Goal: Task Accomplishment & Management: Use online tool/utility

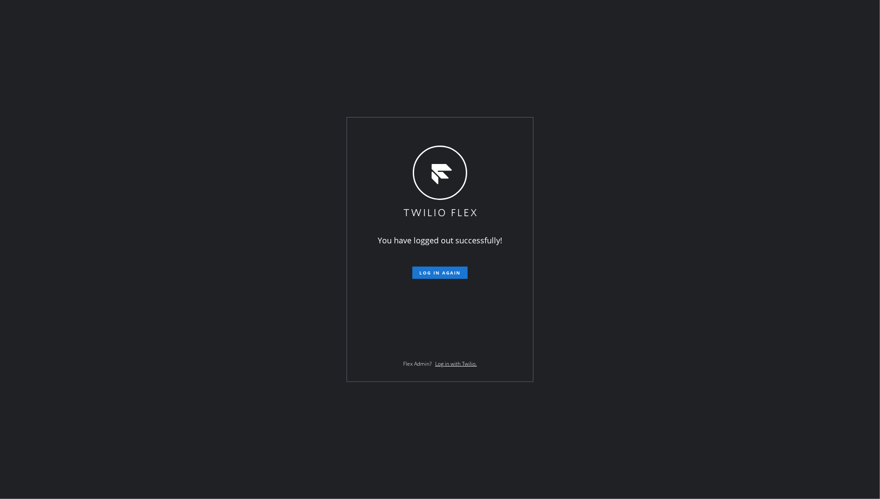
drag, startPoint x: 782, startPoint y: 152, endPoint x: 388, endPoint y: 249, distance: 405.8
click at [774, 167] on div "You have logged out successfully! Log in again Flex Admin? Log in with Twilio." at bounding box center [440, 249] width 880 height 499
click at [424, 271] on form "Log in again" at bounding box center [440, 269] width 153 height 19
click at [424, 273] on span "Log in again" at bounding box center [439, 273] width 41 height 6
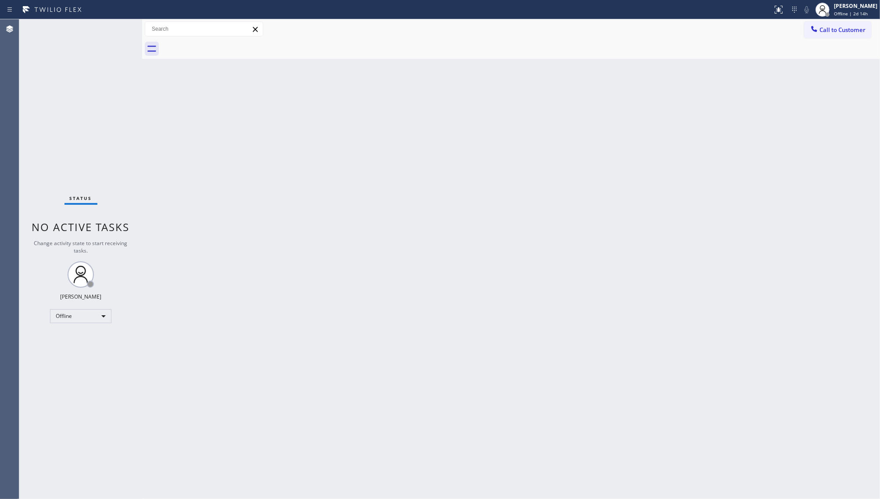
click at [775, 200] on div "Back to Dashboard Change Sender ID Customers Technicians Select a contact Outbo…" at bounding box center [511, 259] width 738 height 480
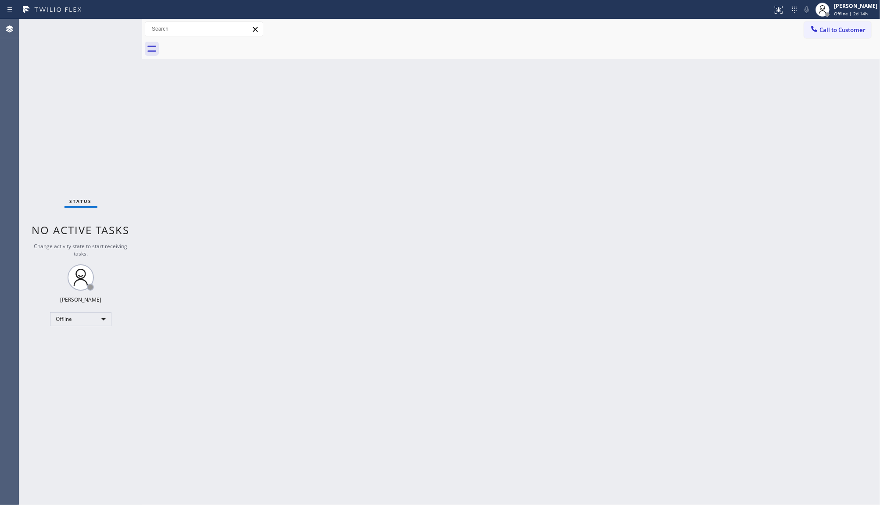
click at [201, 342] on div "Back to Dashboard Change Sender ID Customers Technicians Select a contact Outbo…" at bounding box center [511, 262] width 738 height 486
click at [473, 286] on div "Back to Dashboard Change Sender ID Customers Technicians Select a contact Outbo…" at bounding box center [511, 262] width 738 height 486
click at [78, 316] on div "Offline" at bounding box center [80, 319] width 61 height 14
click at [72, 341] on li "Available" at bounding box center [80, 342] width 60 height 11
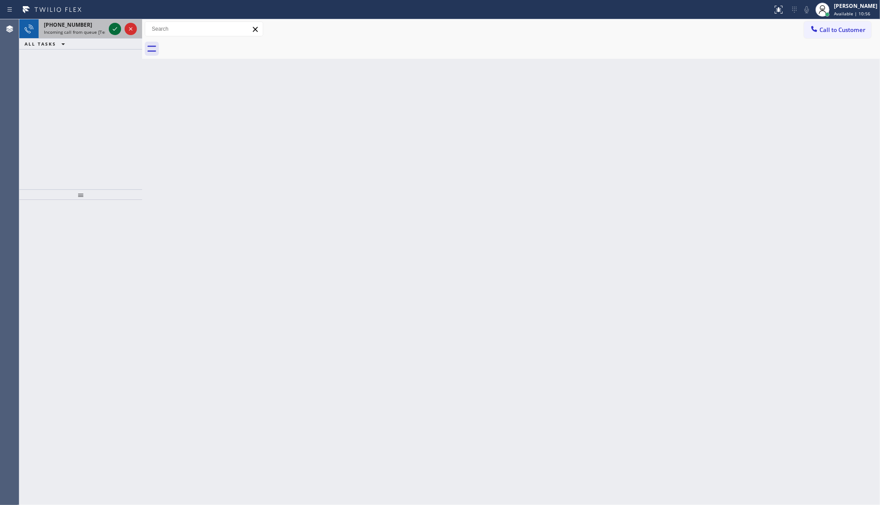
drag, startPoint x: 107, startPoint y: 27, endPoint x: 117, endPoint y: 29, distance: 10.4
click at [115, 29] on div at bounding box center [123, 28] width 32 height 19
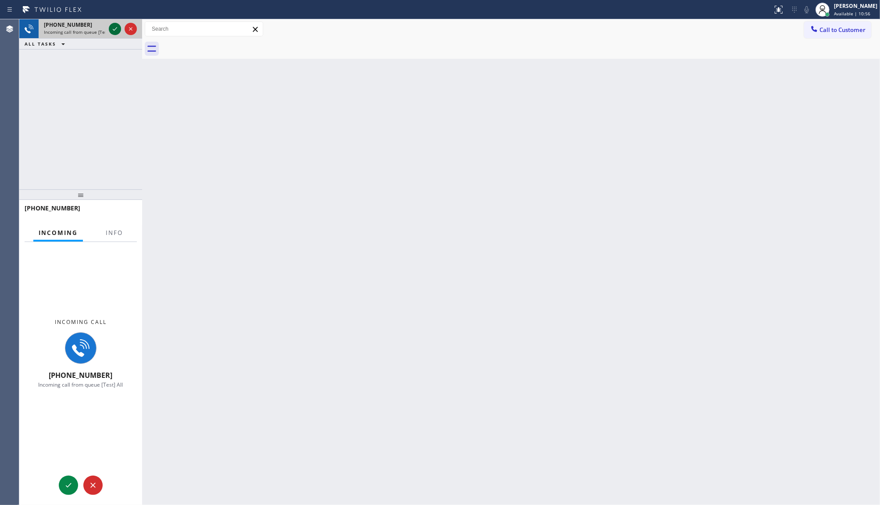
click at [117, 29] on icon at bounding box center [115, 29] width 11 height 11
click at [111, 233] on span "Info" at bounding box center [114, 233] width 17 height 8
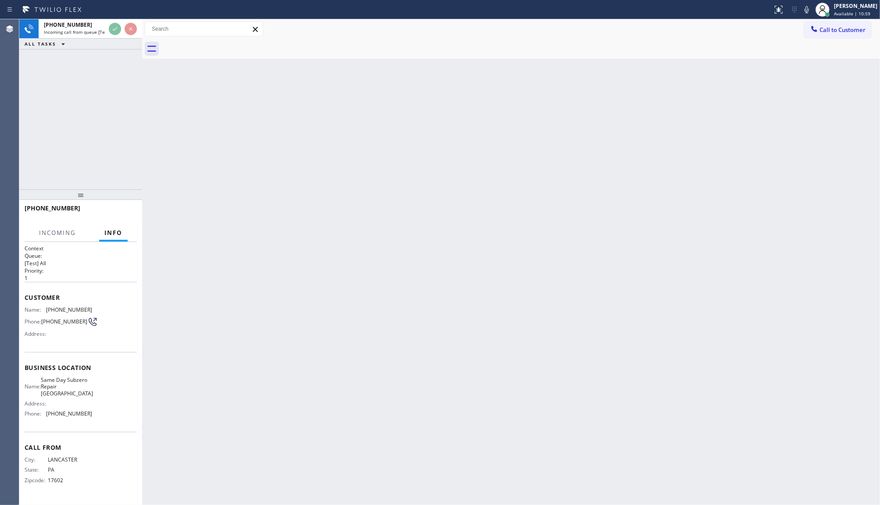
click at [111, 234] on span "Info" at bounding box center [113, 233] width 18 height 8
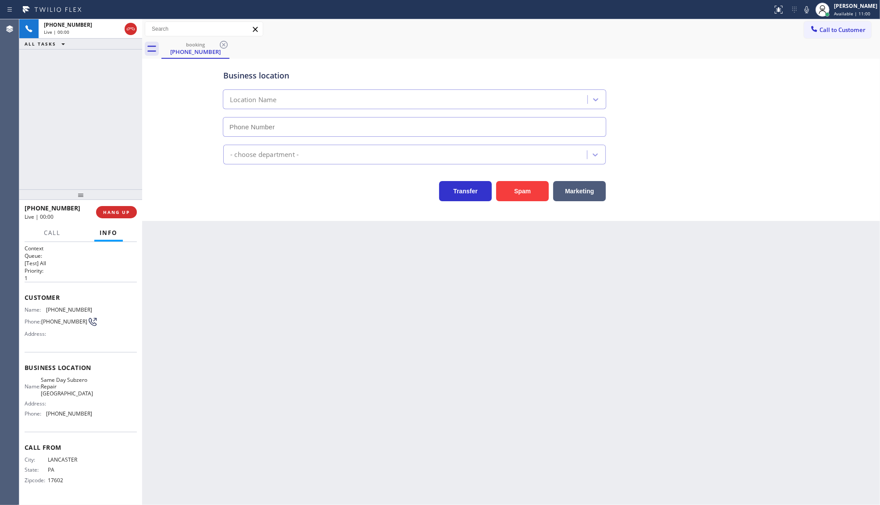
type input "[PHONE_NUMBER]"
drag, startPoint x: 36, startPoint y: 55, endPoint x: 79, endPoint y: 25, distance: 52.3
click at [38, 55] on div "[PHONE_NUMBER] Live | 00:09 ALL TASKS ALL TASKS ACTIVE TASKS TASKS IN WRAP UP" at bounding box center [80, 104] width 123 height 170
click at [808, 11] on icon at bounding box center [807, 9] width 11 height 11
click at [808, 9] on rect at bounding box center [807, 9] width 6 height 6
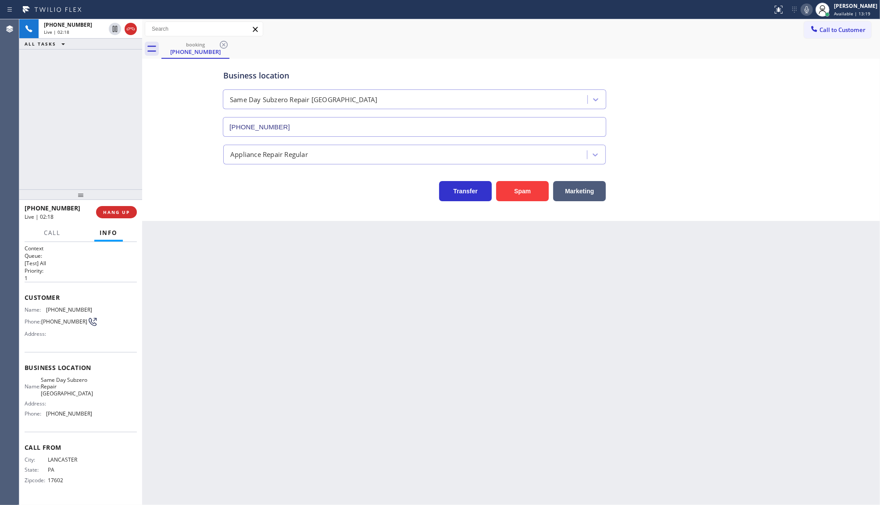
click at [806, 9] on icon at bounding box center [807, 9] width 11 height 11
click at [806, 7] on icon at bounding box center [807, 9] width 11 height 11
drag, startPoint x: 47, startPoint y: 311, endPoint x: 47, endPoint y: 306, distance: 4.8
click at [47, 307] on span "[PHONE_NUMBER]" at bounding box center [69, 310] width 46 height 7
drag, startPoint x: 47, startPoint y: 306, endPoint x: 100, endPoint y: 312, distance: 52.6
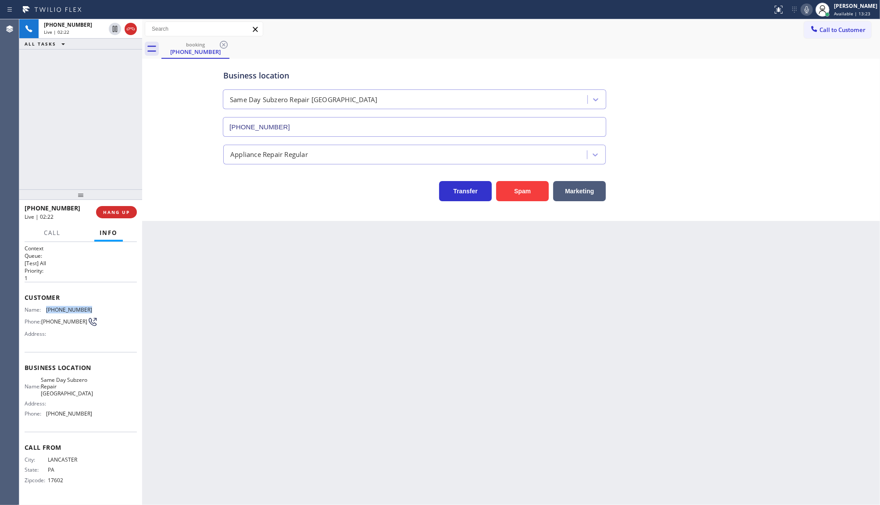
click at [100, 312] on div "Customer Name: [PHONE_NUMBER] Phone: [PHONE_NUMBER] Address:" at bounding box center [81, 317] width 112 height 70
copy div "[PHONE_NUMBER]"
click at [58, 229] on span "Call" at bounding box center [52, 233] width 17 height 8
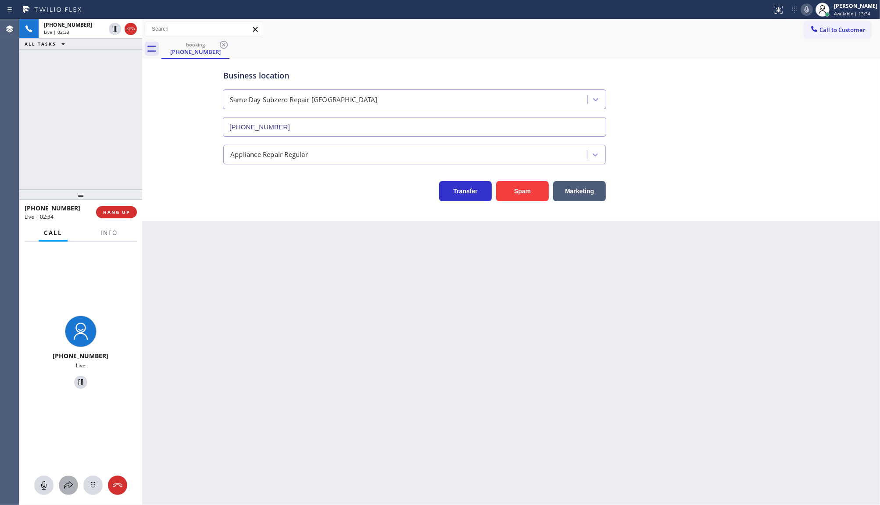
click at [75, 480] on div at bounding box center [68, 485] width 19 height 11
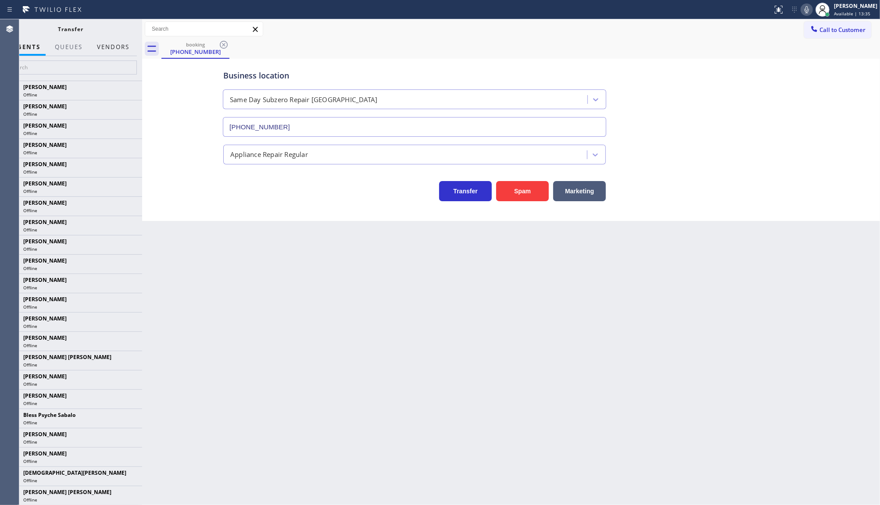
click at [111, 45] on button "Vendors" at bounding box center [113, 47] width 43 height 17
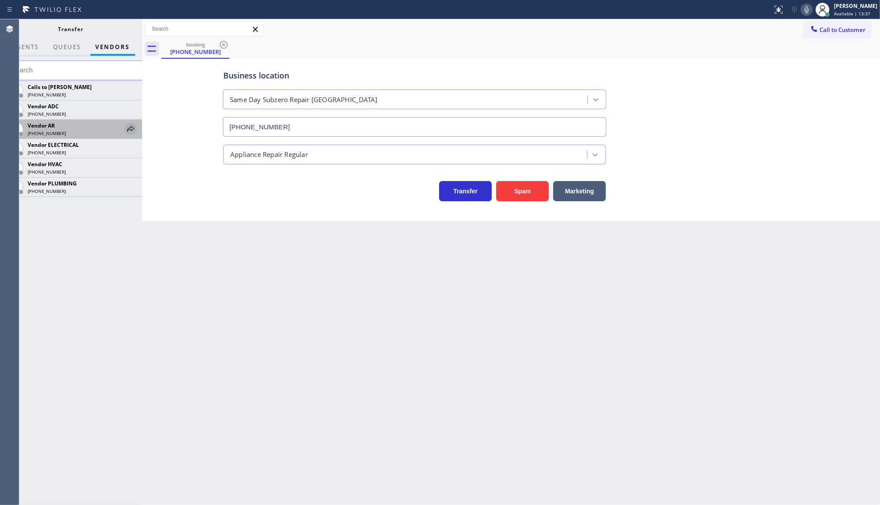
click at [130, 126] on icon at bounding box center [130, 129] width 11 height 11
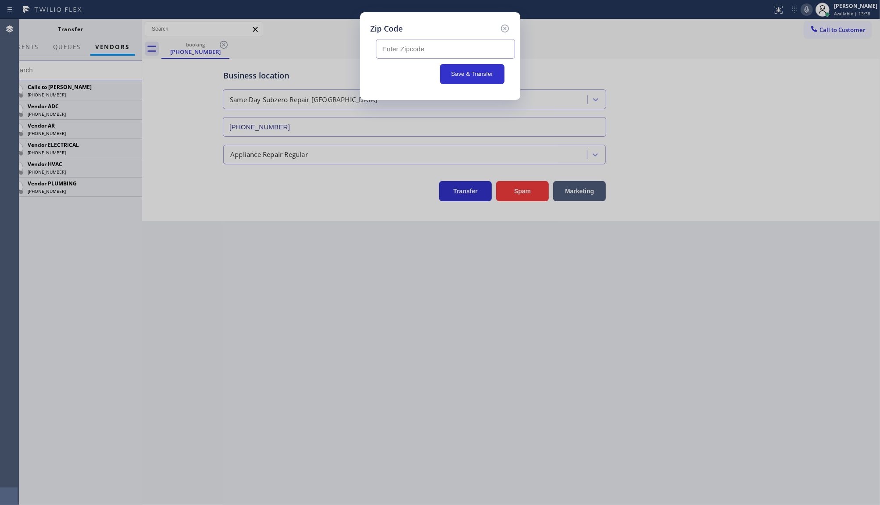
click at [413, 51] on input "text" at bounding box center [445, 49] width 139 height 20
type input "17540"
click at [464, 79] on button "Save & Transfer" at bounding box center [472, 74] width 64 height 20
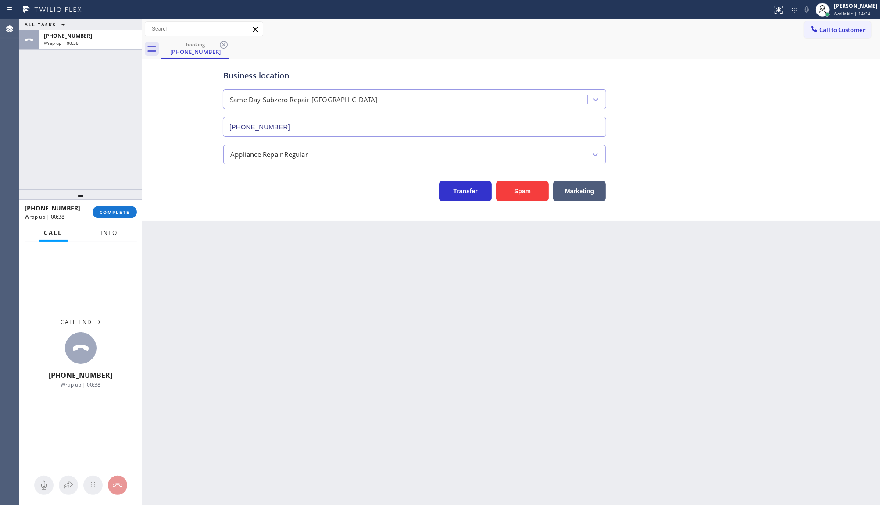
click at [98, 233] on button "Info" at bounding box center [109, 233] width 28 height 17
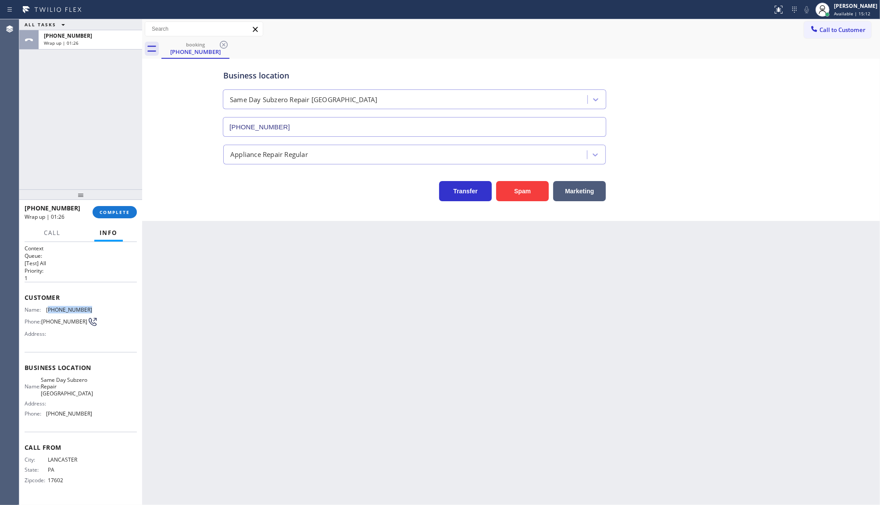
drag, startPoint x: 49, startPoint y: 308, endPoint x: 102, endPoint y: 305, distance: 53.2
click at [102, 307] on div "Name: [PHONE_NUMBER] Phone: [PHONE_NUMBER] Address:" at bounding box center [81, 324] width 112 height 35
copy span "717) 471-0799"
drag, startPoint x: 38, startPoint y: 406, endPoint x: 43, endPoint y: 408, distance: 5.3
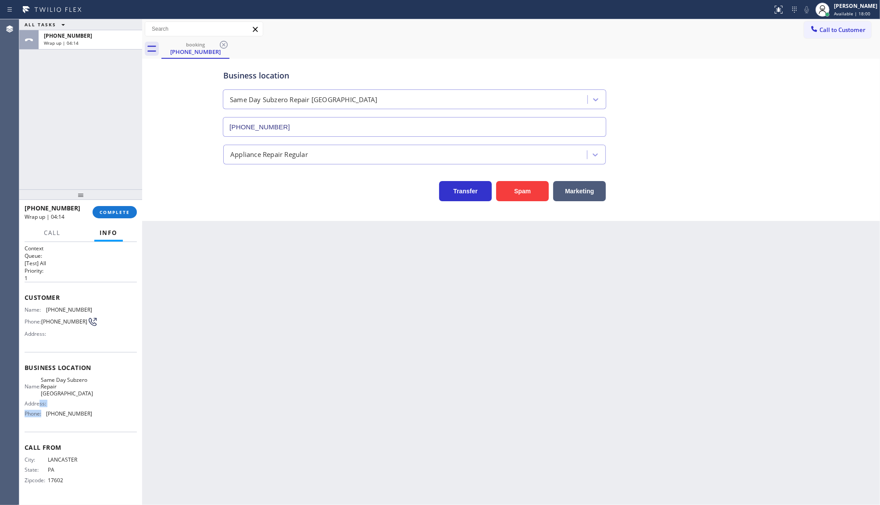
click at [43, 408] on div "Name: Same Day Subzero Repair Lakewood Address: Phone: [PHONE_NUMBER]" at bounding box center [59, 399] width 68 height 44
click at [73, 425] on div "Business location Name: Same Day Subzero Repair Lakewood Address: Phone: [PHONE…" at bounding box center [81, 392] width 112 height 80
drag, startPoint x: 47, startPoint y: 412, endPoint x: 120, endPoint y: 422, distance: 73.5
click at [120, 422] on div "Business location Name: Same Day Subzero Repair Lakewood Address: Phone: [PHONE…" at bounding box center [81, 392] width 112 height 80
copy div "[PHONE_NUMBER]"
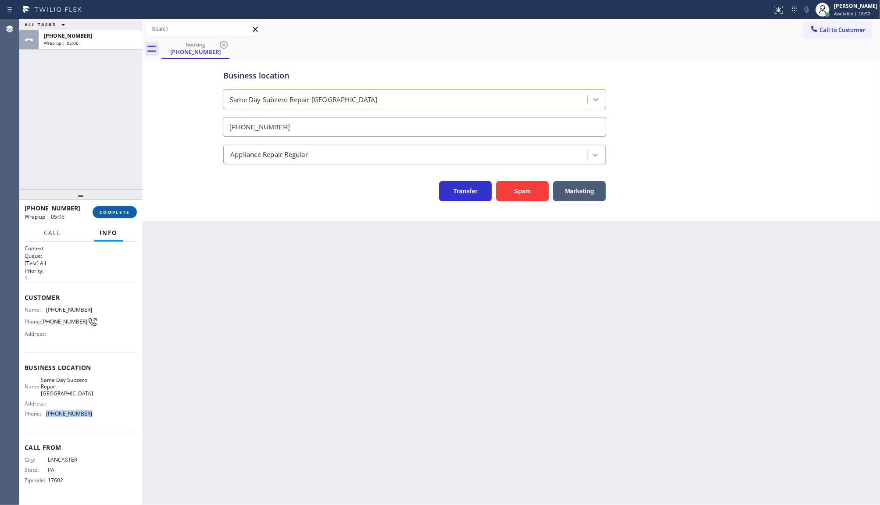
click at [122, 215] on span "COMPLETE" at bounding box center [115, 212] width 30 height 6
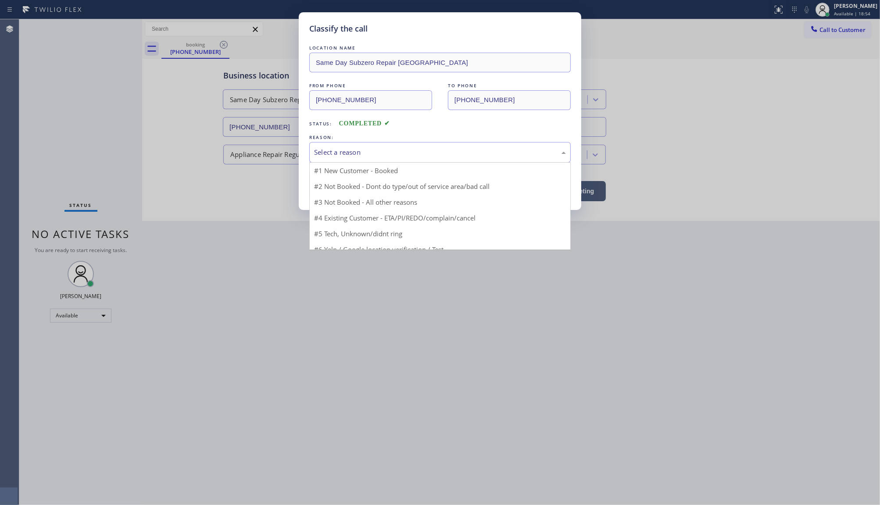
click at [309, 151] on div "Select a reason" at bounding box center [440, 152] width 262 height 21
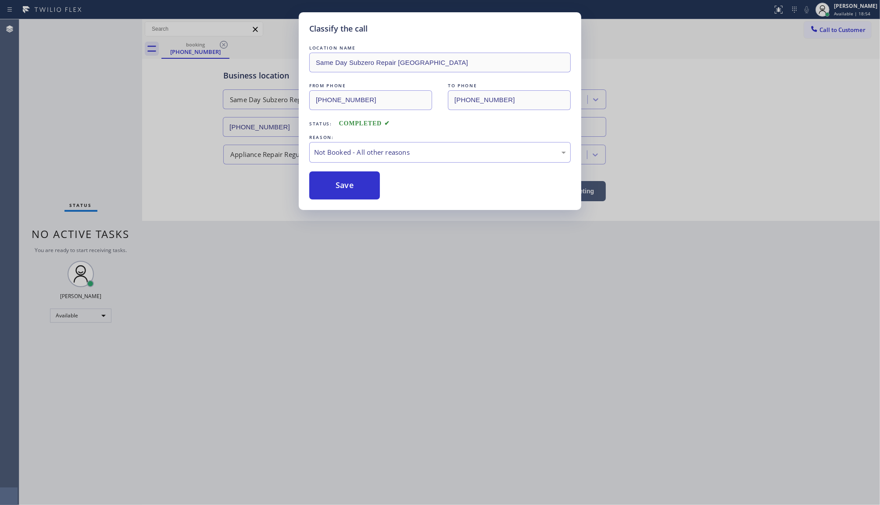
click at [327, 187] on button "Save" at bounding box center [344, 186] width 71 height 28
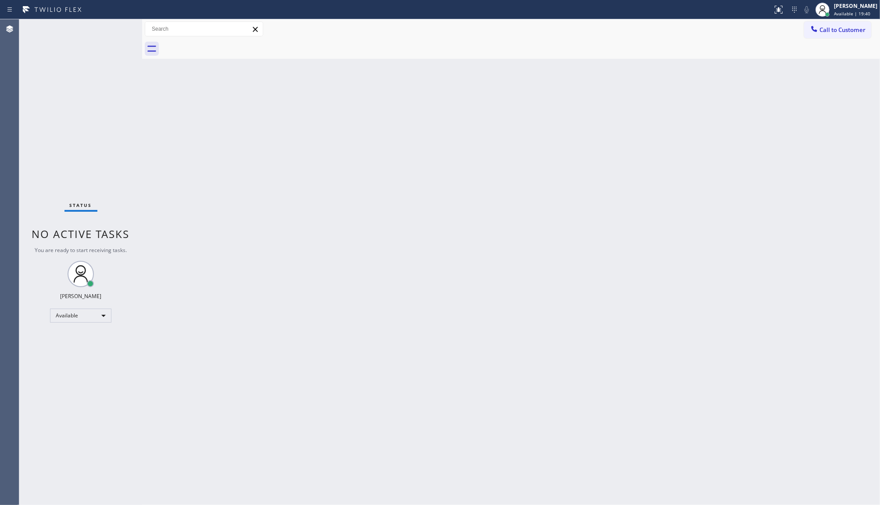
click at [50, 150] on div "Status No active tasks You are ready to start receiving tasks. JENIZA ALCAYDE A…" at bounding box center [80, 262] width 123 height 486
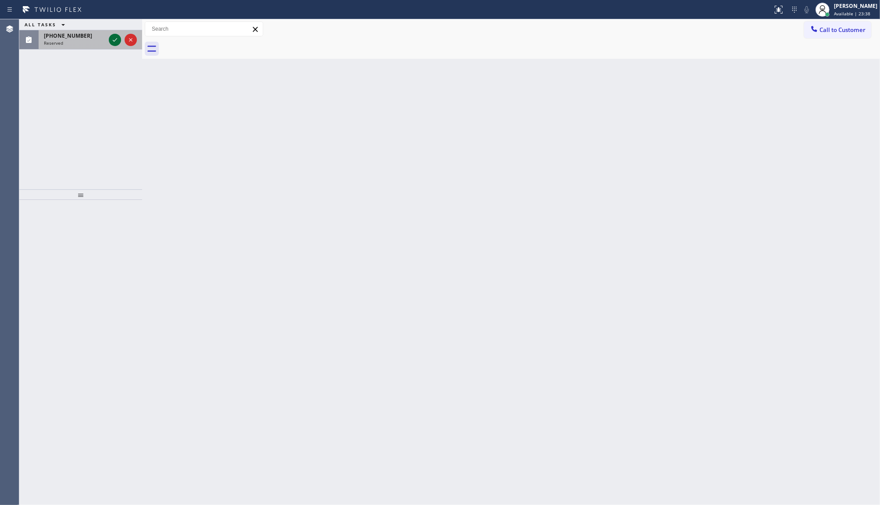
click at [111, 37] on icon at bounding box center [115, 40] width 11 height 11
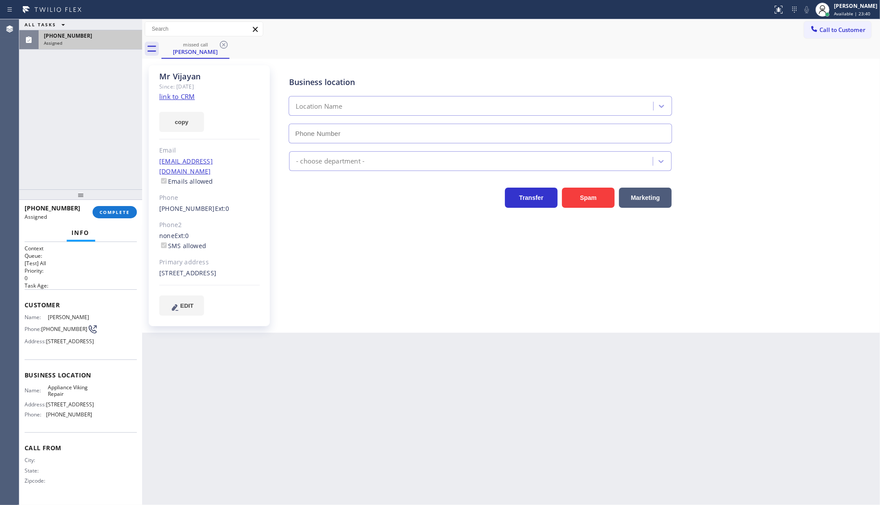
type input "[PHONE_NUMBER]"
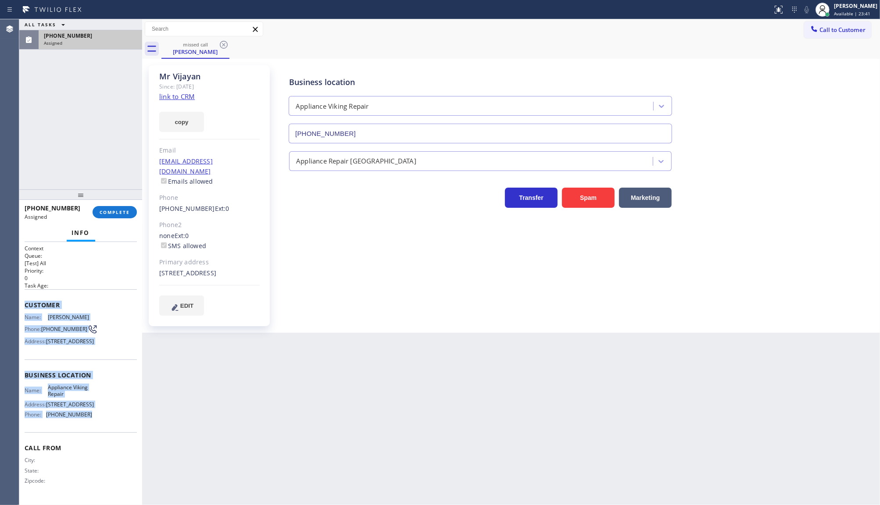
drag, startPoint x: 21, startPoint y: 297, endPoint x: 96, endPoint y: 444, distance: 165.4
click at [96, 444] on div "Context Queue: [Test] All Priority: 0 Task Age: Customer Name: [PERSON_NAME] Ph…" at bounding box center [80, 374] width 123 height 264
copy div "Customer Name: [PERSON_NAME] Phone: [PHONE_NUMBER] Address: [STREET_ADDRESS] Bu…"
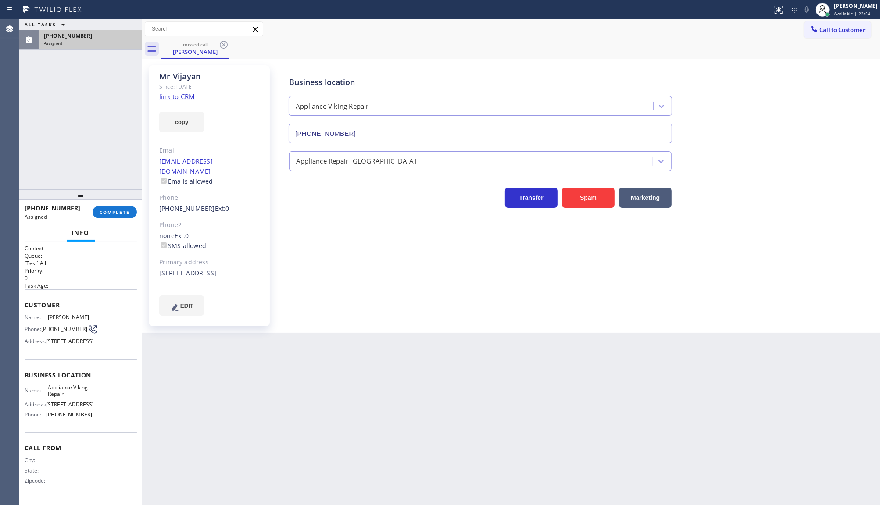
click at [45, 124] on div "ALL TASKS ALL TASKS ACTIVE TASKS TASKS IN WRAP UP [PHONE_NUMBER] Assigned" at bounding box center [80, 104] width 123 height 170
drag, startPoint x: 116, startPoint y: 218, endPoint x: 117, endPoint y: 213, distance: 4.9
click at [117, 215] on button "COMPLETE" at bounding box center [115, 212] width 44 height 12
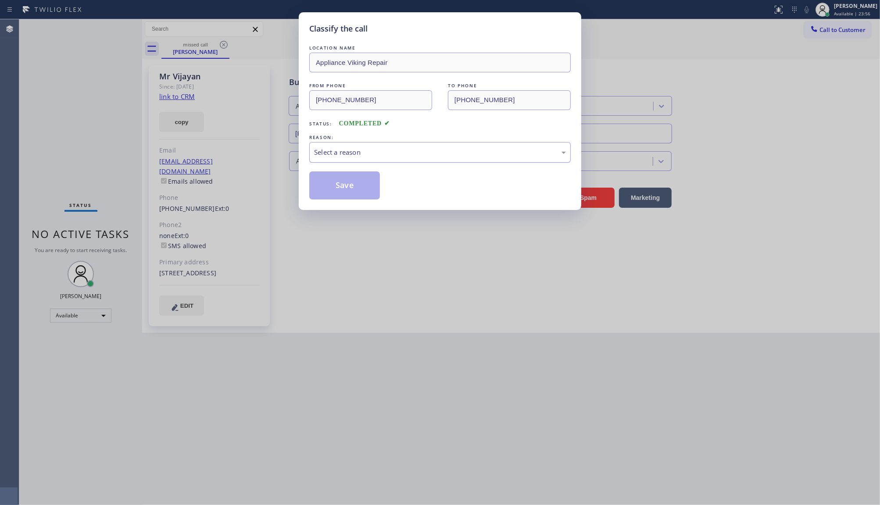
click at [319, 155] on div "Select a reason" at bounding box center [440, 152] width 252 height 10
click at [319, 187] on button "Save" at bounding box center [344, 186] width 71 height 28
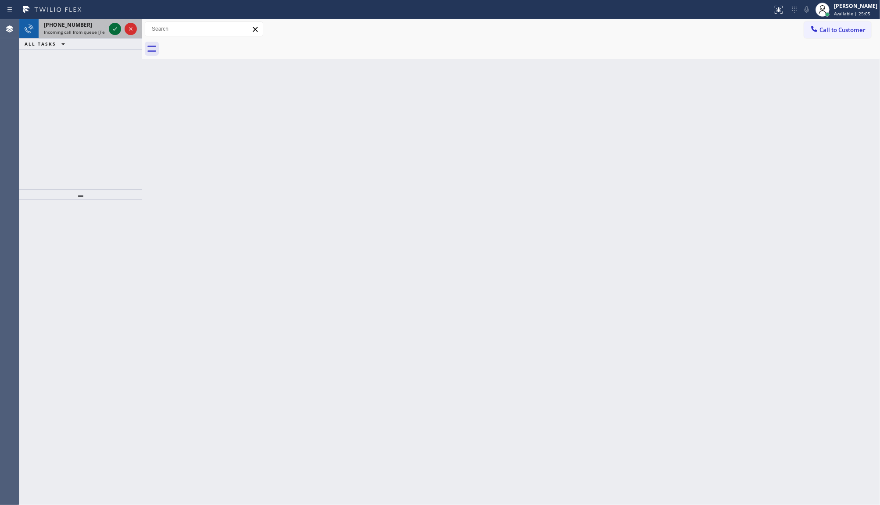
click at [115, 29] on icon at bounding box center [115, 29] width 4 height 4
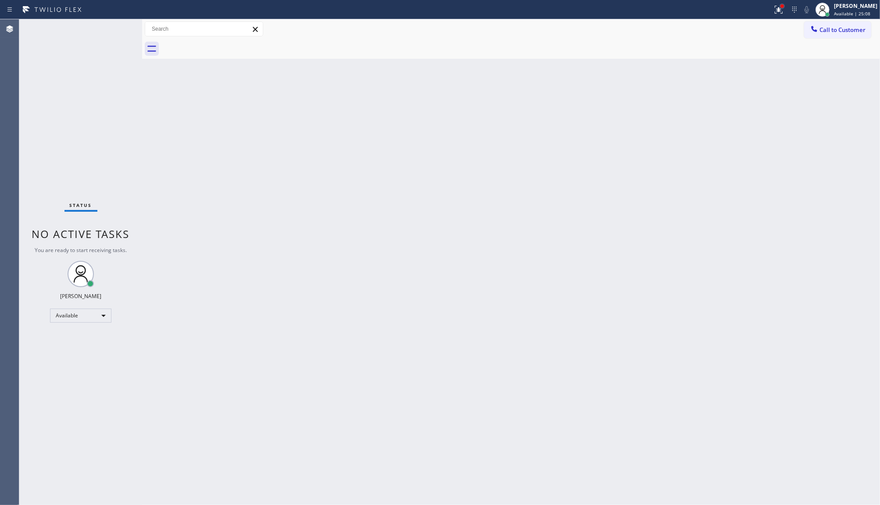
click at [782, 4] on div at bounding box center [783, 6] width 4 height 4
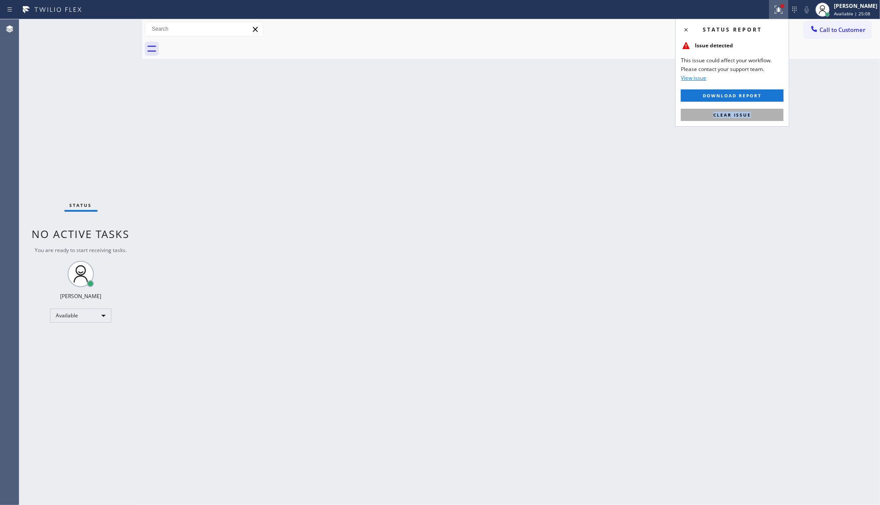
drag, startPoint x: 764, startPoint y: 107, endPoint x: 763, endPoint y: 115, distance: 7.1
click at [763, 114] on div "Status report Issue detected This issue could affect your workflow. Please cont…" at bounding box center [732, 73] width 114 height 108
click at [763, 115] on button "Clear issue" at bounding box center [732, 115] width 103 height 12
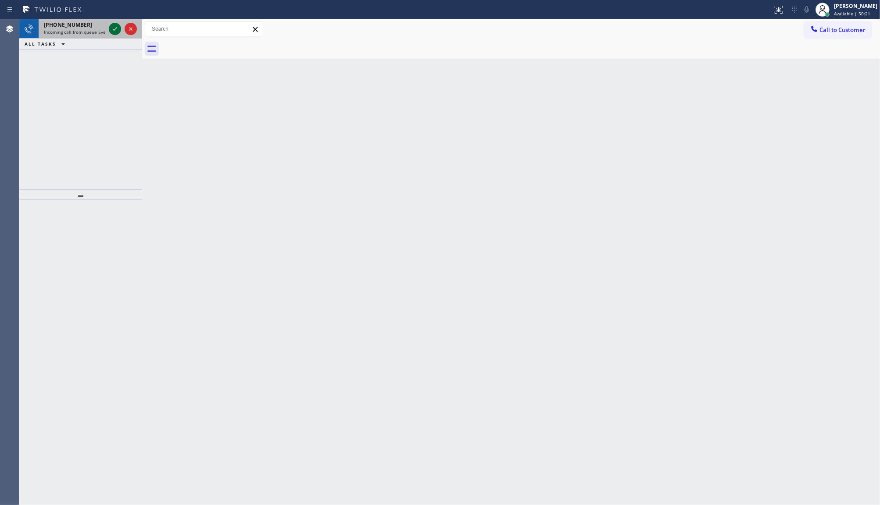
click at [111, 31] on icon at bounding box center [115, 29] width 11 height 11
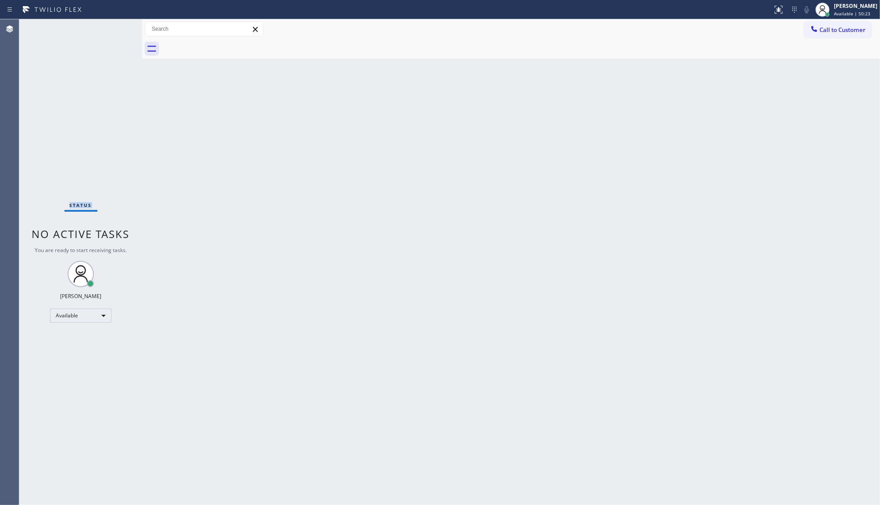
click at [113, 29] on div "Status No active tasks You are ready to start receiving tasks. JENIZA ALCAYDE A…" at bounding box center [80, 262] width 123 height 486
click at [777, 14] on icon at bounding box center [779, 9] width 11 height 11
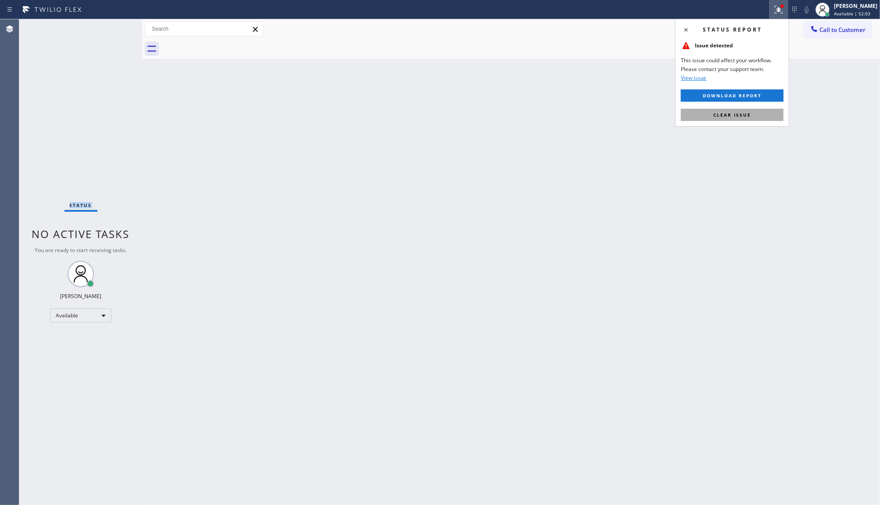
click at [766, 119] on button "Clear issue" at bounding box center [732, 115] width 103 height 12
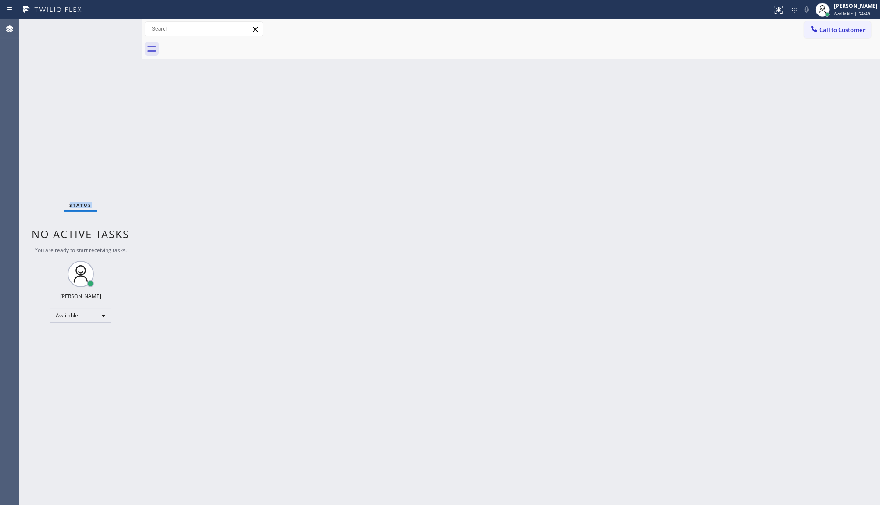
click at [106, 113] on div "Status No active tasks You are ready to start receiving tasks. JENIZA ALCAYDE A…" at bounding box center [80, 262] width 123 height 486
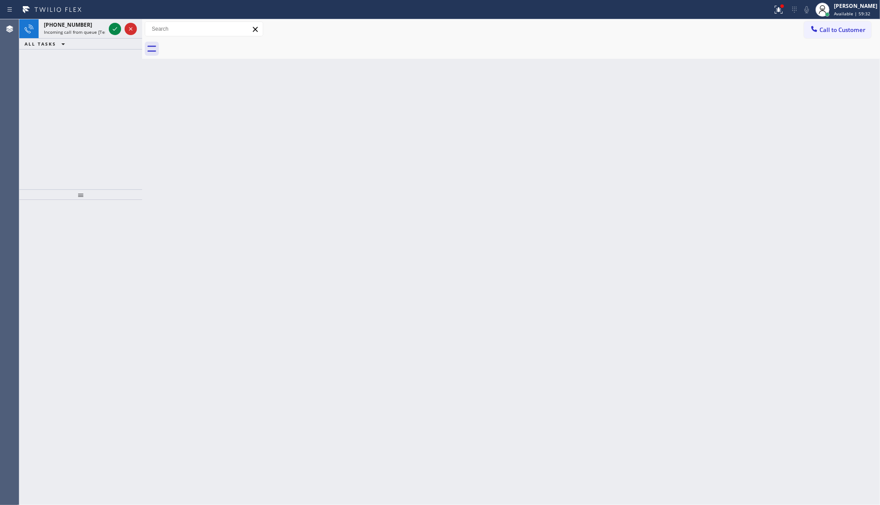
drag, startPoint x: 90, startPoint y: 106, endPoint x: 93, endPoint y: 86, distance: 19.9
click at [92, 95] on div "[PHONE_NUMBER] Incoming call from queue [Test] All ALL TASKS ALL TASKS ACTIVE T…" at bounding box center [80, 104] width 123 height 170
drag, startPoint x: 109, startPoint y: 24, endPoint x: 115, endPoint y: 32, distance: 9.4
click at [111, 30] on div at bounding box center [115, 29] width 12 height 11
drag, startPoint x: 786, startPoint y: 110, endPoint x: 774, endPoint y: 56, distance: 55.2
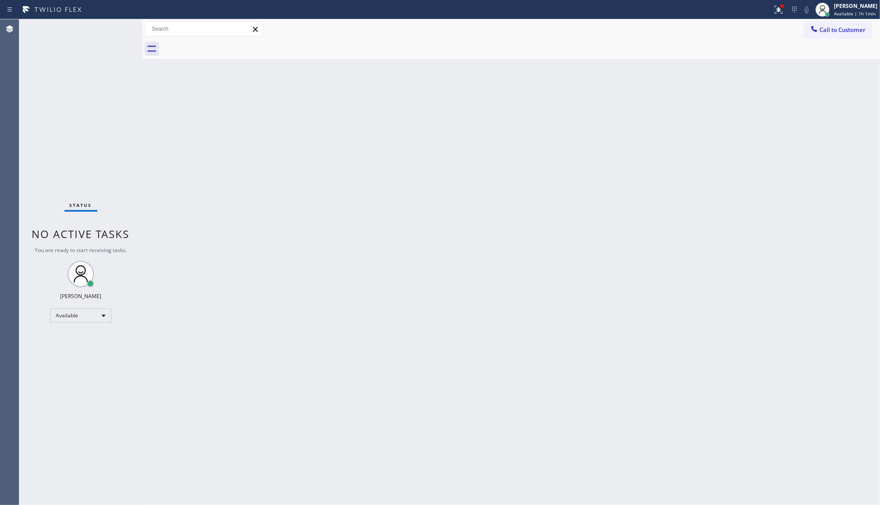
click at [785, 95] on div "Back to Dashboard Change Sender ID Customers Technicians Select a contact Outbo…" at bounding box center [511, 262] width 738 height 486
click at [780, 14] on icon at bounding box center [779, 9] width 11 height 11
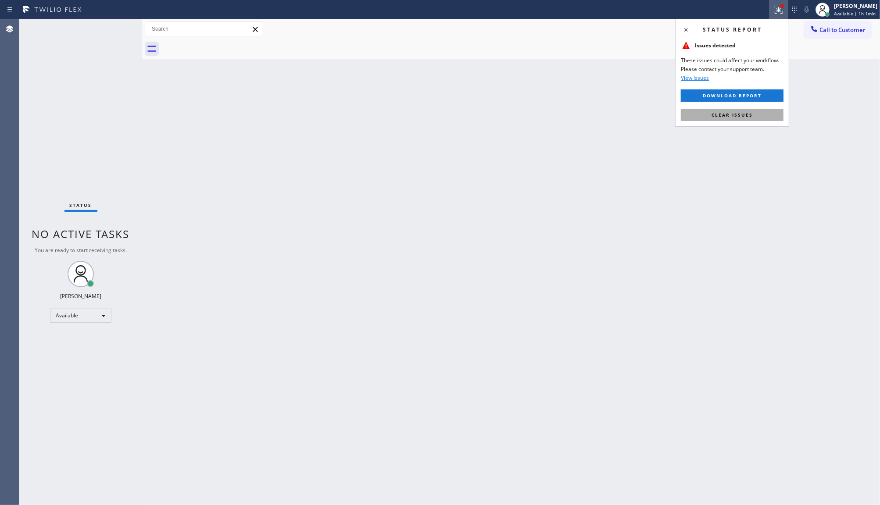
click at [772, 115] on button "Clear issues" at bounding box center [732, 115] width 103 height 12
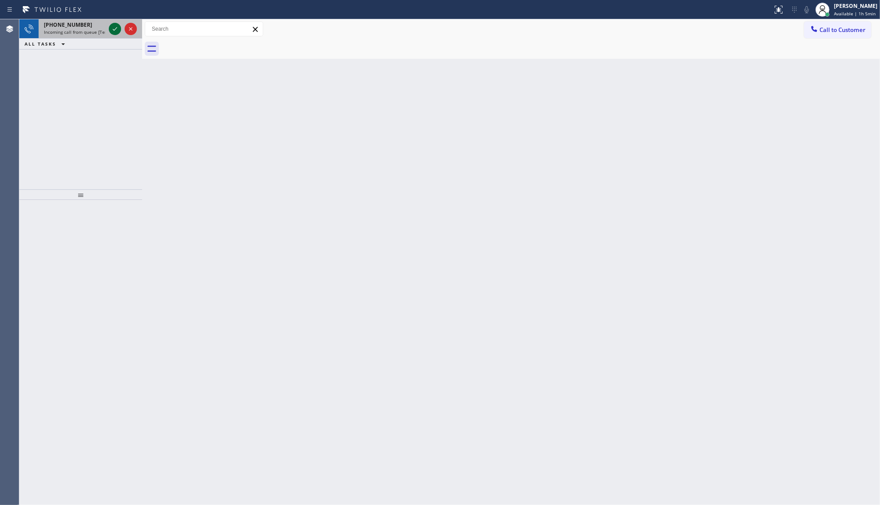
click at [115, 29] on icon at bounding box center [115, 29] width 4 height 4
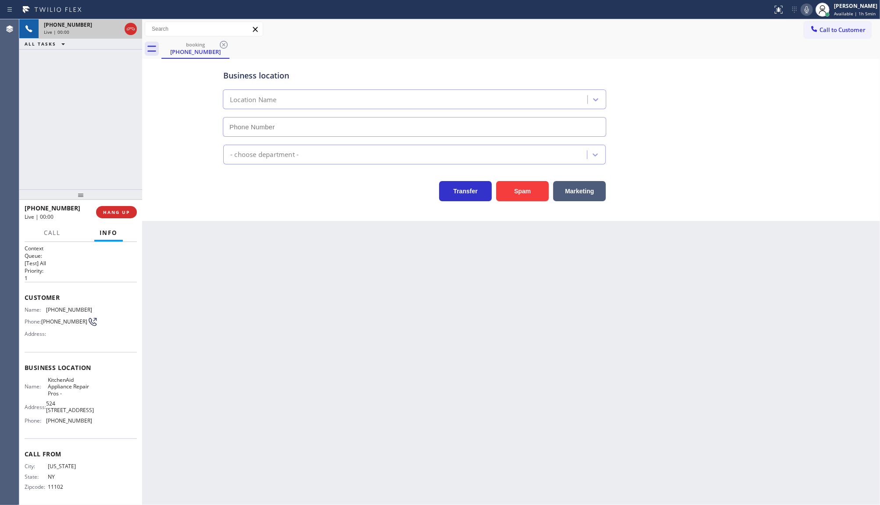
type input "[PHONE_NUMBER]"
drag, startPoint x: 43, startPoint y: 308, endPoint x: 86, endPoint y: 308, distance: 43.4
click at [86, 308] on div "Name: [PHONE_NUMBER]" at bounding box center [59, 310] width 68 height 7
copy div "[PHONE_NUMBER]"
click at [56, 233] on span "Call" at bounding box center [52, 233] width 17 height 8
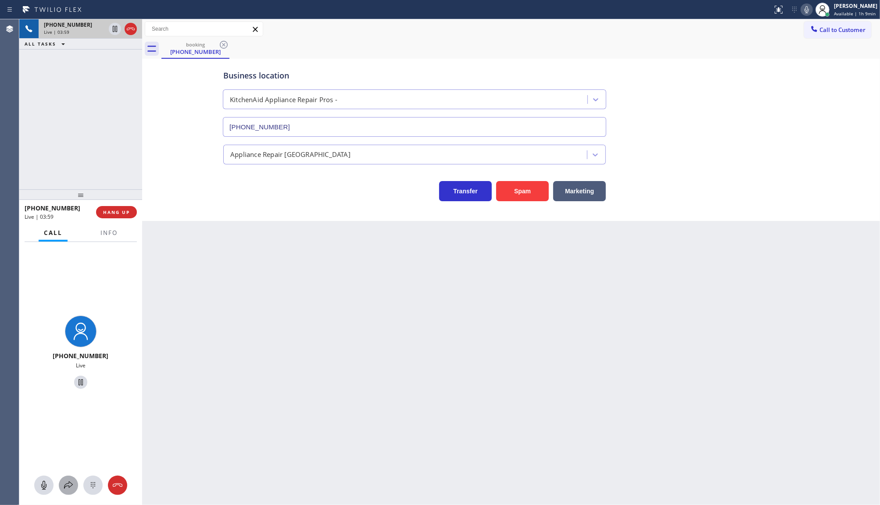
click at [70, 481] on icon at bounding box center [68, 485] width 11 height 11
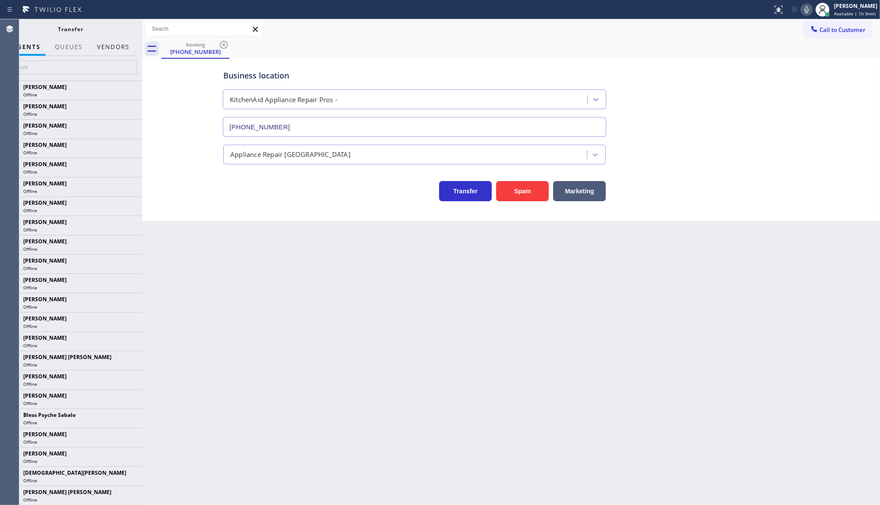
click at [107, 44] on button "Vendors" at bounding box center [113, 47] width 43 height 17
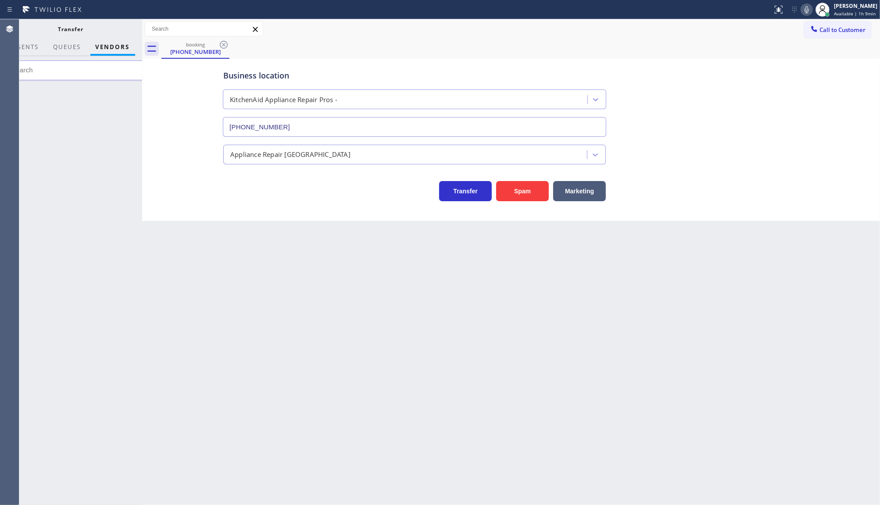
click at [115, 47] on button "Vendors" at bounding box center [112, 47] width 45 height 17
click at [74, 45] on span "QUEUES" at bounding box center [68, 47] width 28 height 8
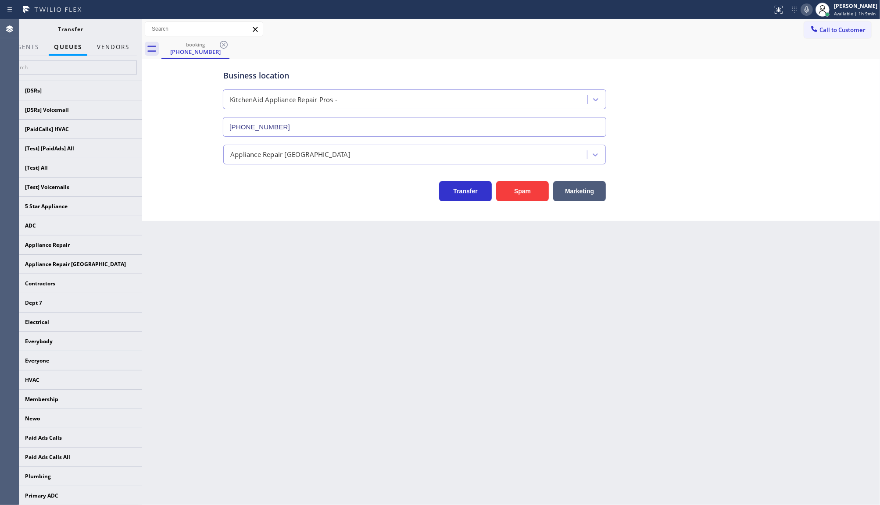
click at [99, 44] on button "Vendors" at bounding box center [113, 47] width 43 height 17
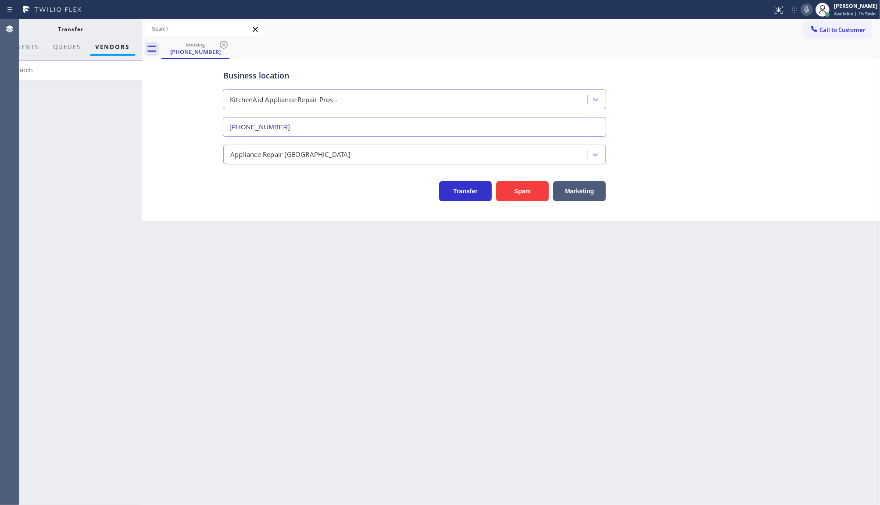
click at [106, 47] on button "Vendors" at bounding box center [112, 47] width 45 height 17
click at [95, 67] on input "text" at bounding box center [76, 71] width 143 height 20
click at [40, 45] on button "AGENTS" at bounding box center [25, 47] width 37 height 17
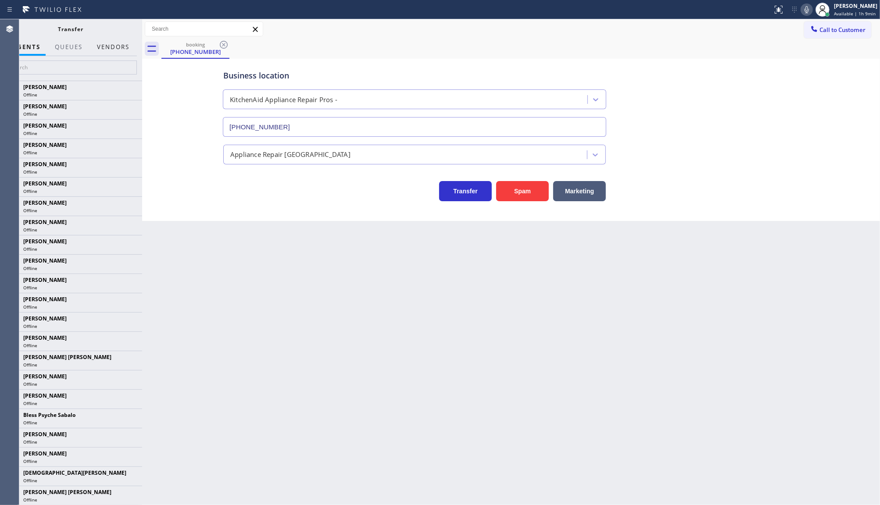
click at [117, 49] on button "Vendors" at bounding box center [113, 47] width 43 height 17
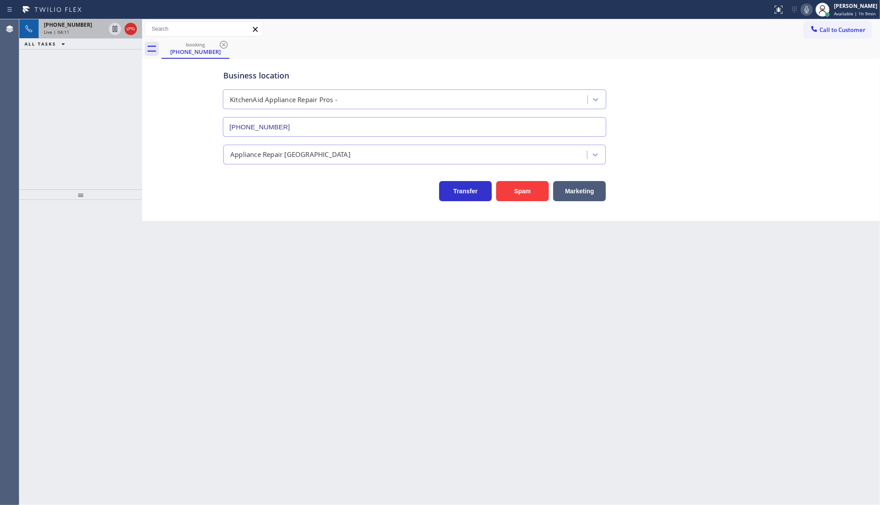
click at [69, 22] on span "[PHONE_NUMBER]" at bounding box center [68, 24] width 48 height 7
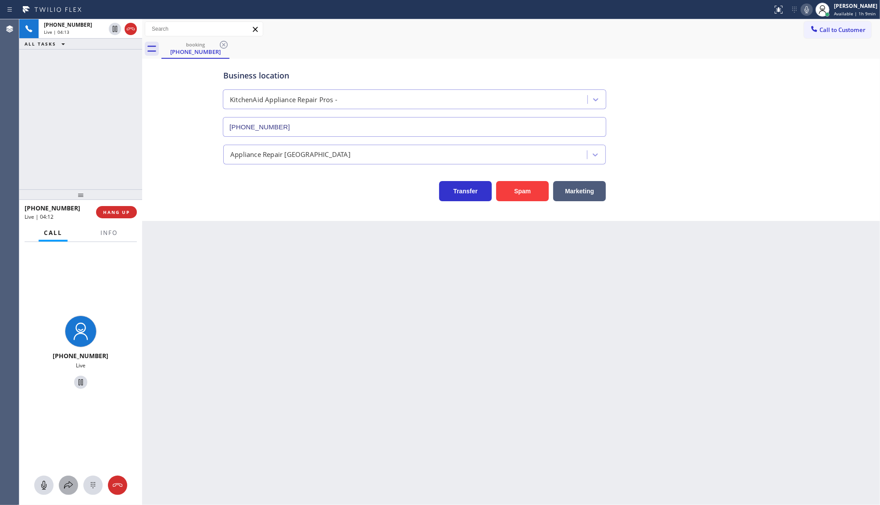
click at [70, 488] on icon at bounding box center [68, 485] width 11 height 11
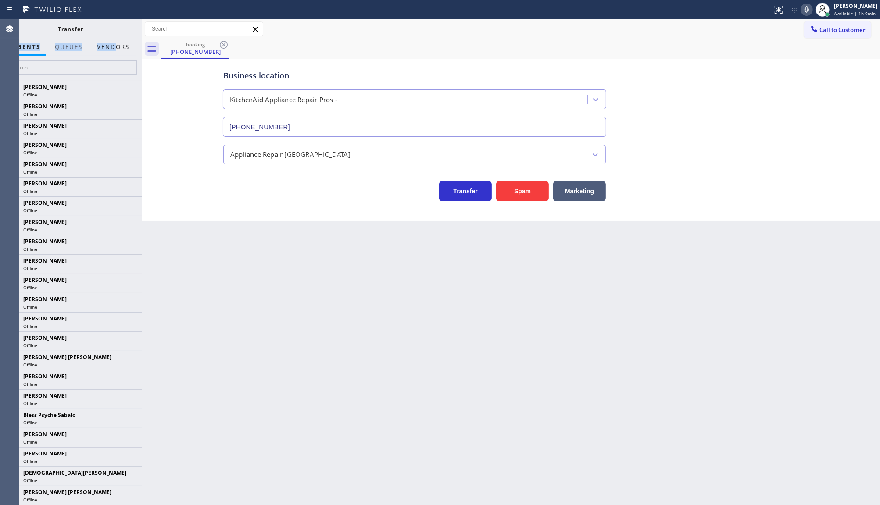
click at [115, 38] on div "Transfer AGENTS QUEUES Vendors [PERSON_NAME] Offline [PERSON_NAME] Offline [PER…" at bounding box center [71, 262] width 143 height 486
click at [124, 38] on div "Transfer" at bounding box center [71, 28] width 143 height 19
click at [125, 48] on button "Vendors" at bounding box center [113, 47] width 43 height 17
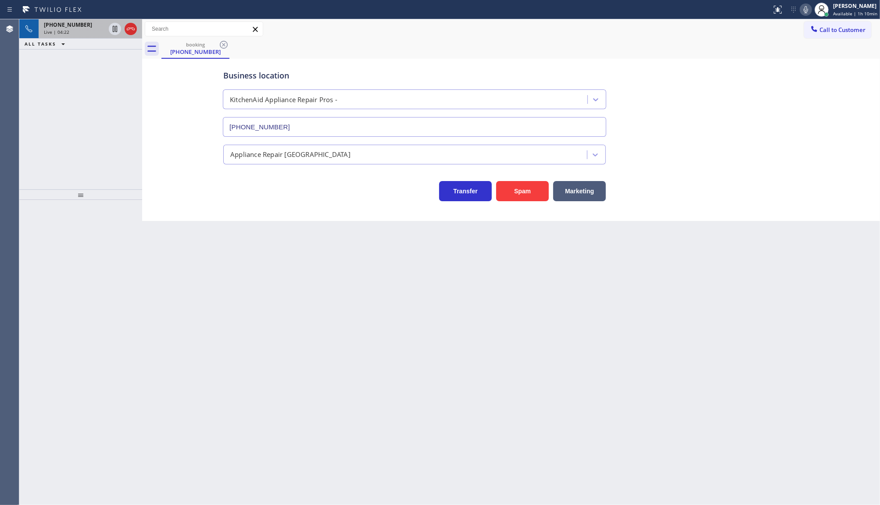
click at [69, 32] on div "Live | 04:22" at bounding box center [74, 32] width 61 height 6
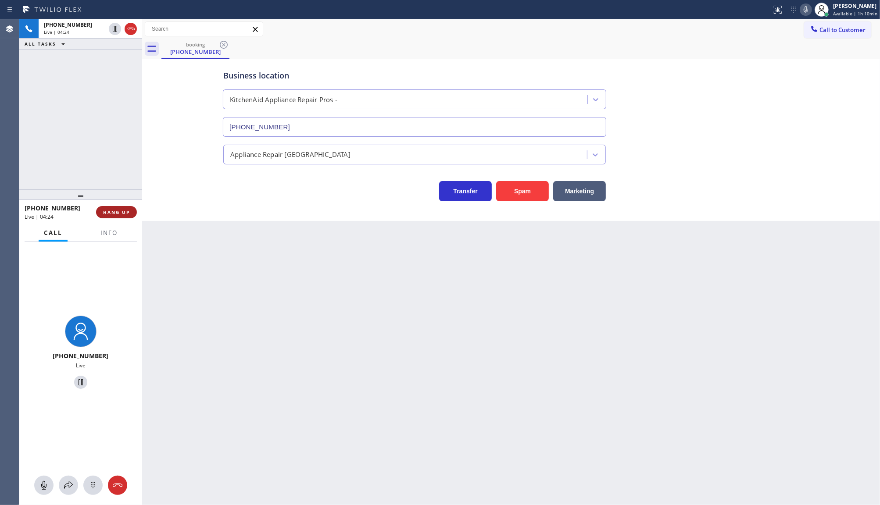
click at [112, 211] on span "HANG UP" at bounding box center [116, 212] width 27 height 6
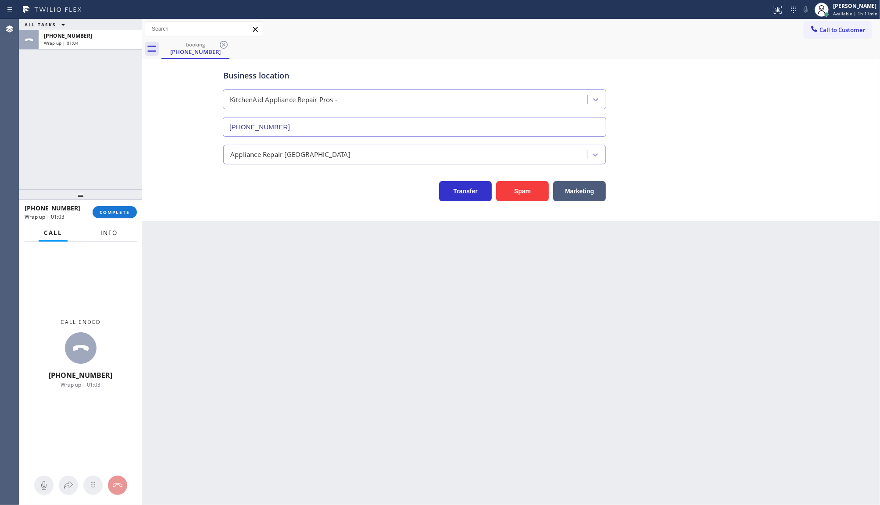
click at [120, 231] on button "Info" at bounding box center [109, 233] width 28 height 17
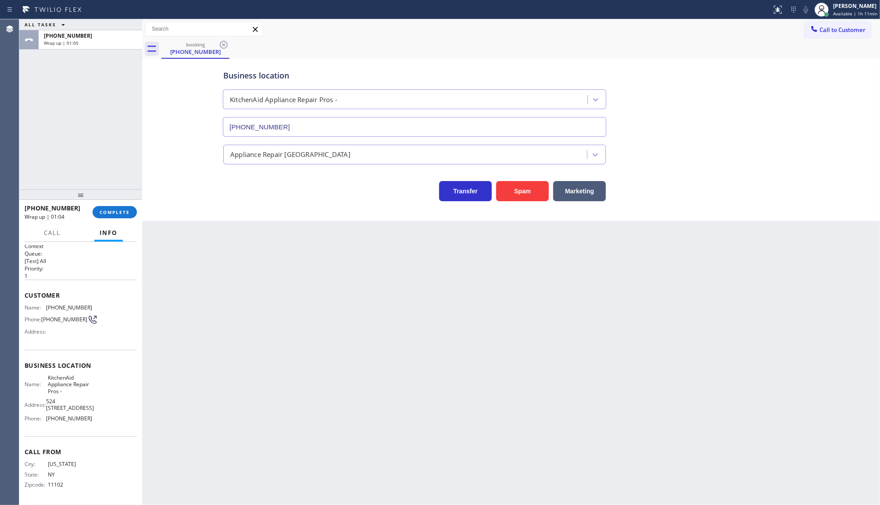
scroll to position [4, 0]
drag, startPoint x: 72, startPoint y: 420, endPoint x: 91, endPoint y: 424, distance: 19.2
click at [91, 424] on div "Name: KitchenAid Appliance Repair Pros - Address: [STREET_ADDRESS], Phone: [PHO…" at bounding box center [81, 400] width 112 height 51
copy span "855) 213-9318"
click at [132, 210] on button "COMPLETE" at bounding box center [115, 212] width 44 height 12
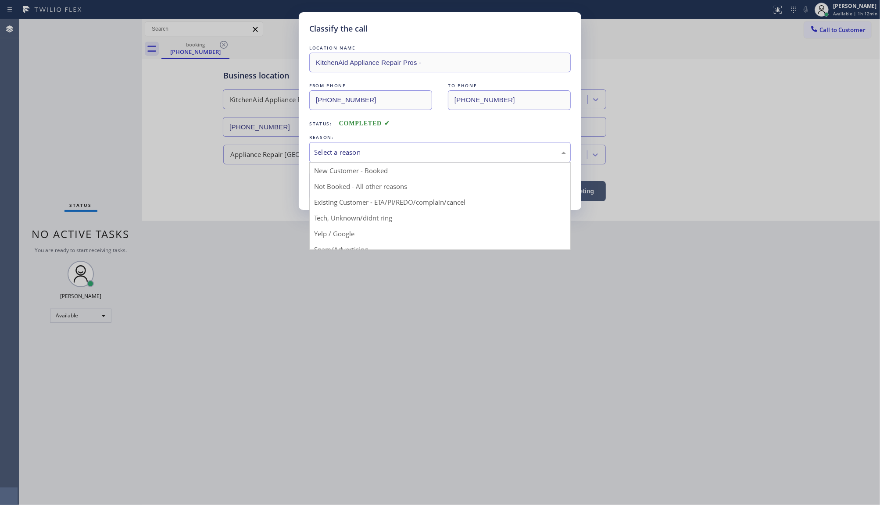
click at [321, 151] on div "Select a reason" at bounding box center [440, 152] width 252 height 10
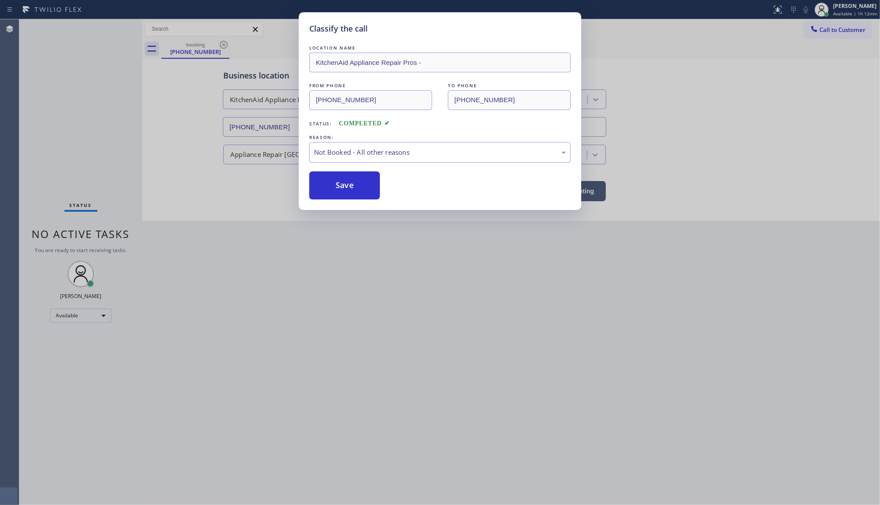
click at [330, 187] on button "Save" at bounding box center [344, 186] width 71 height 28
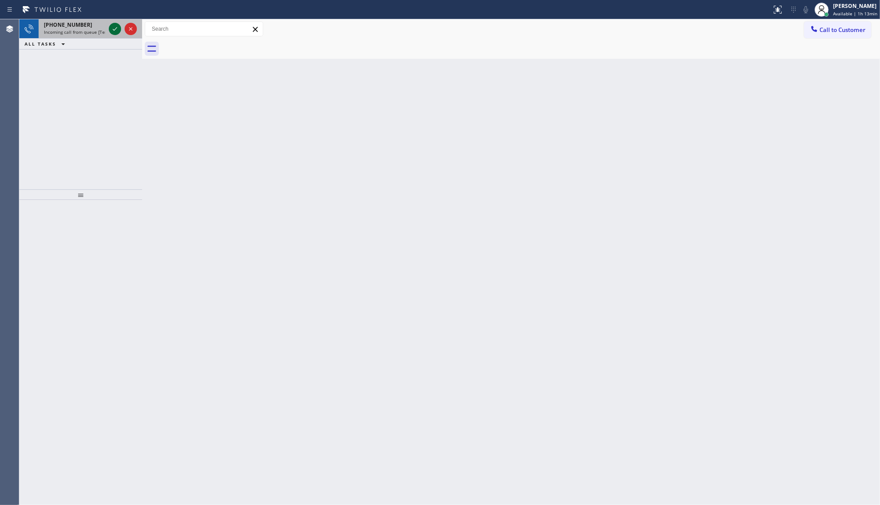
click at [112, 30] on icon at bounding box center [115, 29] width 11 height 11
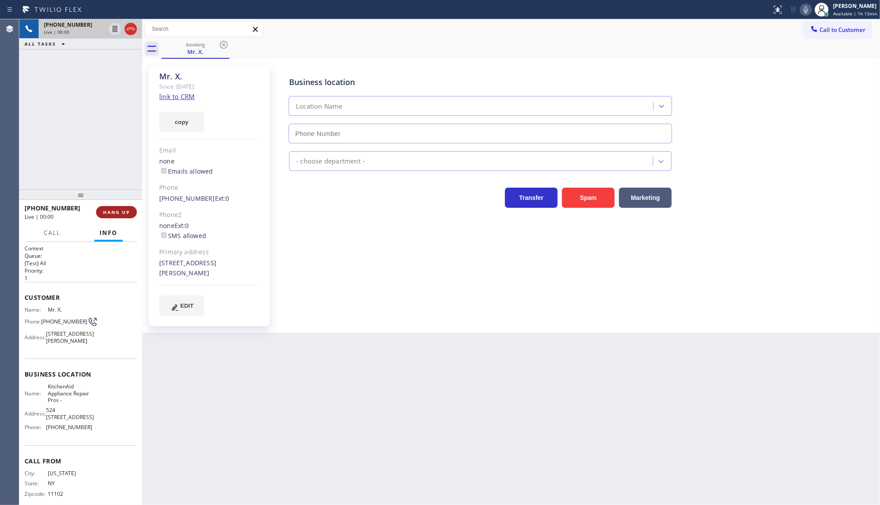
type input "[PHONE_NUMBER]"
click at [118, 215] on span "HANG UP" at bounding box center [116, 212] width 27 height 6
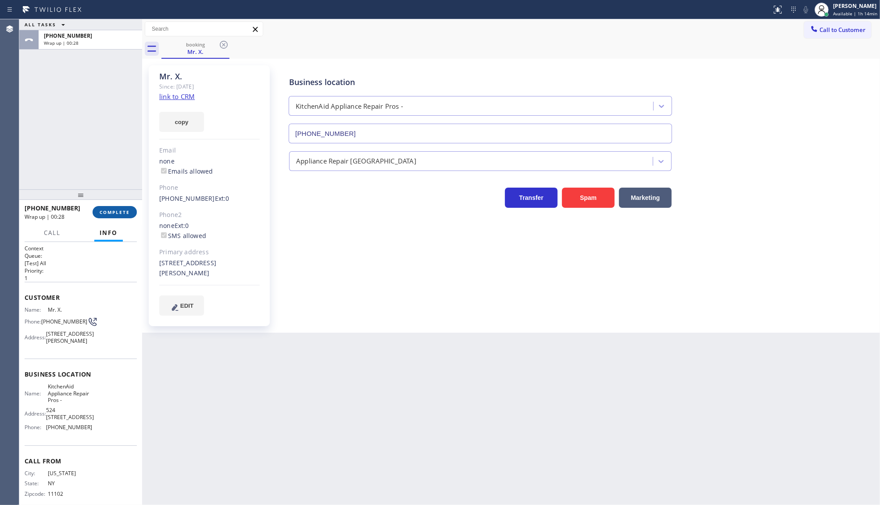
click at [134, 211] on button "COMPLETE" at bounding box center [115, 212] width 44 height 12
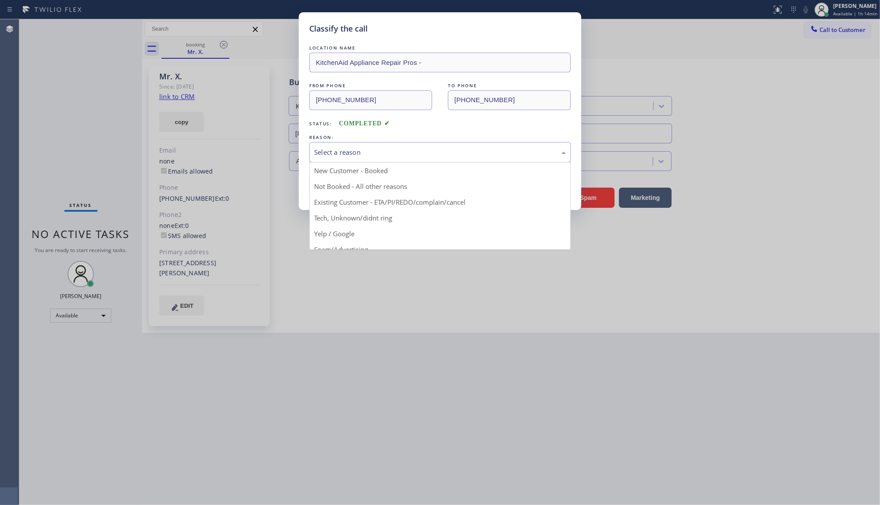
click at [351, 151] on div "Select a reason" at bounding box center [440, 152] width 252 height 10
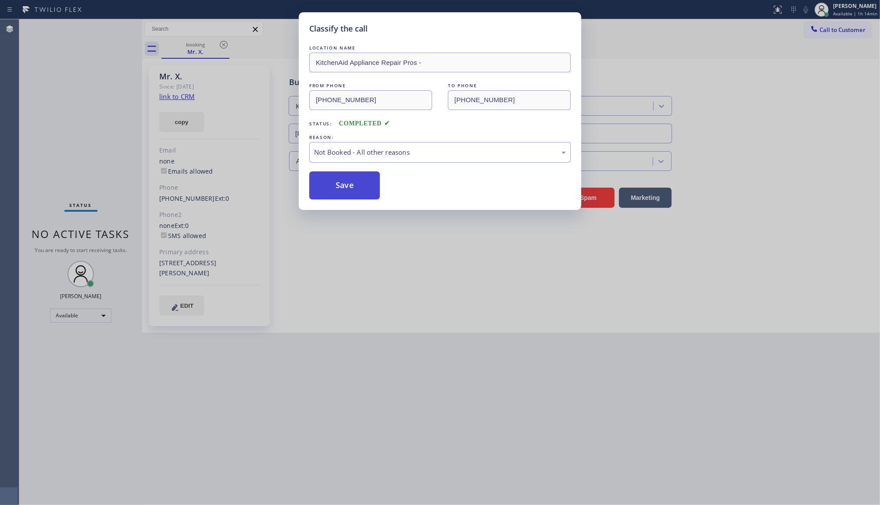
click at [340, 191] on button "Save" at bounding box center [344, 186] width 71 height 28
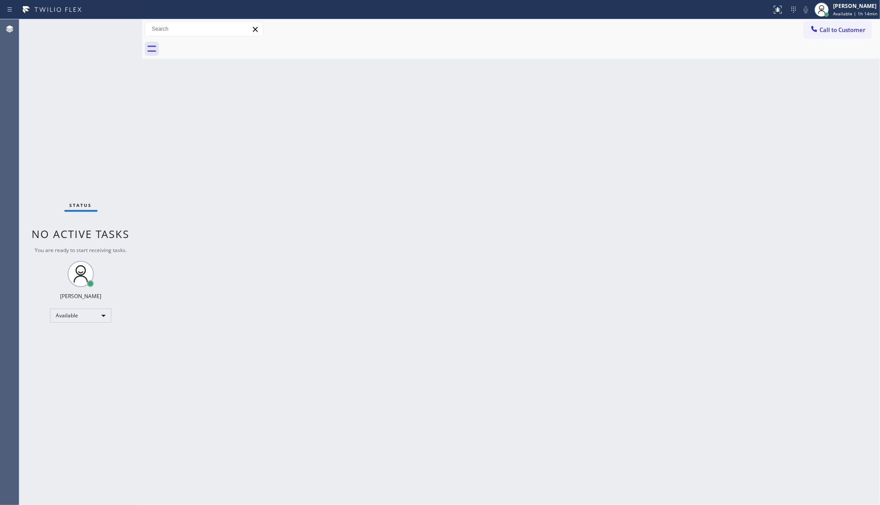
click at [117, 29] on div "Status No active tasks You are ready to start receiving tasks. JENIZA ALCAYDE A…" at bounding box center [80, 262] width 123 height 486
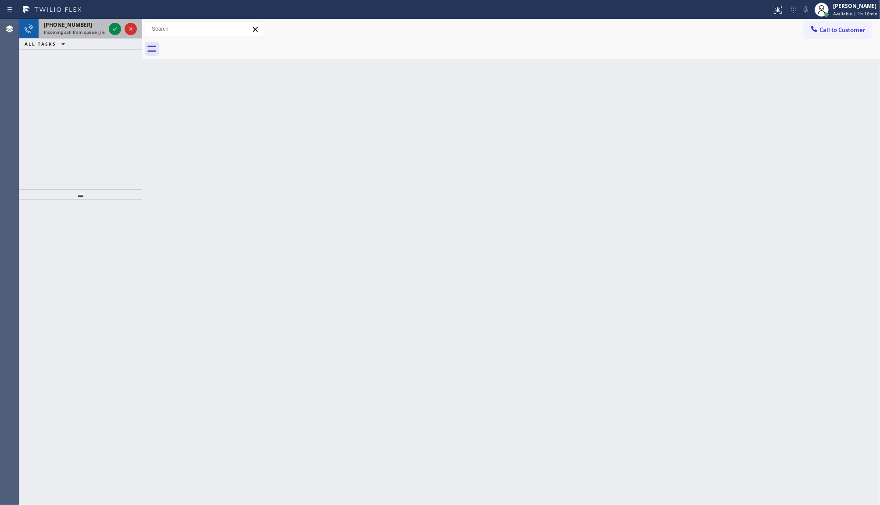
click at [108, 29] on div at bounding box center [123, 28] width 32 height 19
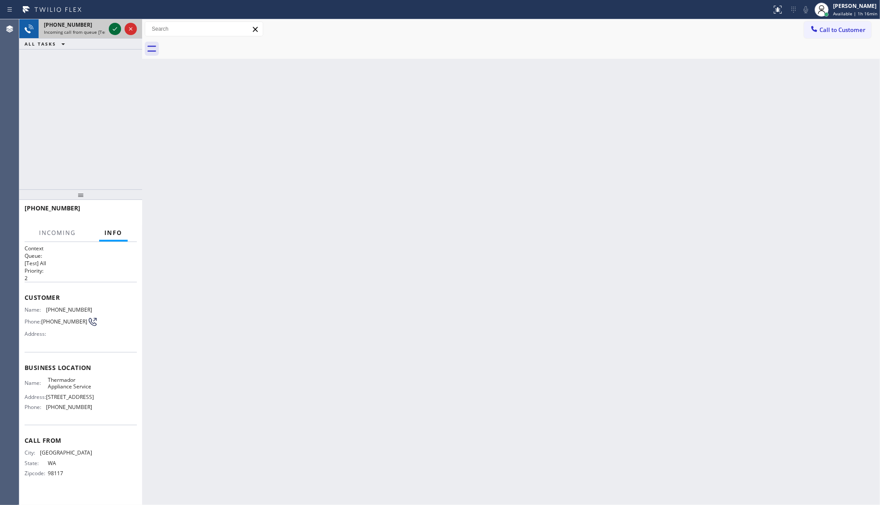
click at [115, 30] on icon at bounding box center [115, 29] width 11 height 11
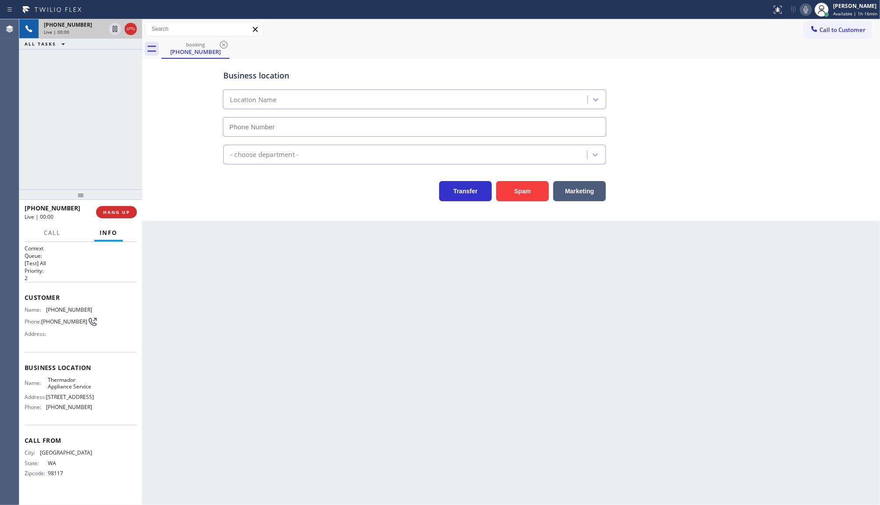
type input "[PHONE_NUMBER]"
click at [809, 10] on icon at bounding box center [806, 9] width 11 height 11
click at [808, 11] on icon at bounding box center [806, 9] width 4 height 7
drag, startPoint x: 44, startPoint y: 235, endPoint x: 47, endPoint y: 259, distance: 24.4
click at [44, 234] on span "Call" at bounding box center [52, 233] width 17 height 8
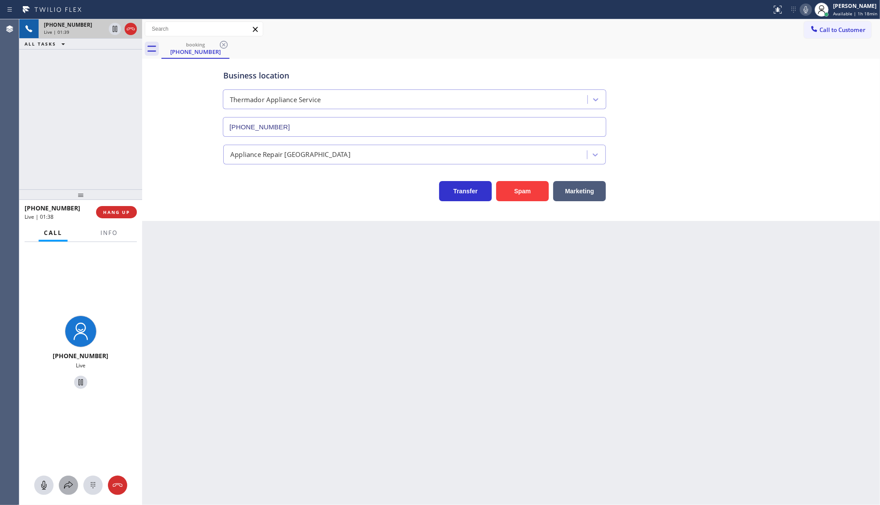
click at [69, 483] on icon at bounding box center [68, 485] width 9 height 7
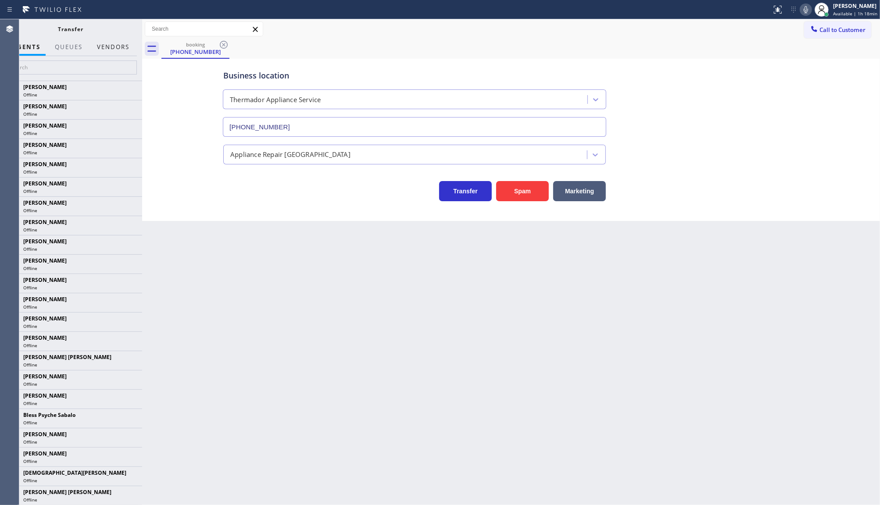
click at [115, 44] on button "Vendors" at bounding box center [113, 47] width 43 height 17
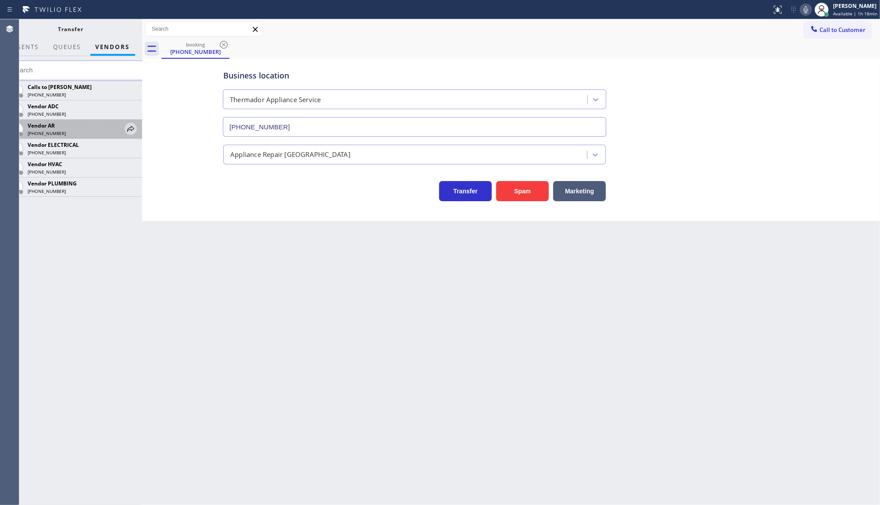
click at [140, 124] on div "Vendor AR [PHONE_NUMBER]" at bounding box center [71, 129] width 143 height 19
click at [134, 129] on icon at bounding box center [130, 129] width 7 height 6
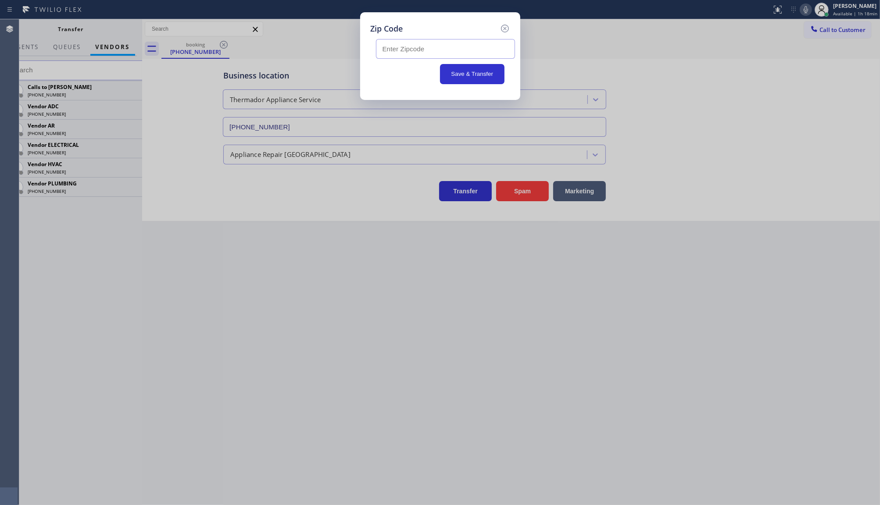
click at [383, 47] on input "text" at bounding box center [445, 49] width 139 height 20
paste input "98562"
type input "98562"
click at [459, 71] on button "Save & Transfer" at bounding box center [472, 74] width 64 height 20
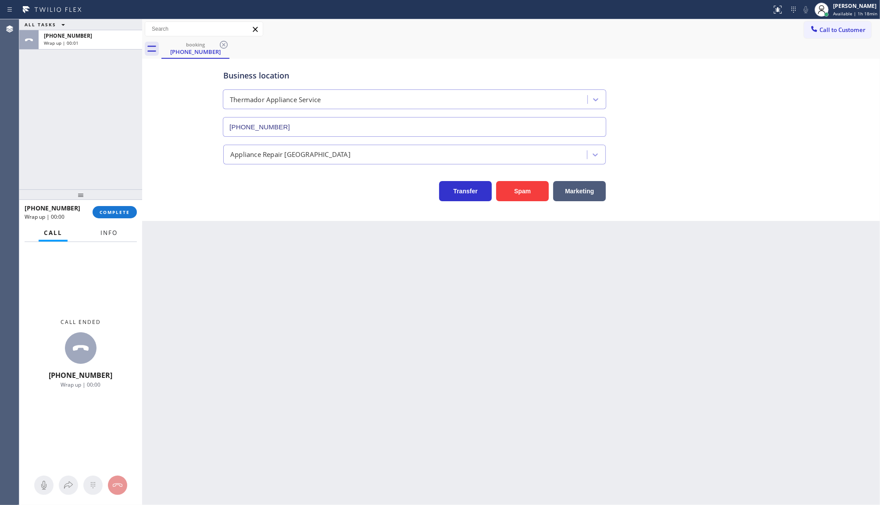
drag, startPoint x: 110, startPoint y: 228, endPoint x: 104, endPoint y: 238, distance: 12.0
click at [108, 233] on button "Info" at bounding box center [109, 233] width 28 height 17
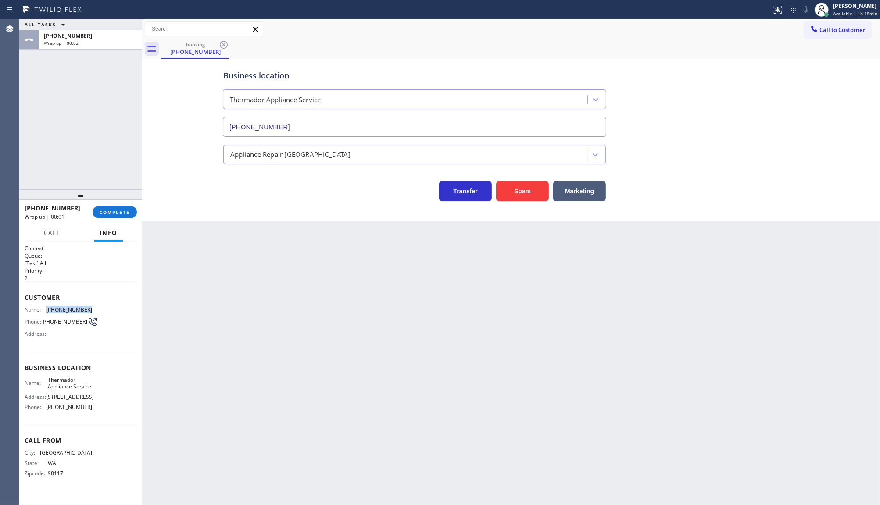
drag, startPoint x: 43, startPoint y: 308, endPoint x: 86, endPoint y: 306, distance: 43.0
click at [86, 307] on div "Name: [PHONE_NUMBER]" at bounding box center [59, 310] width 68 height 7
copy div "[PHONE_NUMBER]"
drag, startPoint x: 44, startPoint y: 416, endPoint x: 102, endPoint y: 423, distance: 58.8
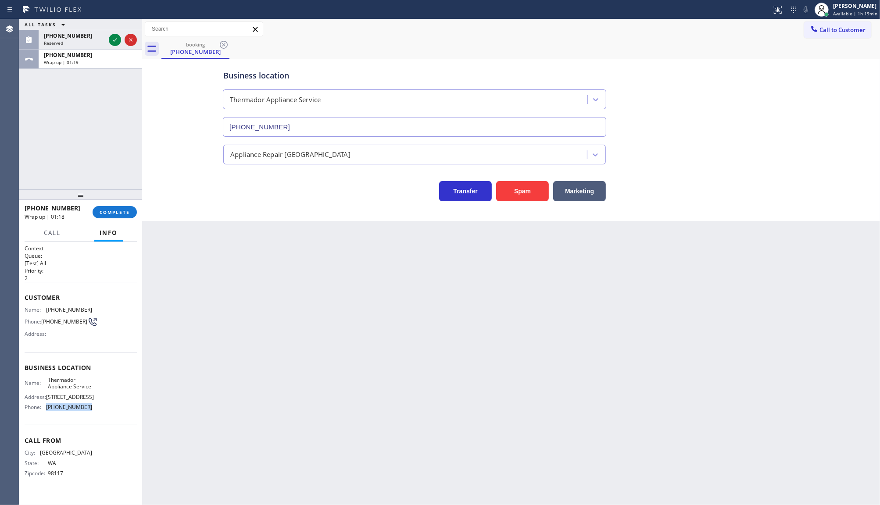
click at [102, 415] on div "Name: Thermador Appliance Service Address: [STREET_ADDRESS] Phone: [PHONE_NUMBE…" at bounding box center [81, 396] width 112 height 38
copy div "[PHONE_NUMBER]"
click at [118, 37] on icon at bounding box center [115, 40] width 11 height 11
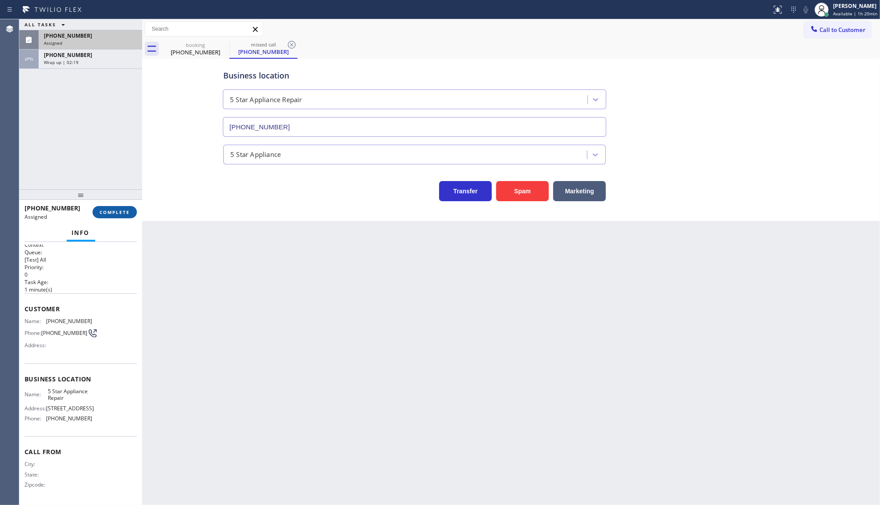
click at [114, 216] on button "COMPLETE" at bounding box center [115, 212] width 44 height 12
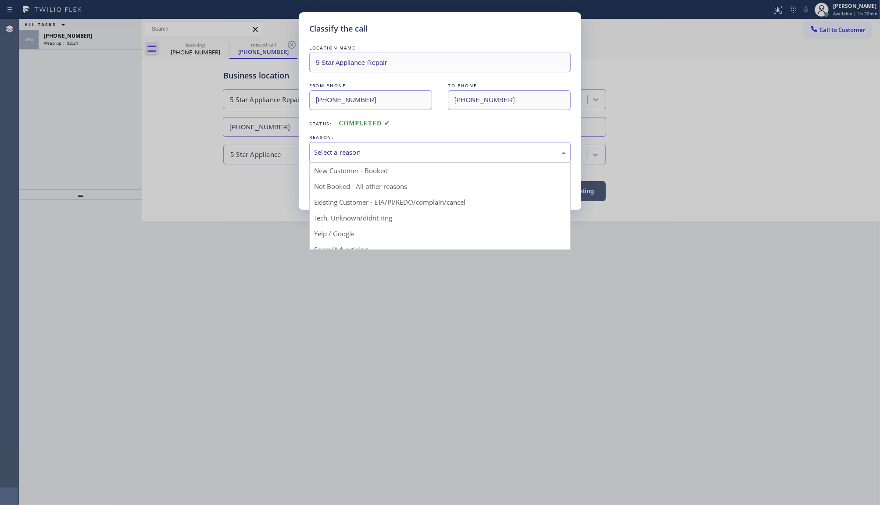
drag, startPoint x: 326, startPoint y: 147, endPoint x: 330, endPoint y: 161, distance: 14.8
click at [326, 148] on div "Select a reason" at bounding box center [440, 152] width 252 height 10
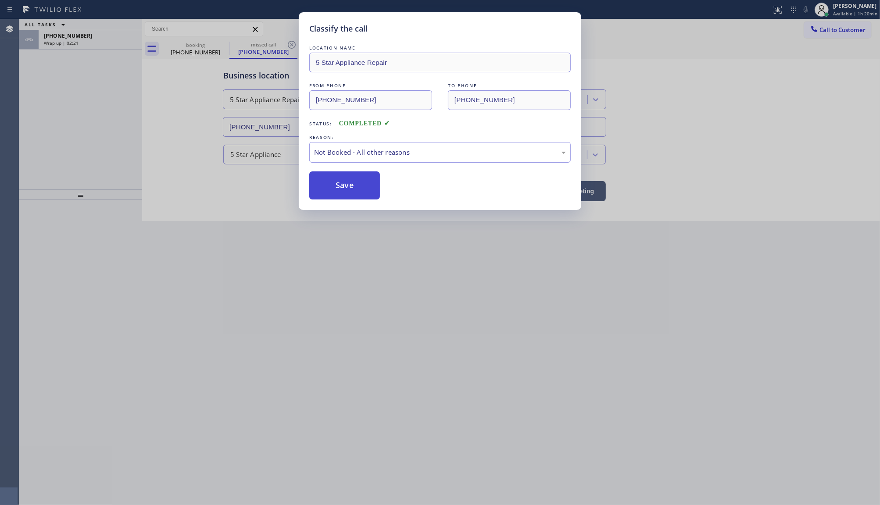
click at [333, 187] on button "Save" at bounding box center [344, 186] width 71 height 28
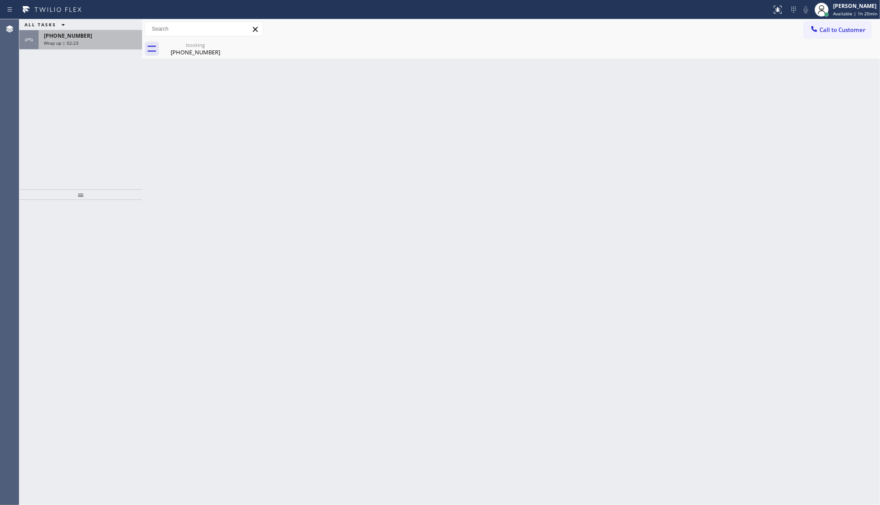
click at [72, 36] on span "[PHONE_NUMBER]" at bounding box center [68, 35] width 48 height 7
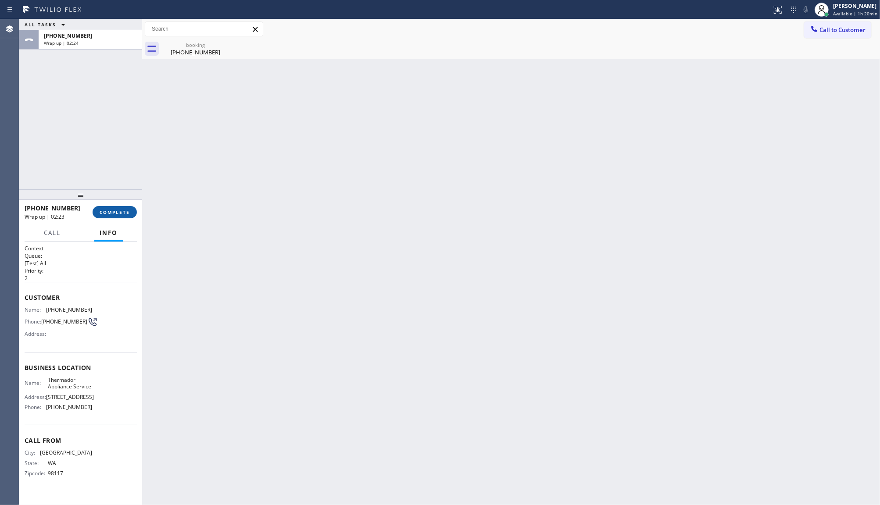
click at [119, 218] on button "COMPLETE" at bounding box center [115, 212] width 44 height 12
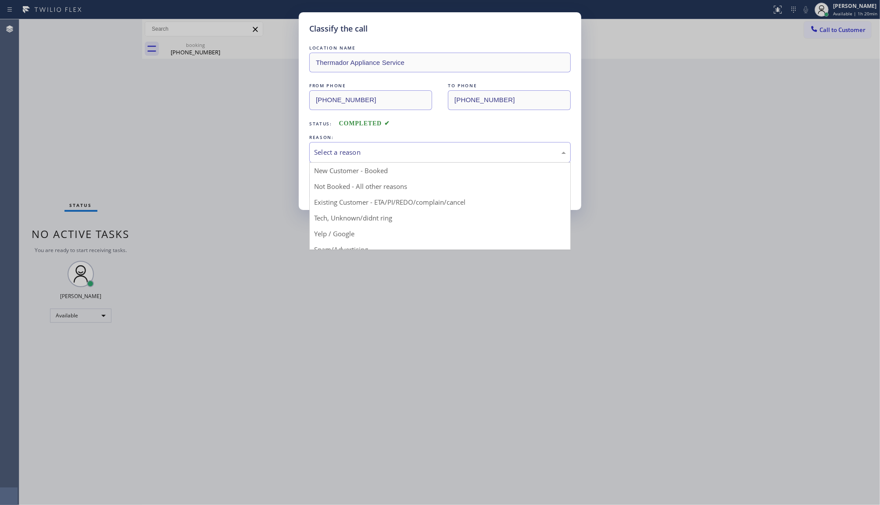
click at [357, 147] on div "Select a reason" at bounding box center [440, 152] width 262 height 21
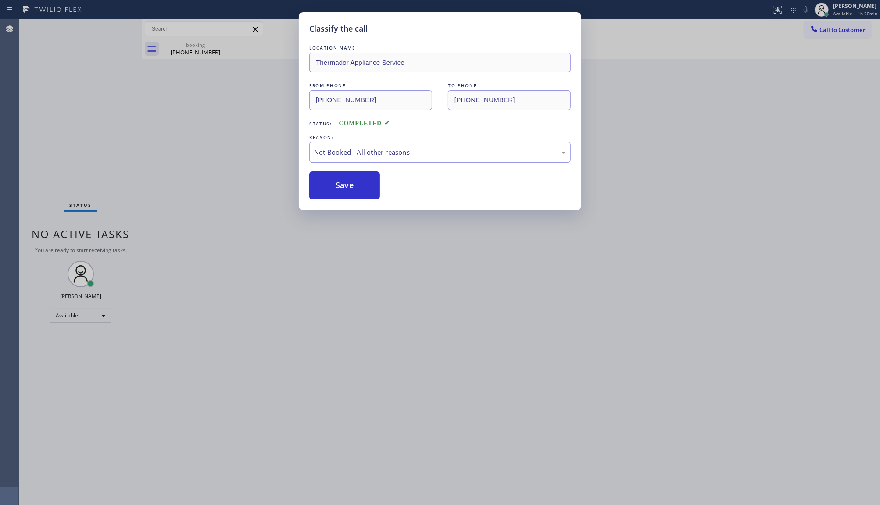
click at [360, 183] on button "Save" at bounding box center [344, 186] width 71 height 28
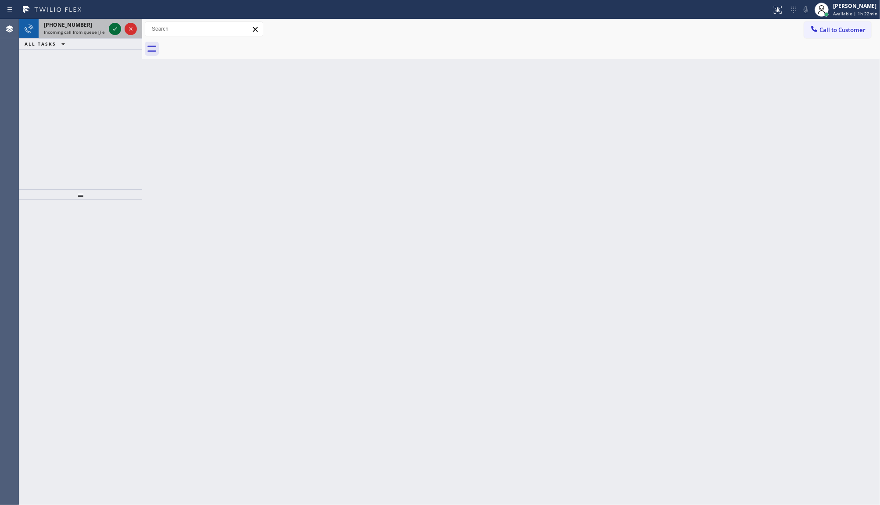
click at [116, 31] on icon at bounding box center [115, 29] width 11 height 11
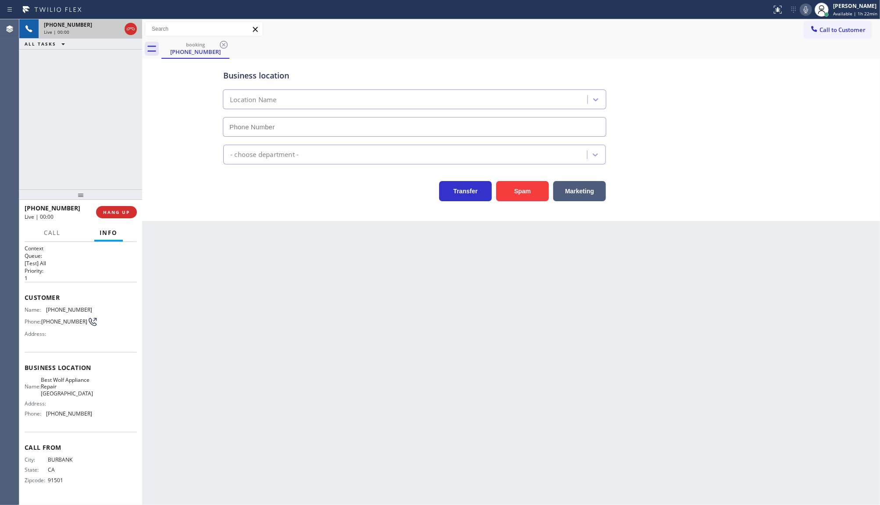
type input "[PHONE_NUMBER]"
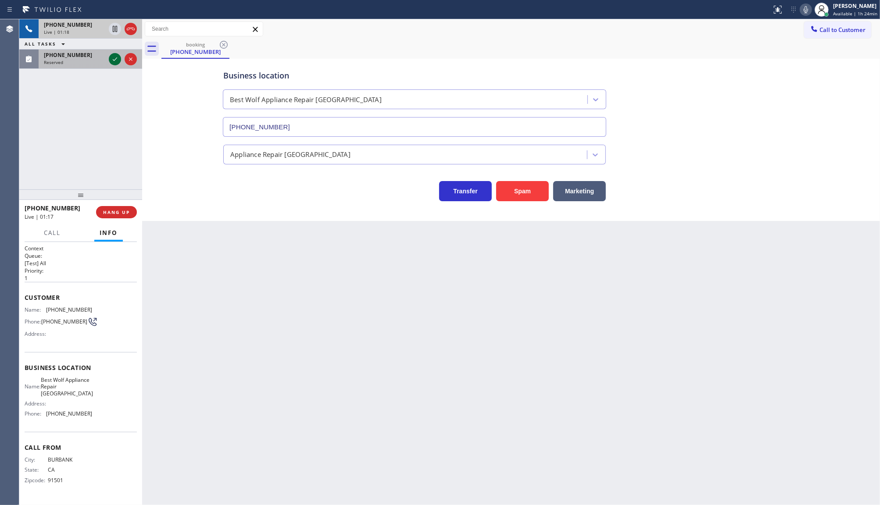
click at [113, 59] on icon at bounding box center [115, 59] width 11 height 11
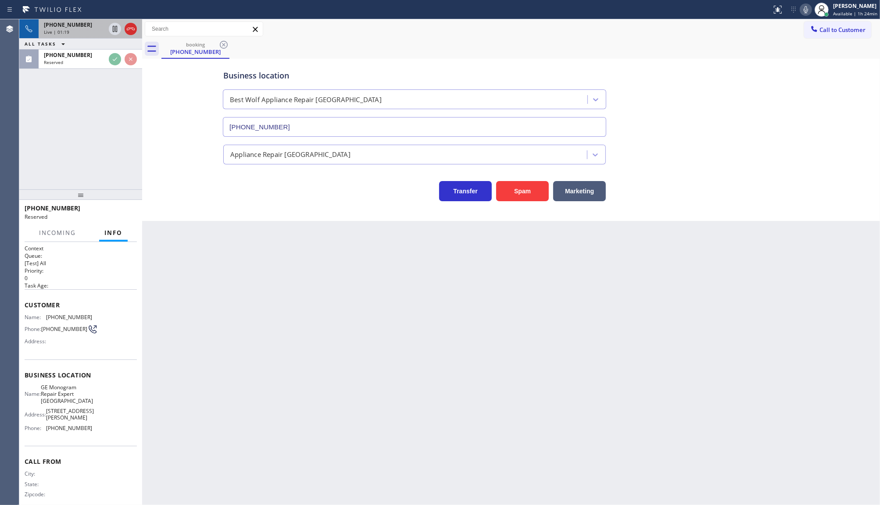
click at [62, 27] on span "[PHONE_NUMBER]" at bounding box center [68, 24] width 48 height 7
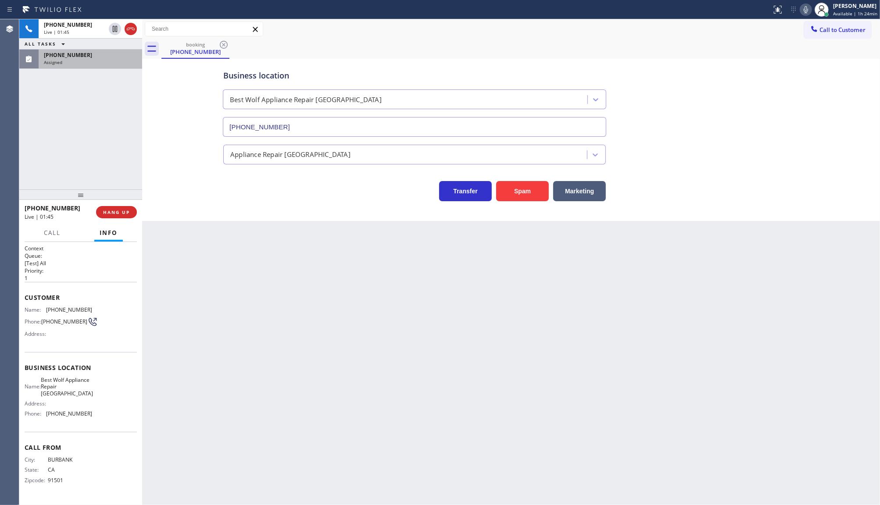
click at [58, 66] on div "[PHONE_NUMBER] Assigned" at bounding box center [89, 59] width 100 height 19
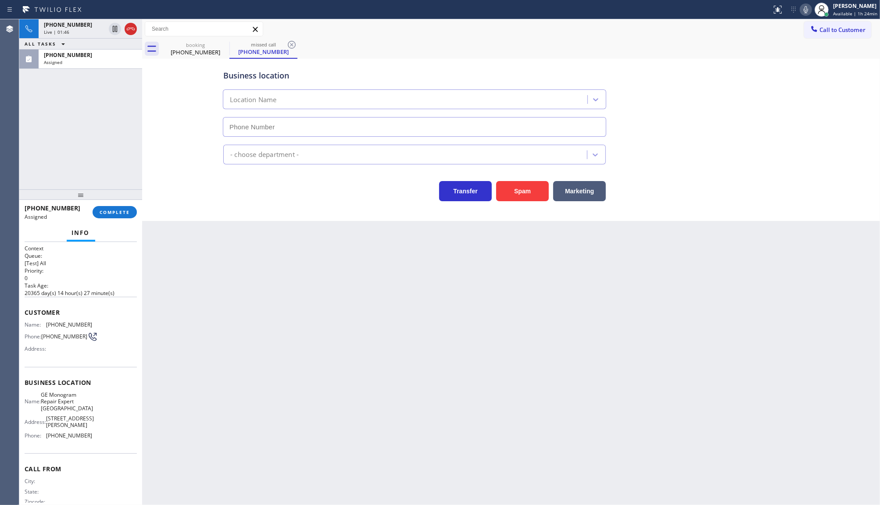
type input "[PHONE_NUMBER]"
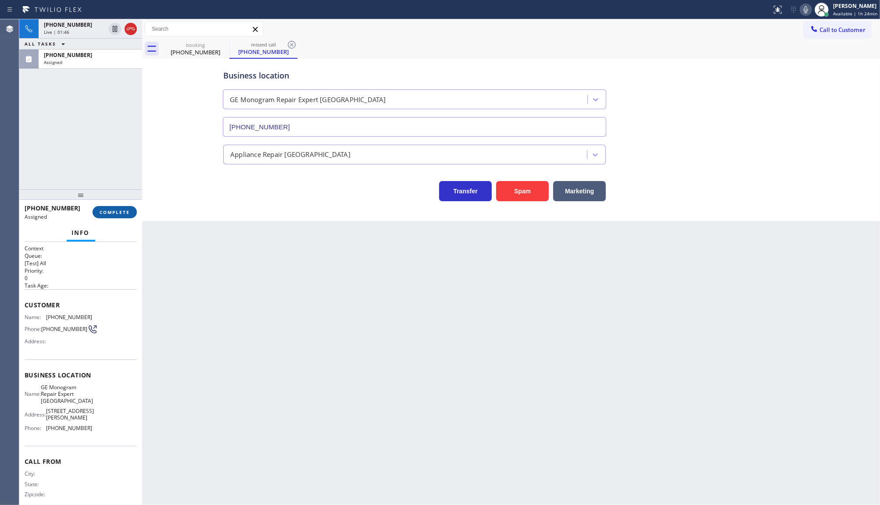
click at [105, 212] on button "COMPLETE" at bounding box center [115, 212] width 44 height 12
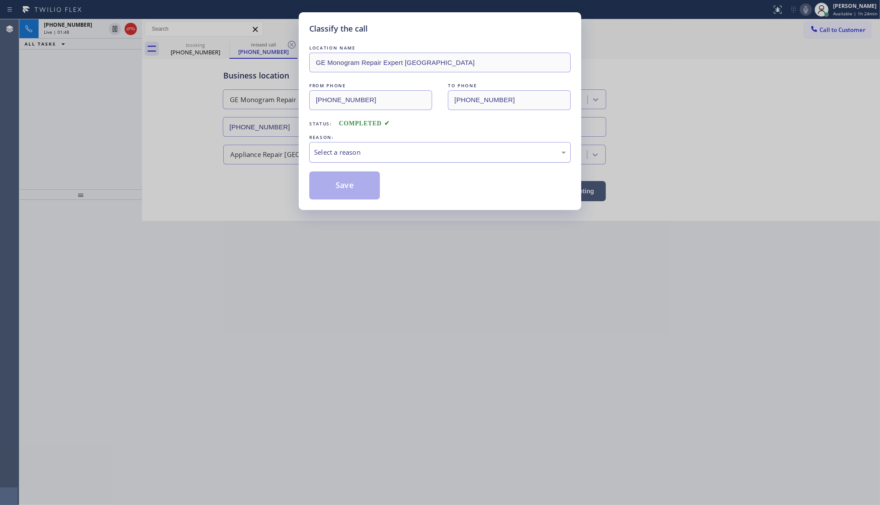
click at [336, 154] on div "Select a reason" at bounding box center [440, 152] width 252 height 10
click at [330, 189] on button "Save" at bounding box center [344, 186] width 71 height 28
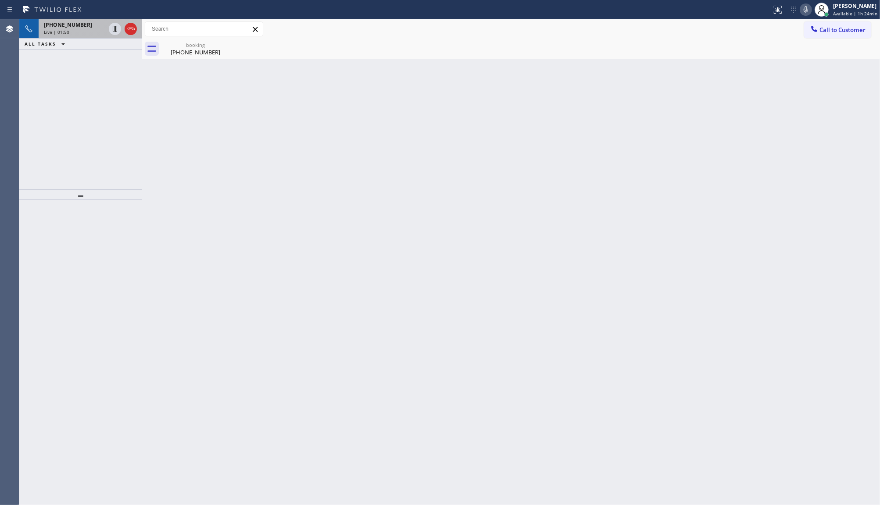
click at [82, 25] on div "[PHONE_NUMBER]" at bounding box center [74, 24] width 61 height 7
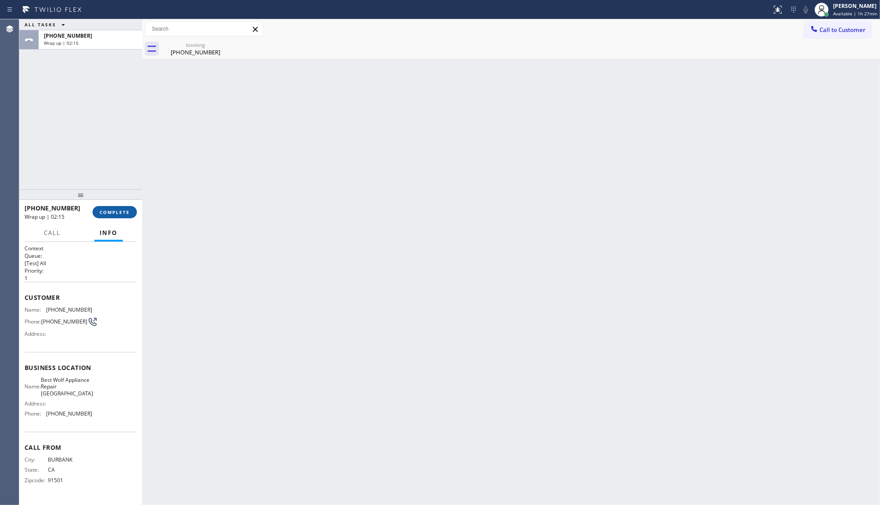
click at [113, 210] on span "COMPLETE" at bounding box center [115, 212] width 30 height 6
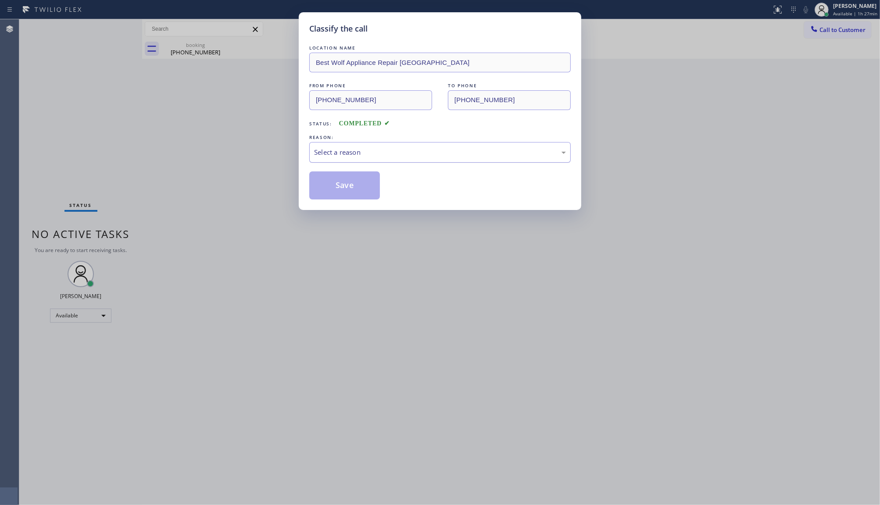
click at [367, 150] on div "Select a reason" at bounding box center [440, 152] width 262 height 21
click at [342, 185] on button "Save" at bounding box center [344, 186] width 71 height 28
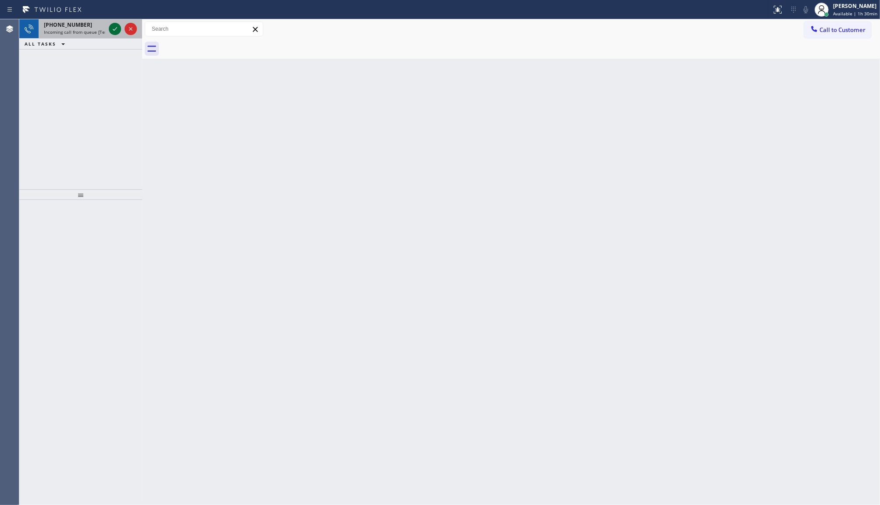
click at [113, 29] on icon at bounding box center [115, 29] width 11 height 11
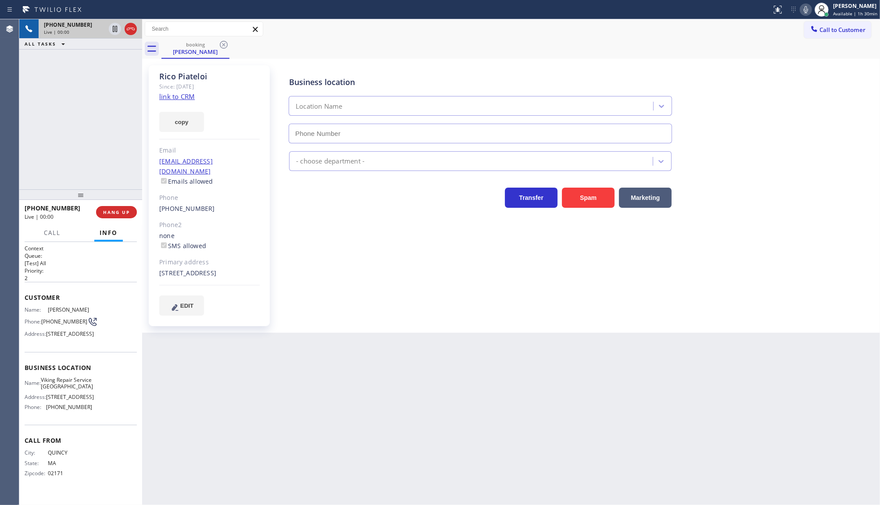
type input "[PHONE_NUMBER]"
click at [168, 97] on link "link to CRM" at bounding box center [177, 96] width 36 height 9
click at [802, 10] on div at bounding box center [806, 9] width 12 height 11
click at [806, 7] on icon at bounding box center [806, 9] width 11 height 11
click at [190, 109] on div "copy" at bounding box center [209, 117] width 100 height 30
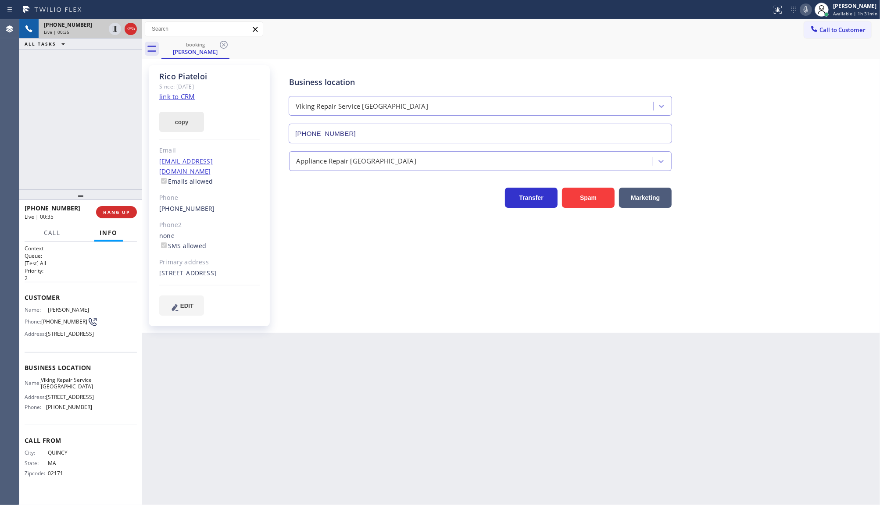
click at [186, 115] on button "copy" at bounding box center [181, 122] width 45 height 20
drag, startPoint x: 92, startPoint y: 147, endPoint x: 113, endPoint y: 132, distance: 26.1
click at [92, 147] on div "[PHONE_NUMBER] Live | 00:43 ALL TASKS ALL TASKS ACTIVE TASKS TASKS IN WRAP UP" at bounding box center [80, 104] width 123 height 170
click at [184, 124] on button "copy" at bounding box center [181, 122] width 45 height 20
drag, startPoint x: 29, startPoint y: 113, endPoint x: 60, endPoint y: 132, distance: 36.0
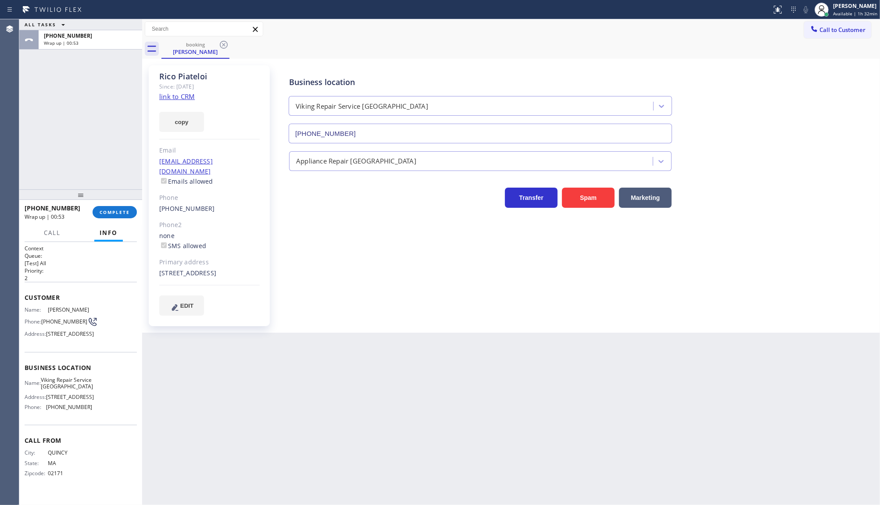
click at [39, 115] on div "ALL TASKS ALL TASKS ACTIVE TASKS TASKS IN WRAP UP [PHONE_NUMBER] Wrap up | 00:53" at bounding box center [80, 104] width 123 height 170
click at [110, 207] on button "COMPLETE" at bounding box center [115, 212] width 44 height 12
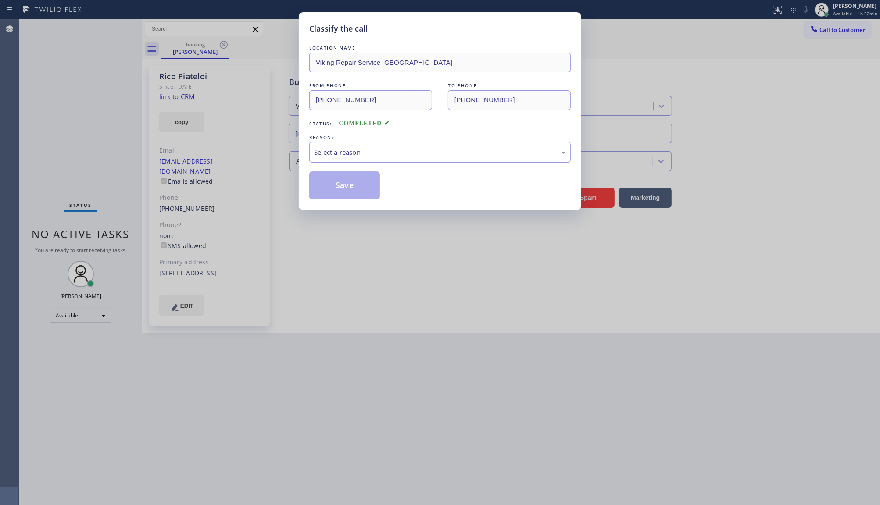
click at [336, 158] on div "Select a reason" at bounding box center [440, 152] width 252 height 10
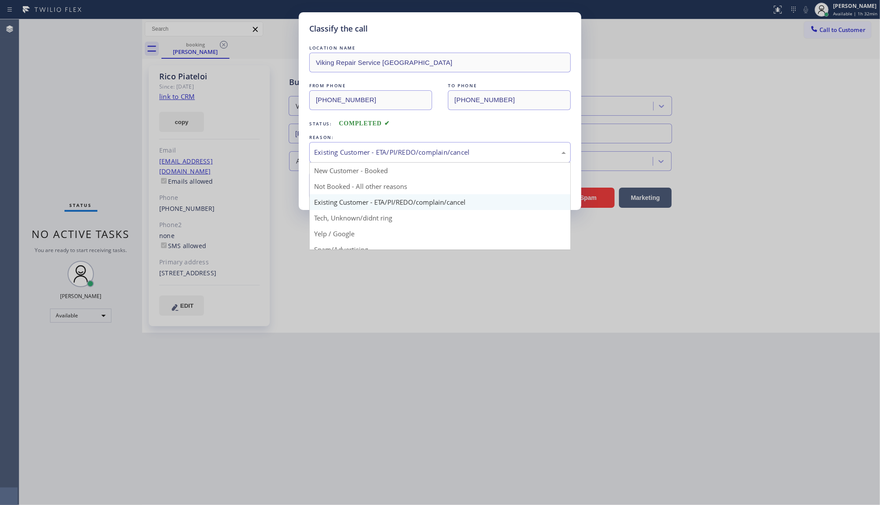
click at [340, 156] on div "Existing Customer - ETA/PI/REDO/complain/cancel" at bounding box center [440, 152] width 252 height 10
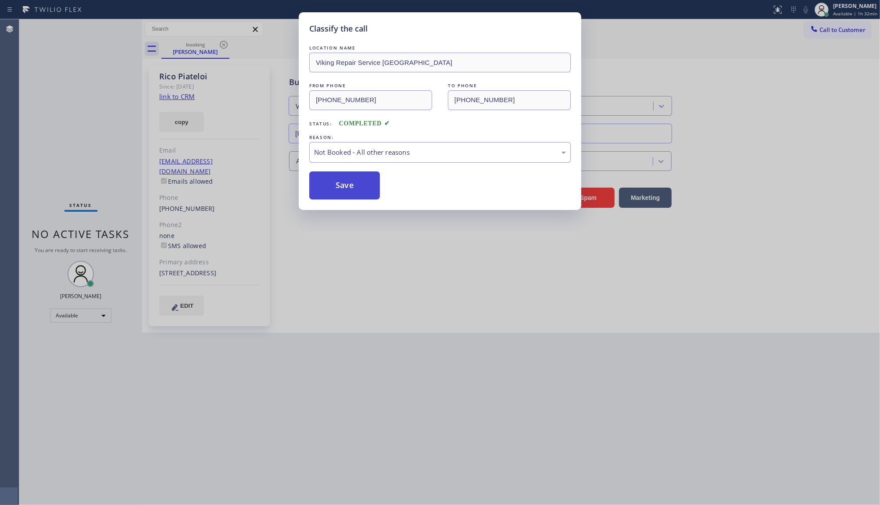
click at [338, 189] on button "Save" at bounding box center [344, 186] width 71 height 28
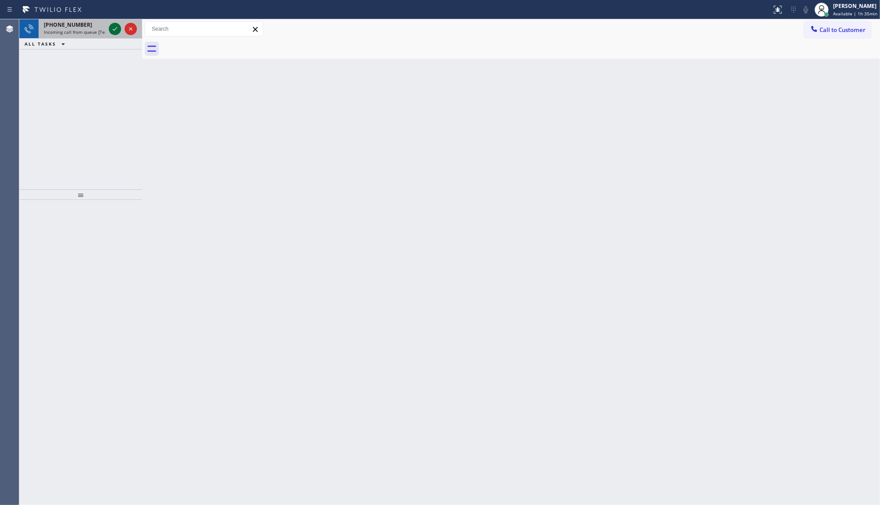
click at [115, 30] on icon at bounding box center [115, 29] width 11 height 11
click at [89, 36] on div "[PHONE_NUMBER] Incoming call from queue [Test] All" at bounding box center [73, 28] width 68 height 19
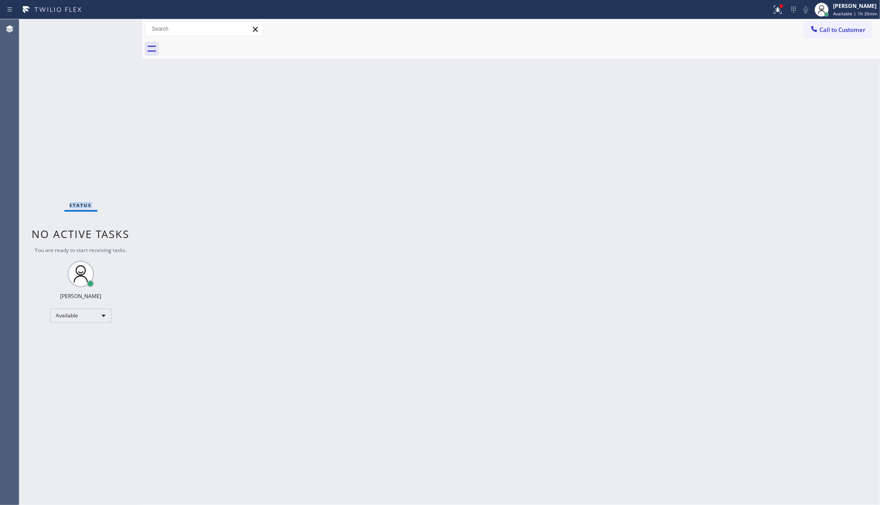
click at [89, 29] on div "Status No active tasks You are ready to start receiving tasks. JENIZA ALCAYDE A…" at bounding box center [80, 262] width 123 height 486
click at [792, 3] on div "Status report Issue detected This issue could affect your workflow. Please cont…" at bounding box center [824, 9] width 112 height 19
click at [782, 9] on icon at bounding box center [778, 9] width 11 height 11
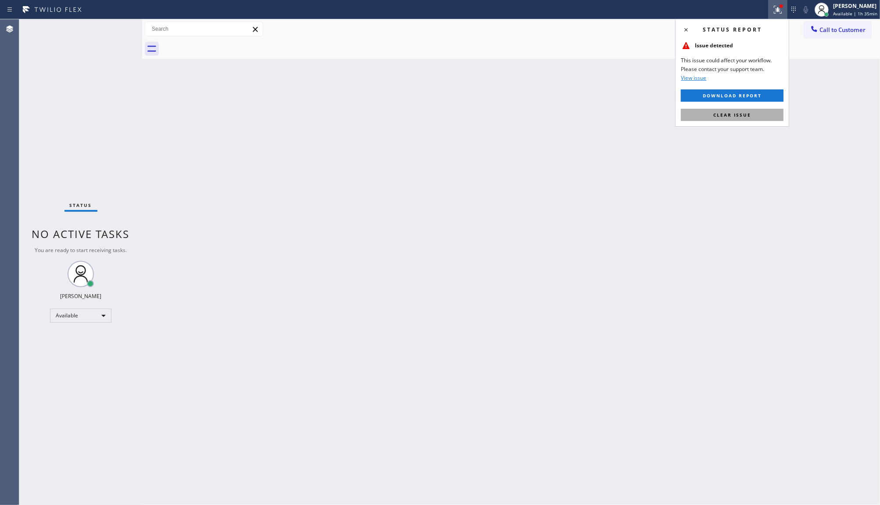
click at [747, 115] on span "Clear issue" at bounding box center [732, 115] width 38 height 6
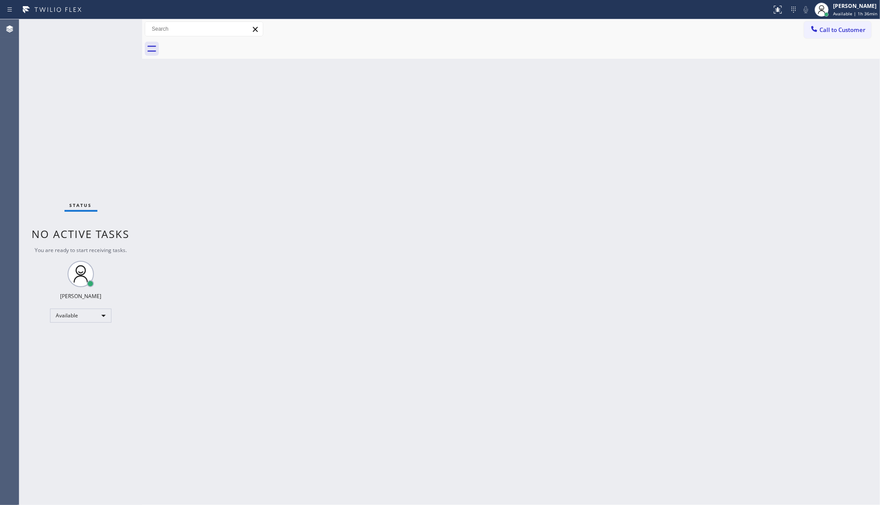
click at [320, 211] on div "Back to Dashboard Change Sender ID Customers Technicians Select a contact Outbo…" at bounding box center [511, 262] width 738 height 486
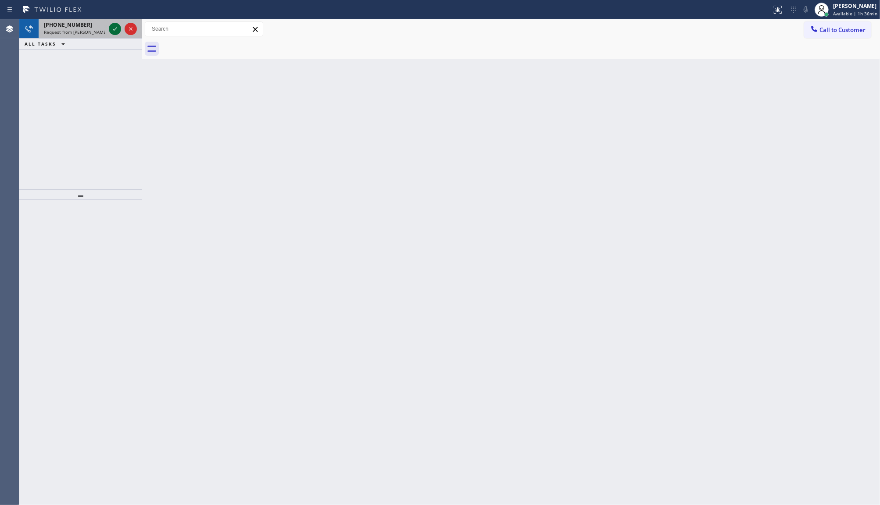
click at [117, 27] on icon at bounding box center [115, 29] width 11 height 11
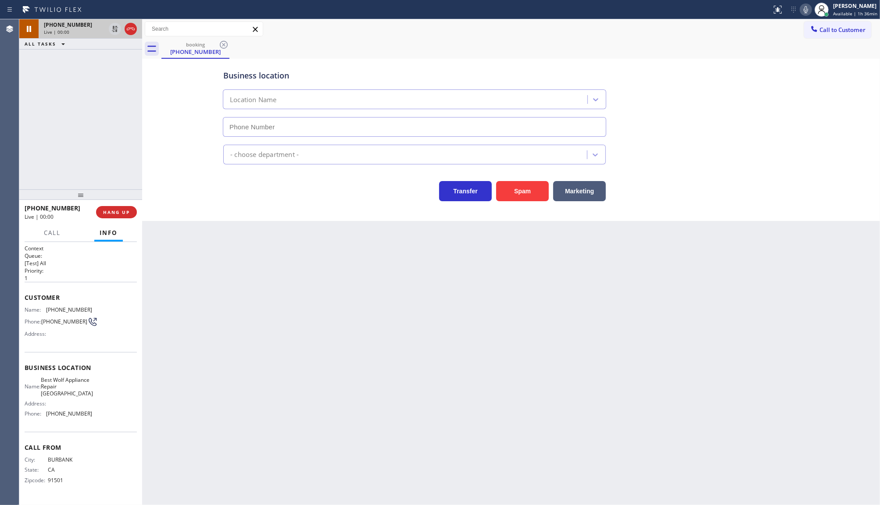
type input "[PHONE_NUMBER]"
drag, startPoint x: 91, startPoint y: 101, endPoint x: 100, endPoint y: 8, distance: 93.9
click at [93, 82] on div "[PHONE_NUMBER] Live | 01:02 ALL TASKS ALL TASKS ACTIVE TASKS TASKS IN WRAP UP" at bounding box center [80, 104] width 123 height 170
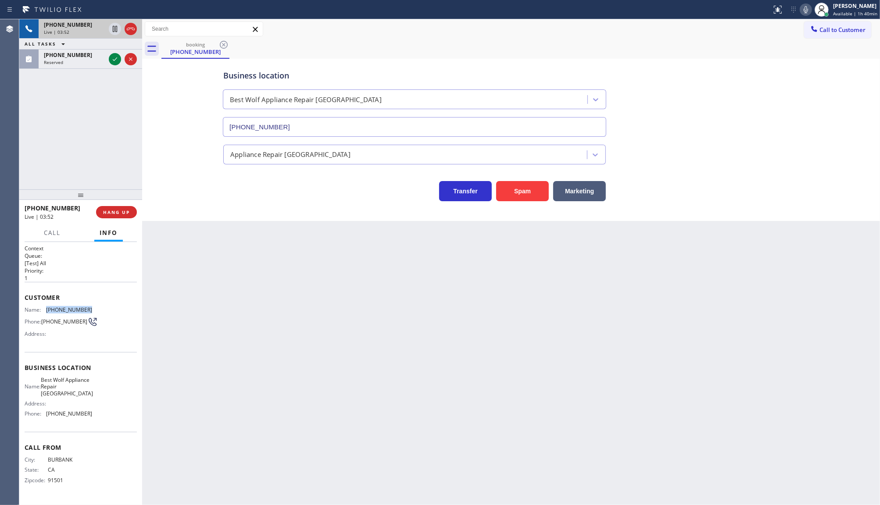
drag, startPoint x: 43, startPoint y: 310, endPoint x: 104, endPoint y: 312, distance: 61.5
click at [104, 312] on div "Name: [PHONE_NUMBER] Phone: [PHONE_NUMBER] Address:" at bounding box center [81, 324] width 112 height 35
copy div "[PHONE_NUMBER]"
drag, startPoint x: 115, startPoint y: 59, endPoint x: 115, endPoint y: 48, distance: 11.0
click at [115, 56] on icon at bounding box center [115, 59] width 11 height 11
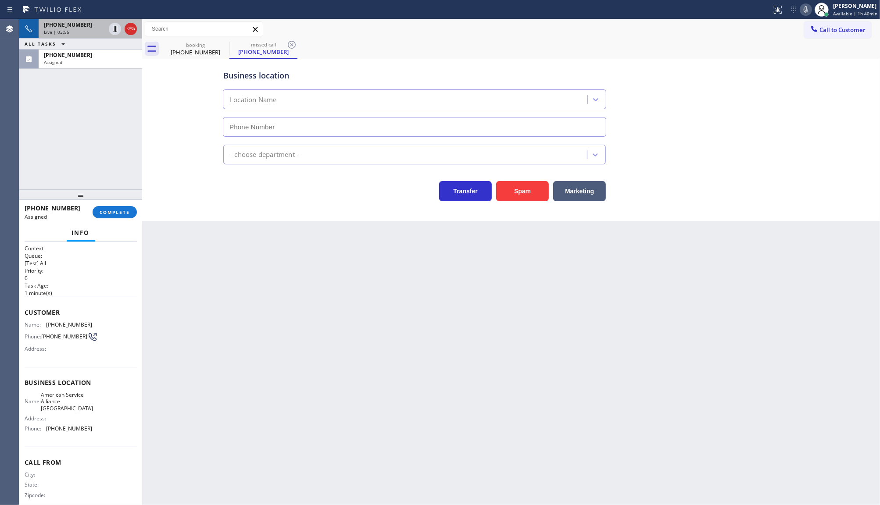
type input "[PHONE_NUMBER]"
click at [79, 58] on span "[PHONE_NUMBER]" at bounding box center [68, 54] width 48 height 7
click at [82, 22] on div "[PHONE_NUMBER]" at bounding box center [74, 24] width 61 height 7
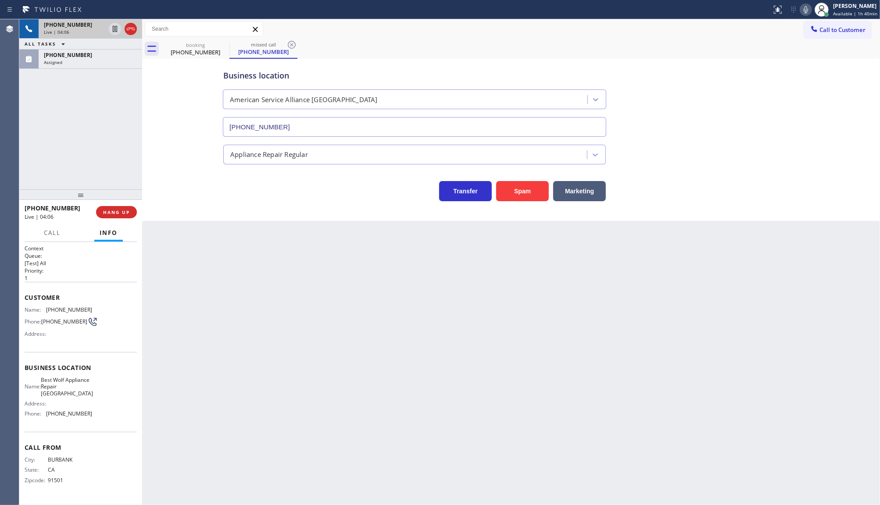
click at [82, 22] on div "[PHONE_NUMBER]" at bounding box center [74, 24] width 61 height 7
click at [72, 28] on span "[PHONE_NUMBER]" at bounding box center [68, 24] width 48 height 7
click at [41, 24] on div "[PHONE_NUMBER] Live | 05:12" at bounding box center [73, 28] width 68 height 19
drag, startPoint x: 46, startPoint y: 362, endPoint x: 53, endPoint y: 306, distance: 56.1
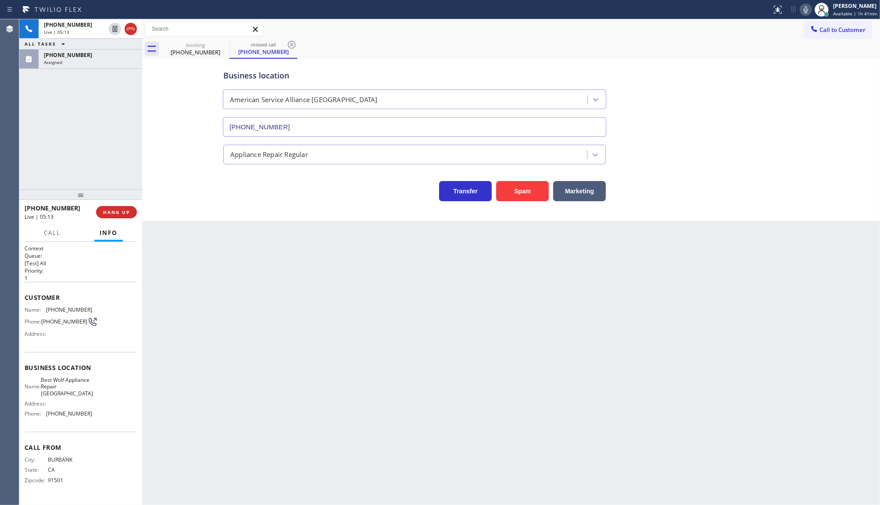
click at [49, 352] on div "Context Queue: [Test] All Priority: 1 Customer Name: [PHONE_NUMBER] Phone: [PHO…" at bounding box center [81, 372] width 112 height 254
drag, startPoint x: 43, startPoint y: 307, endPoint x: 87, endPoint y: 308, distance: 44.3
click at [87, 308] on div "Name: [PHONE_NUMBER] Phone: [PHONE_NUMBER] Address:" at bounding box center [81, 324] width 112 height 35
drag, startPoint x: 45, startPoint y: 387, endPoint x: 84, endPoint y: 408, distance: 44.8
click at [84, 408] on div "Name: Best Wolf Appliance Repair [GEOGRAPHIC_DATA] Address: Phone: [PHONE_NUMBE…" at bounding box center [59, 399] width 68 height 44
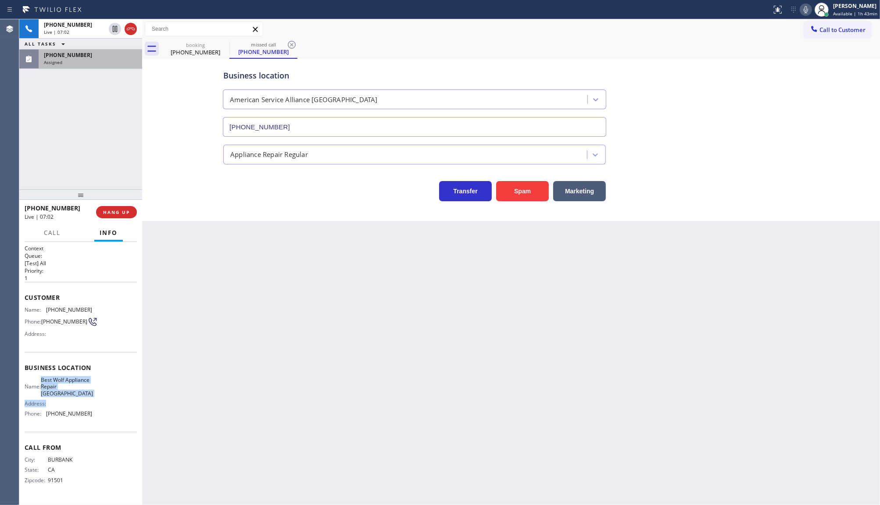
drag, startPoint x: 58, startPoint y: 66, endPoint x: 62, endPoint y: 60, distance: 7.3
click at [62, 61] on div "[PHONE_NUMBER] Assigned" at bounding box center [89, 59] width 100 height 19
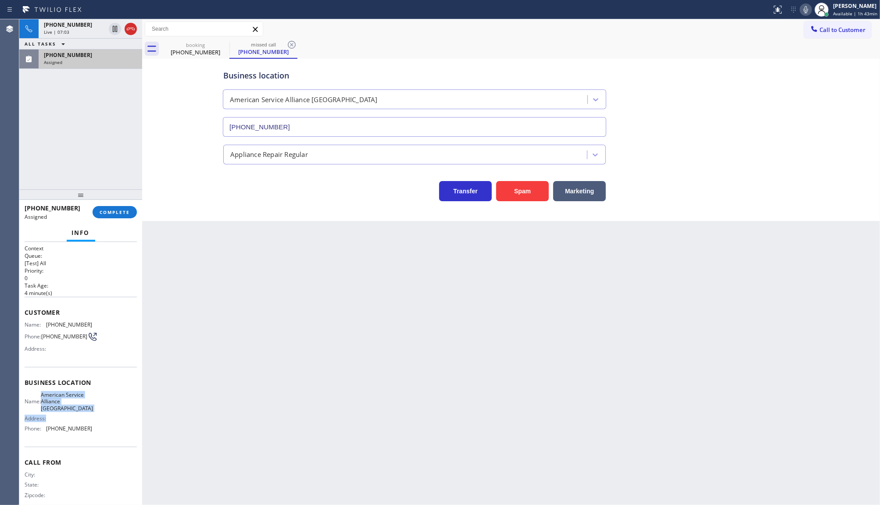
click at [62, 60] on div "Assigned" at bounding box center [90, 62] width 93 height 6
click at [119, 214] on span "COMPLETE" at bounding box center [115, 212] width 30 height 6
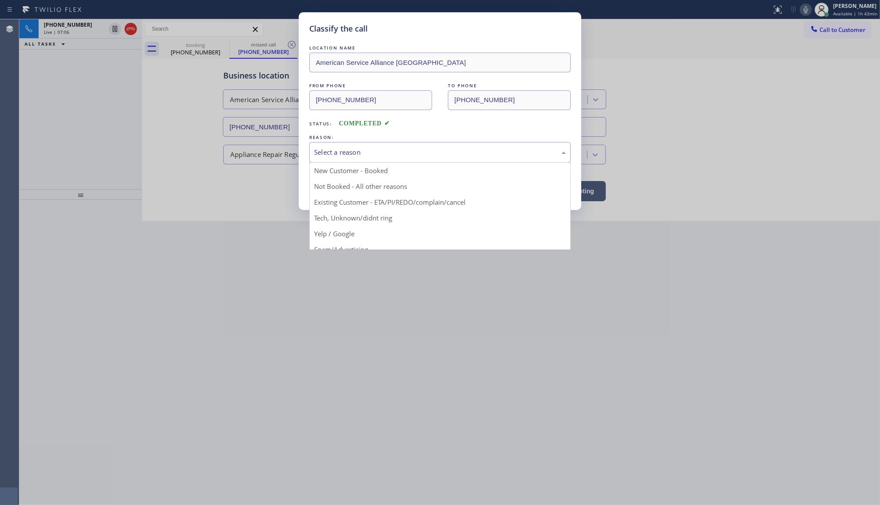
click at [339, 150] on div "Select a reason" at bounding box center [440, 152] width 252 height 10
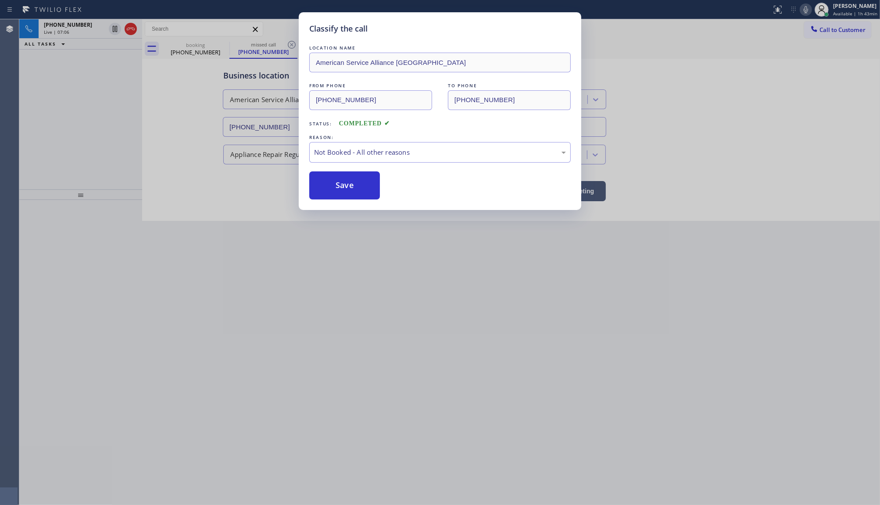
click at [323, 190] on button "Save" at bounding box center [344, 186] width 71 height 28
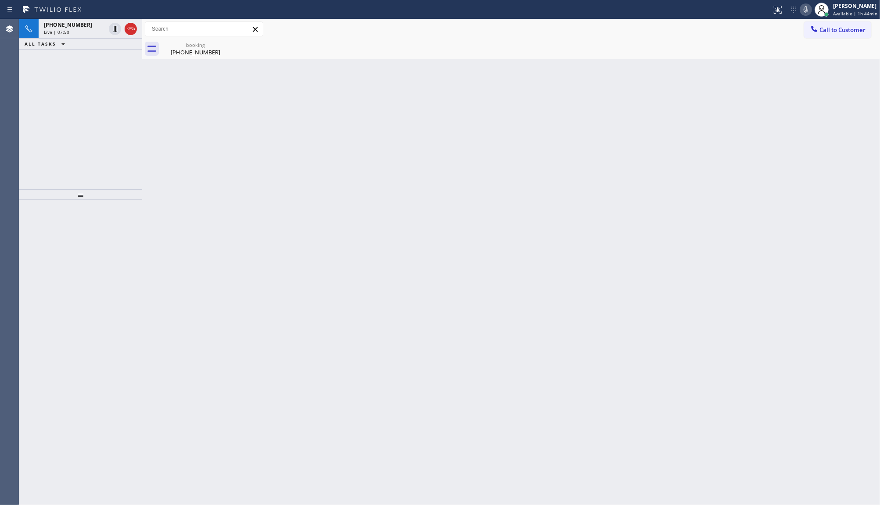
click at [808, 11] on icon at bounding box center [806, 9] width 4 height 7
click at [808, 9] on rect at bounding box center [806, 9] width 6 height 6
click at [82, 27] on div "[PHONE_NUMBER]" at bounding box center [74, 24] width 61 height 7
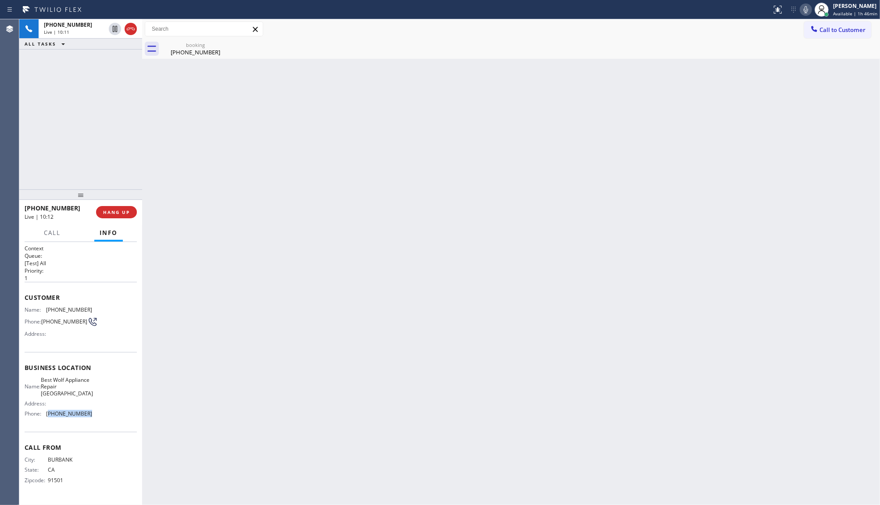
drag, startPoint x: 47, startPoint y: 423, endPoint x: 91, endPoint y: 428, distance: 44.1
click at [91, 421] on div "Name: Best Wolf Appliance Repair [GEOGRAPHIC_DATA] Address: Phone: [PHONE_NUMBE…" at bounding box center [81, 399] width 112 height 44
click at [113, 216] on button "COMPLETE" at bounding box center [115, 212] width 44 height 12
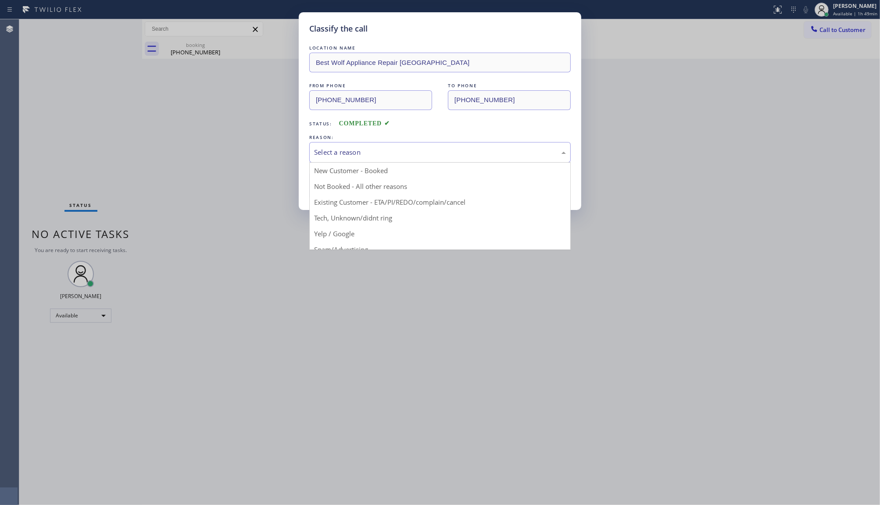
click at [334, 148] on div "Select a reason" at bounding box center [440, 152] width 252 height 10
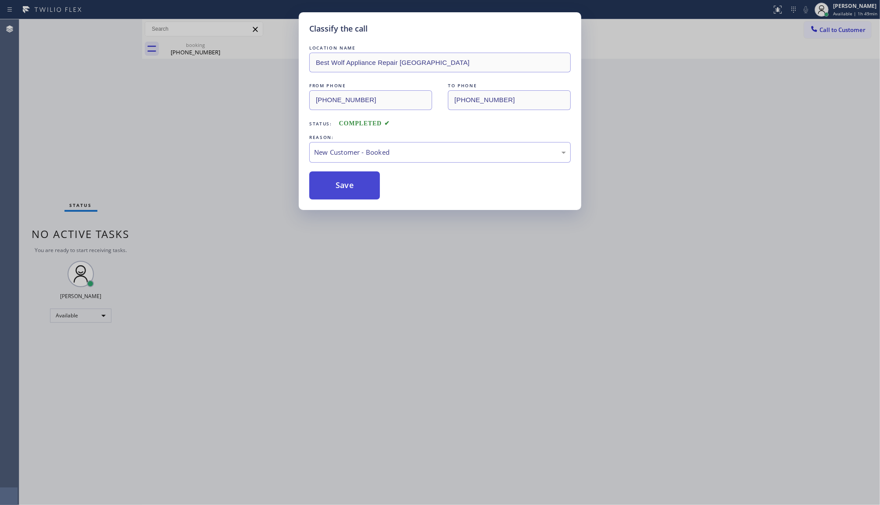
click at [330, 186] on button "Save" at bounding box center [344, 186] width 71 height 28
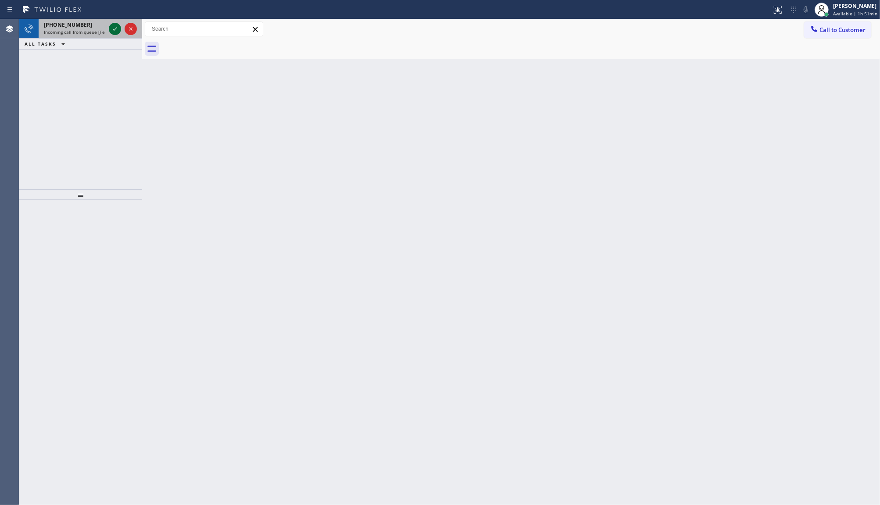
click at [112, 31] on icon at bounding box center [115, 29] width 11 height 11
click at [88, 29] on span "Incoming call from queue [Test] All" at bounding box center [80, 32] width 73 height 6
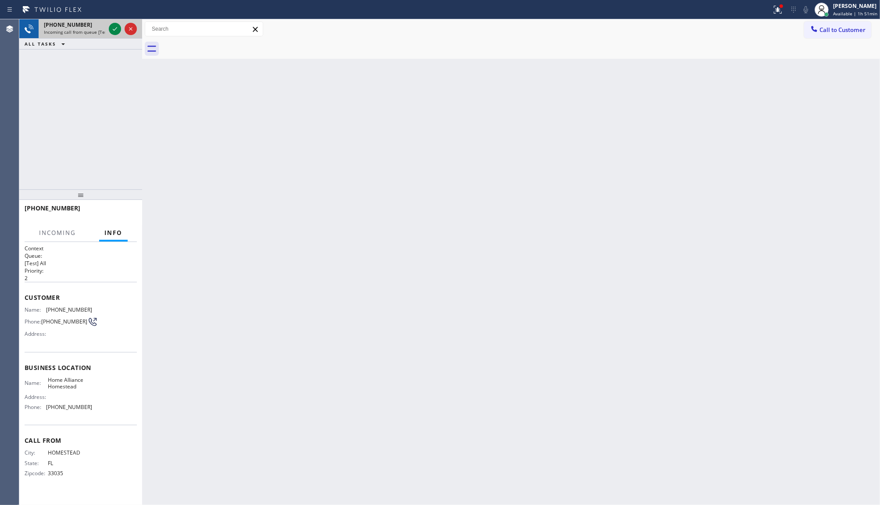
click at [89, 32] on span "Incoming call from queue [Test] All" at bounding box center [80, 32] width 73 height 6
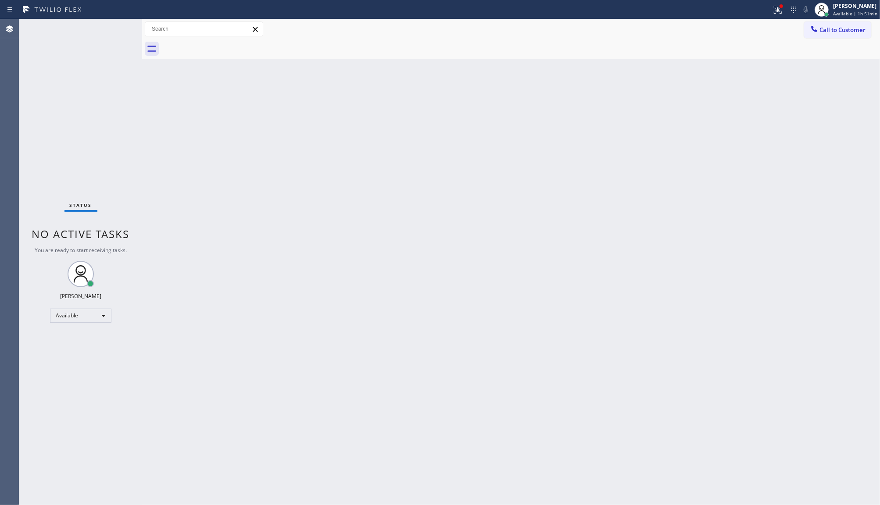
click at [93, 32] on div "Status No active tasks You are ready to start receiving tasks. JENIZA ALCAYDE A…" at bounding box center [80, 262] width 123 height 486
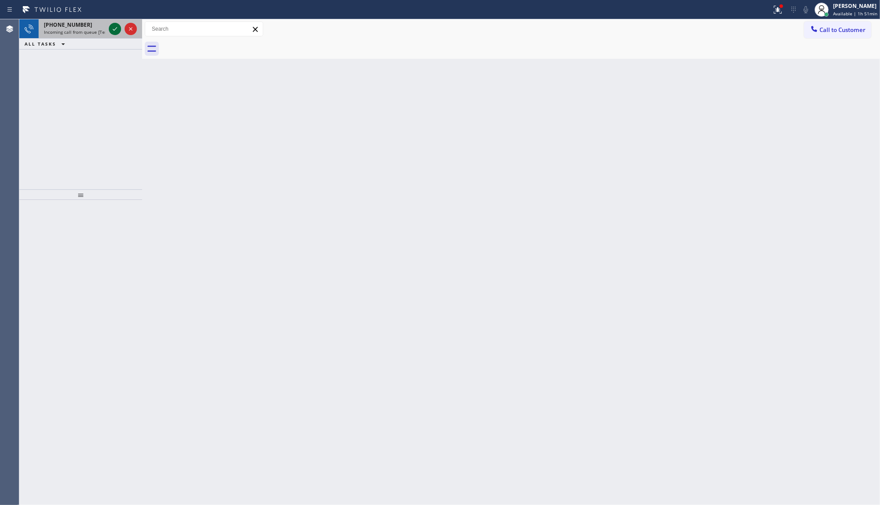
click at [110, 29] on icon at bounding box center [115, 29] width 11 height 11
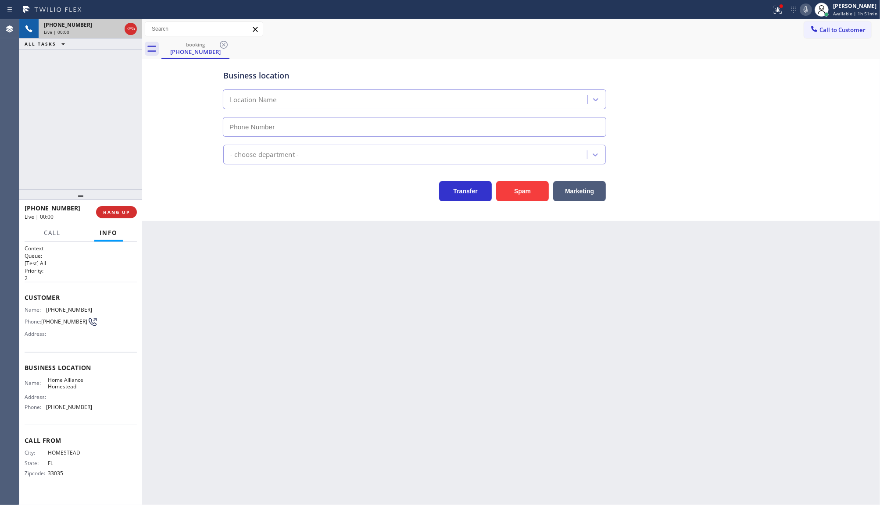
type input "[PHONE_NUMBER]"
click at [781, 10] on icon at bounding box center [778, 9] width 11 height 11
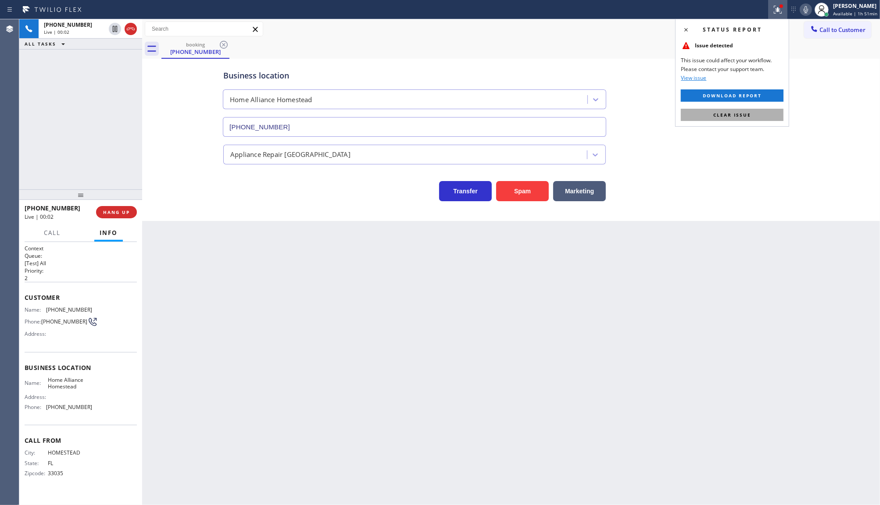
click at [763, 119] on button "Clear issue" at bounding box center [732, 115] width 103 height 12
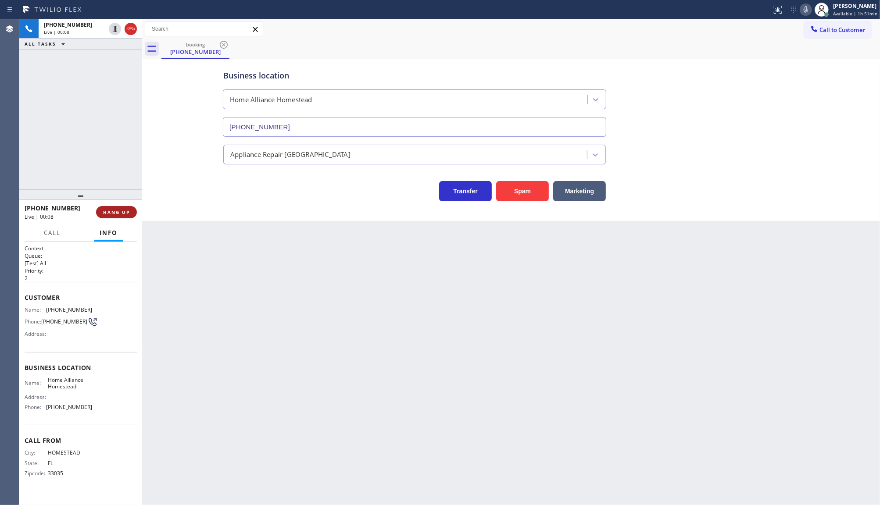
click at [115, 210] on span "HANG UP" at bounding box center [116, 212] width 27 height 6
drag, startPoint x: 110, startPoint y: 211, endPoint x: 113, endPoint y: 216, distance: 6.1
click at [113, 216] on button "COMPLETE" at bounding box center [115, 212] width 44 height 12
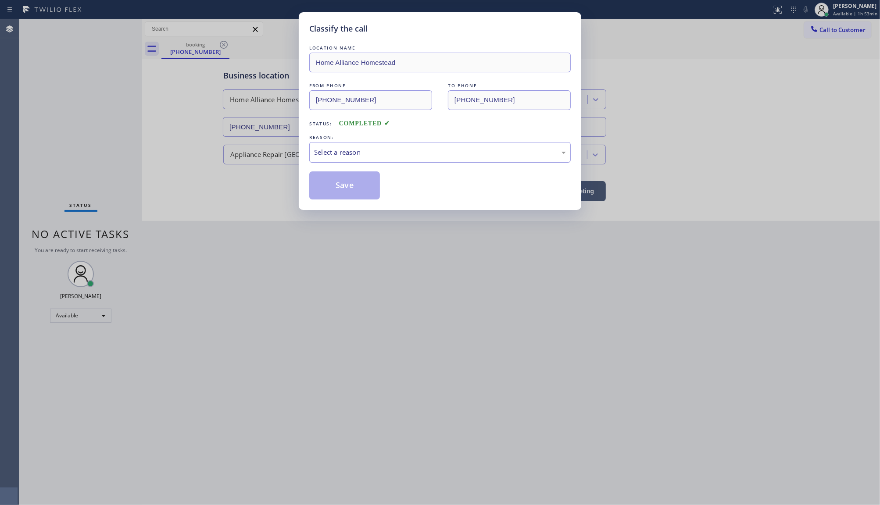
click at [342, 154] on div "Select a reason" at bounding box center [440, 152] width 252 height 10
click at [340, 184] on button "Save" at bounding box center [344, 186] width 71 height 28
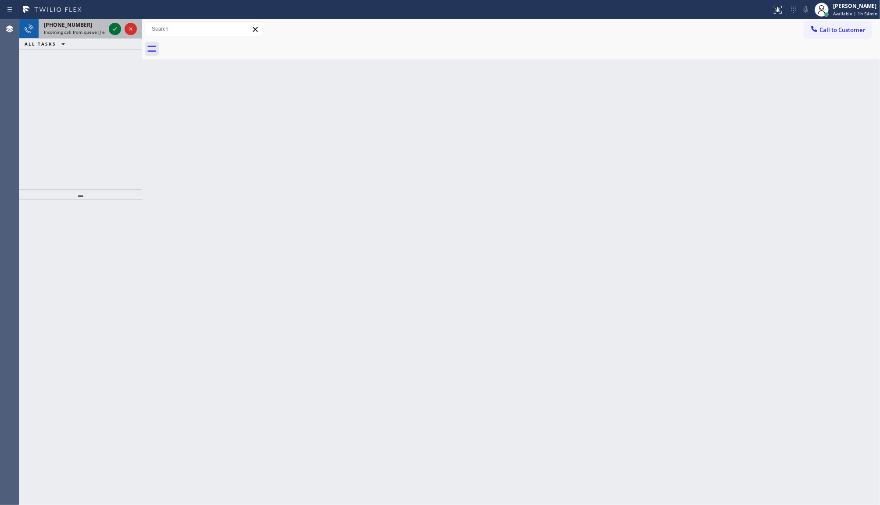
click at [114, 29] on icon at bounding box center [115, 29] width 11 height 11
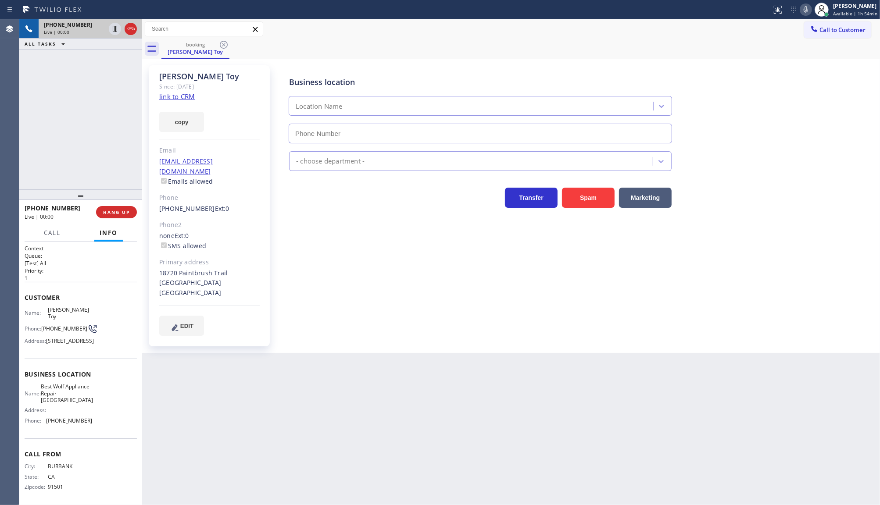
type input "[PHONE_NUMBER]"
click at [115, 216] on button "HANG UP" at bounding box center [116, 212] width 41 height 12
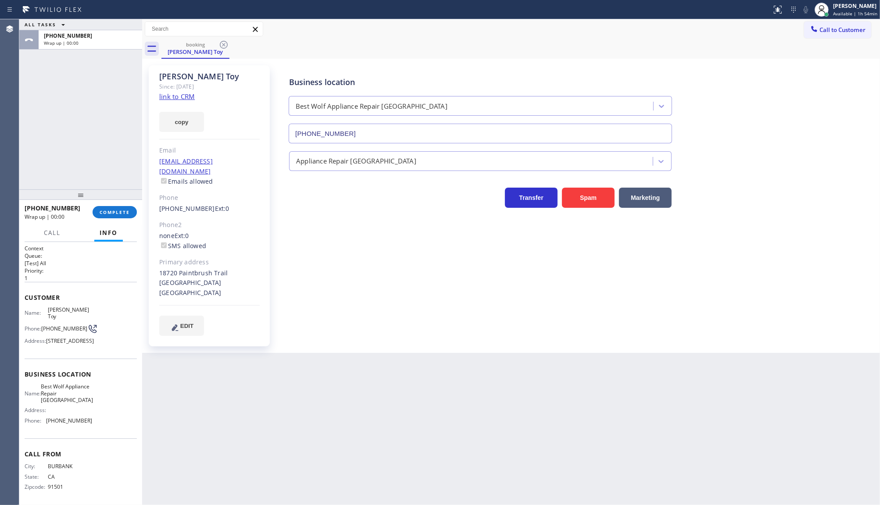
click at [183, 97] on link "link to CRM" at bounding box center [177, 96] width 36 height 9
click at [116, 215] on span "COMPLETE" at bounding box center [115, 212] width 30 height 6
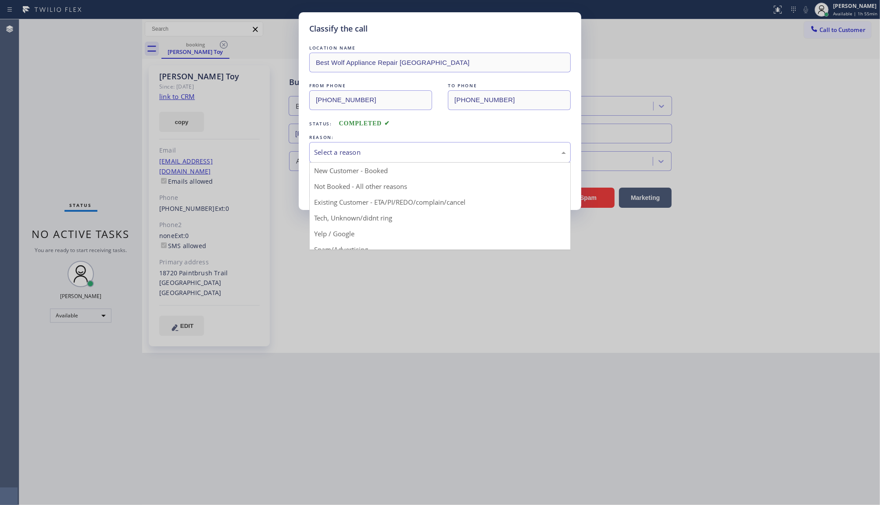
click at [352, 151] on div "Select a reason" at bounding box center [440, 152] width 252 height 10
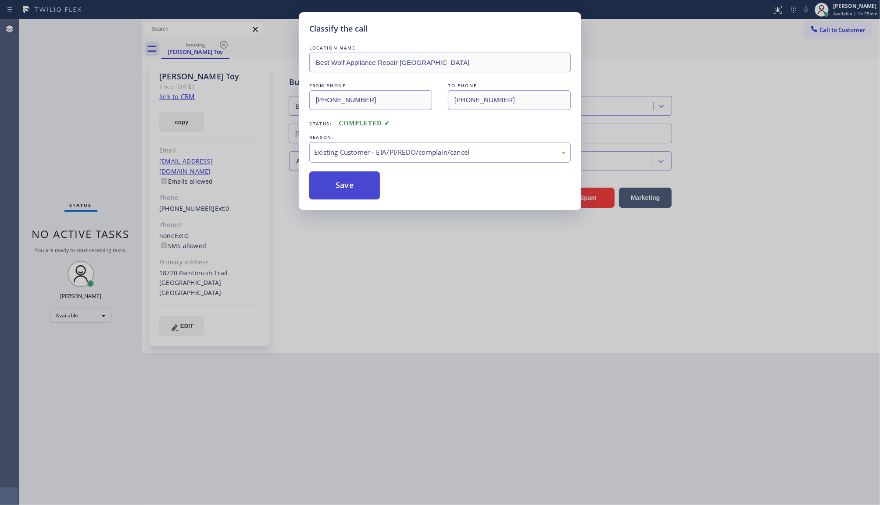
click at [336, 189] on button "Save" at bounding box center [344, 186] width 71 height 28
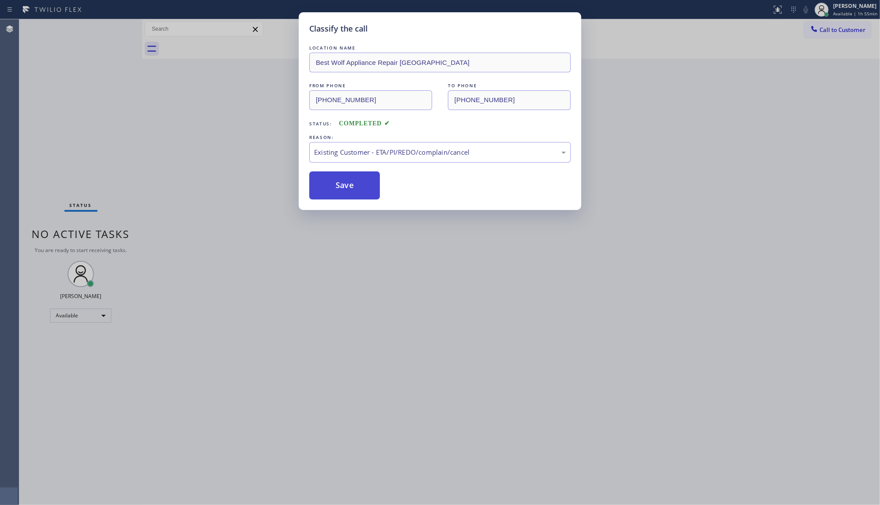
click at [336, 188] on button "Save" at bounding box center [344, 186] width 71 height 28
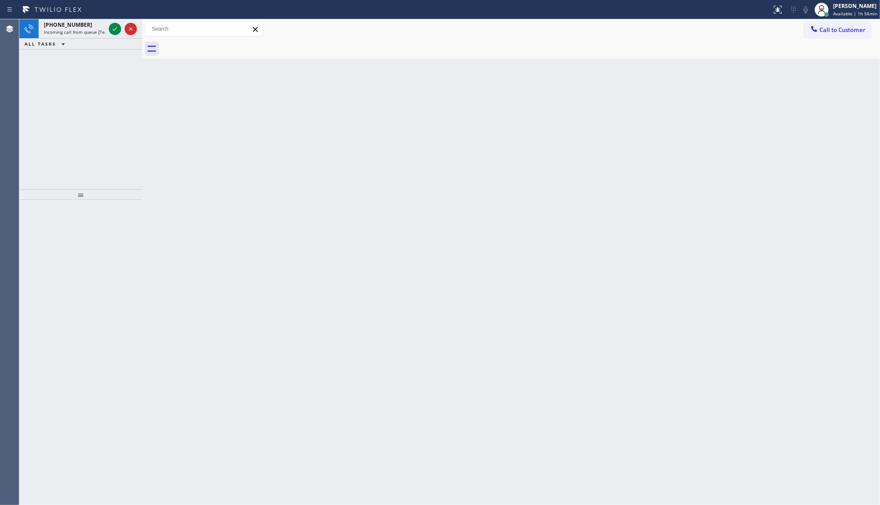
click at [119, 31] on icon at bounding box center [115, 29] width 11 height 11
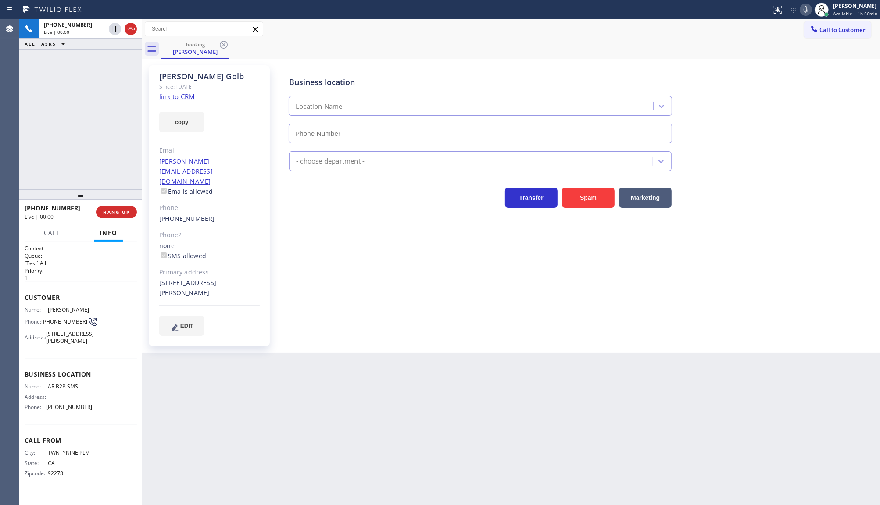
type input "[PHONE_NUMBER]"
click at [191, 97] on link "link to CRM" at bounding box center [177, 96] width 36 height 9
click at [121, 207] on button "COMPLETE" at bounding box center [115, 212] width 44 height 12
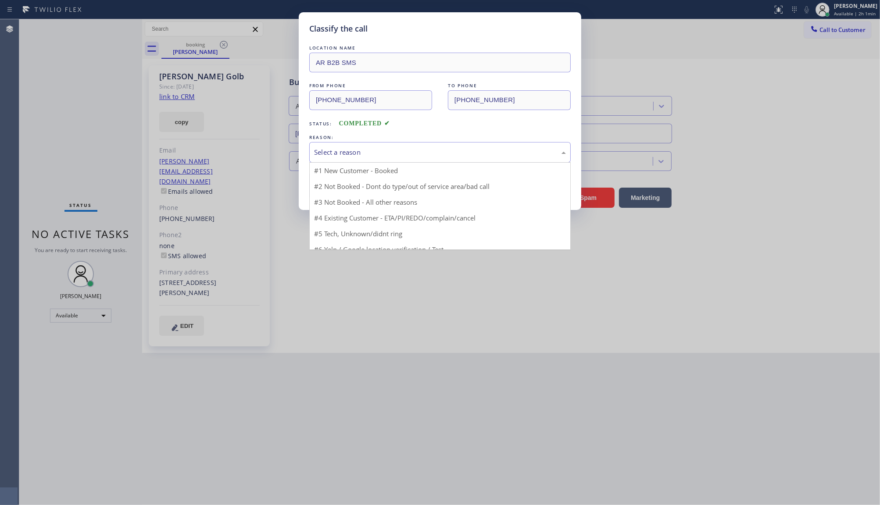
click at [353, 161] on div "Select a reason" at bounding box center [440, 152] width 262 height 21
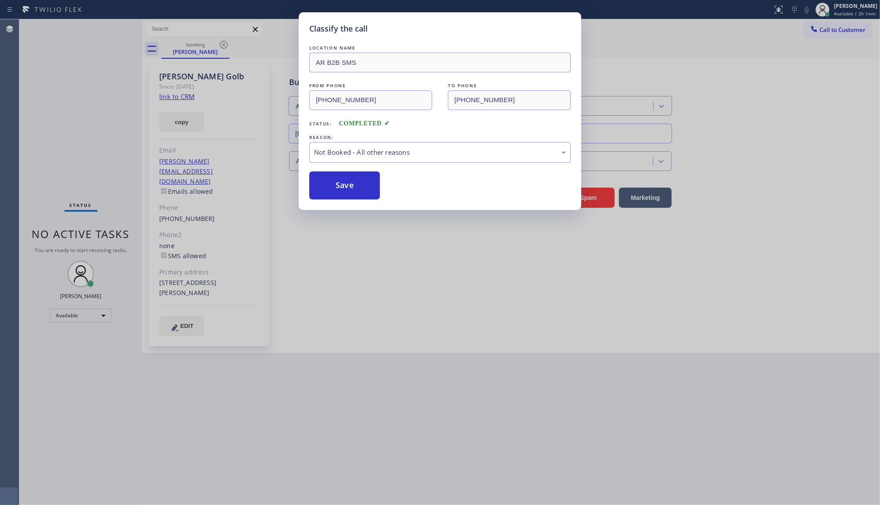
click at [334, 190] on button "Save" at bounding box center [344, 186] width 71 height 28
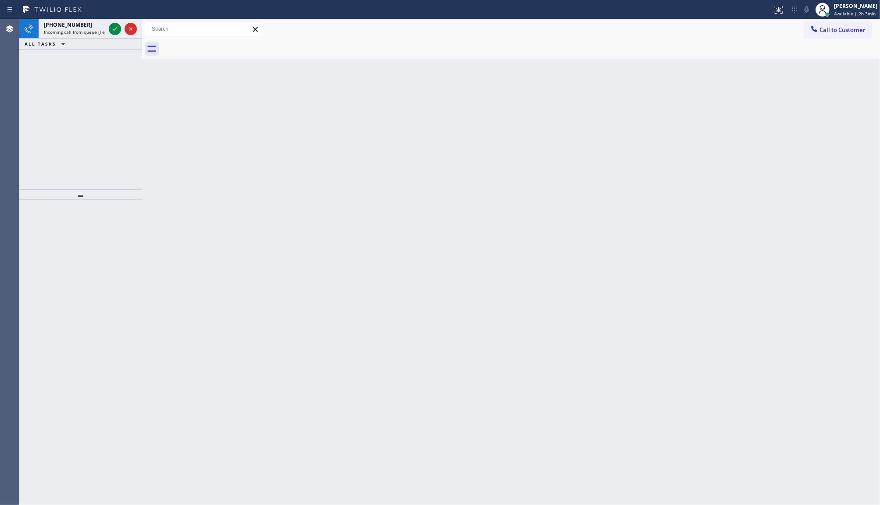
click at [105, 56] on div "[PHONE_NUMBER] Incoming call from queue [Test] All ALL TASKS ALL TASKS ACTIVE T…" at bounding box center [80, 104] width 123 height 170
click at [117, 33] on icon at bounding box center [115, 29] width 11 height 11
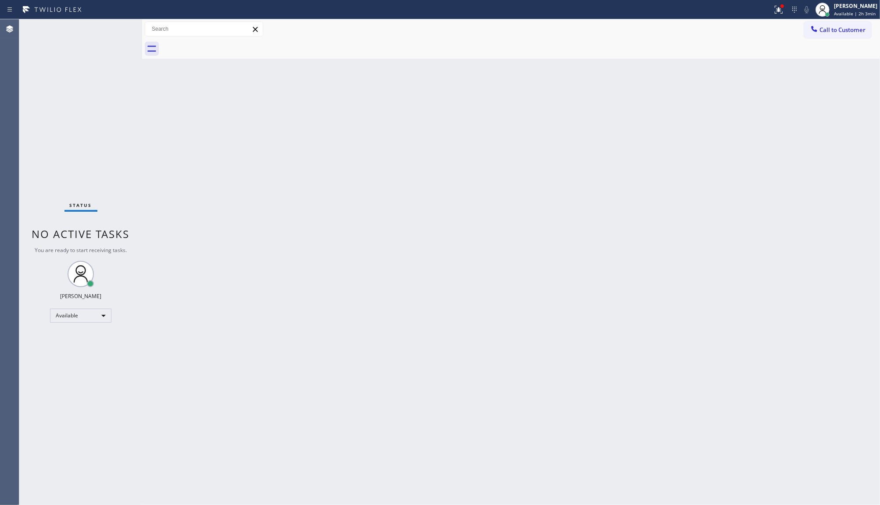
drag, startPoint x: 771, startPoint y: 13, endPoint x: 771, endPoint y: 27, distance: 14.0
click at [771, 21] on div "Status report Issue detected This issue could affect your workflow. Please cont…" at bounding box center [440, 252] width 880 height 505
click at [782, 12] on icon at bounding box center [779, 9] width 11 height 11
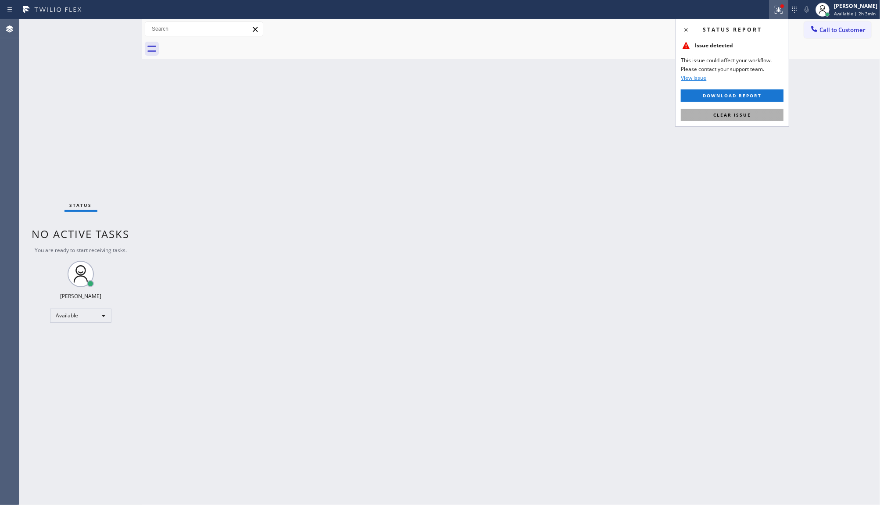
click at [757, 115] on button "Clear issue" at bounding box center [732, 115] width 103 height 12
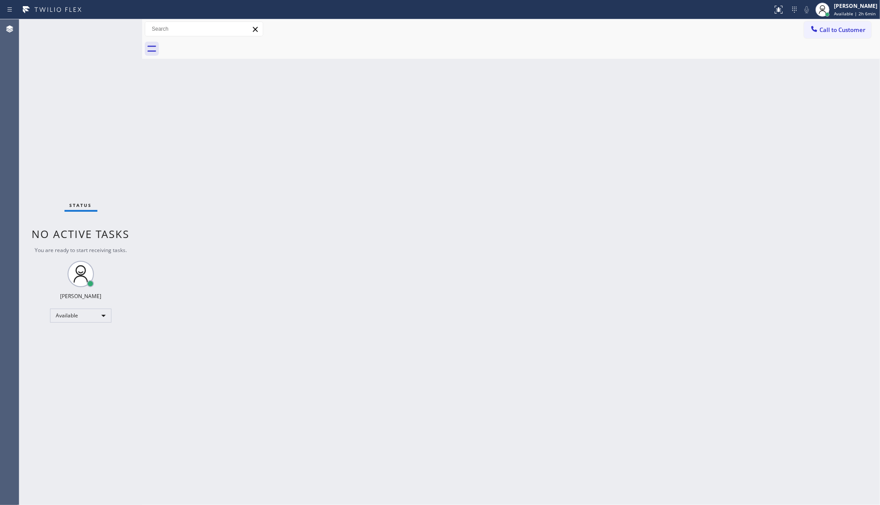
click at [115, 25] on div "Status No active tasks You are ready to start receiving tasks. JENIZA ALCAYDE A…" at bounding box center [80, 262] width 123 height 486
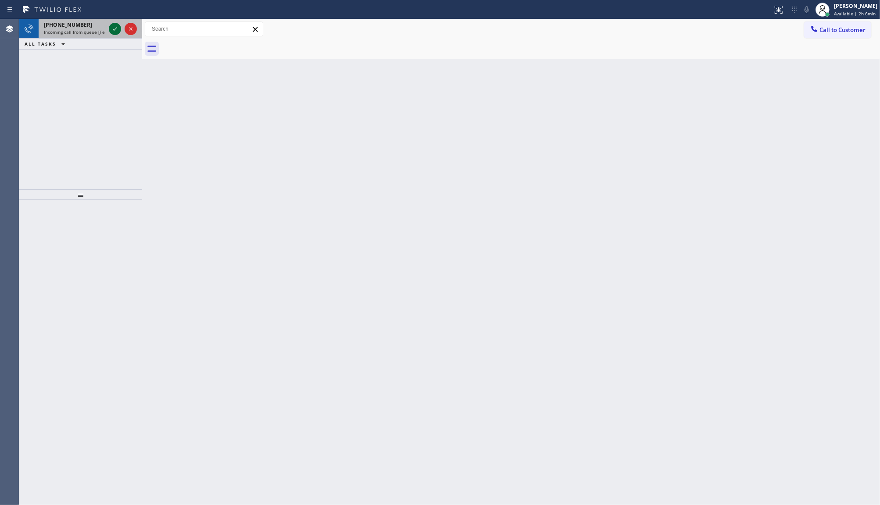
drag, startPoint x: 115, startPoint y: 22, endPoint x: 113, endPoint y: 30, distance: 7.8
click at [115, 28] on div at bounding box center [123, 28] width 32 height 19
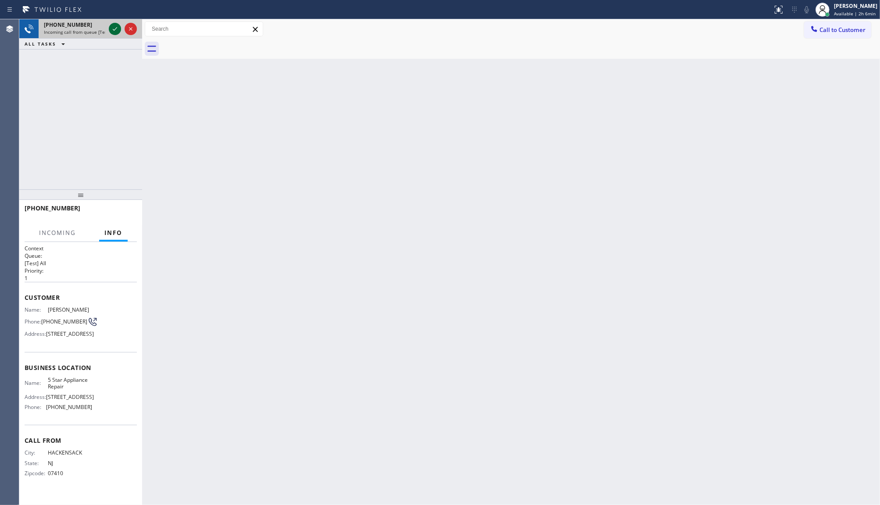
click at [113, 30] on icon at bounding box center [115, 29] width 4 height 4
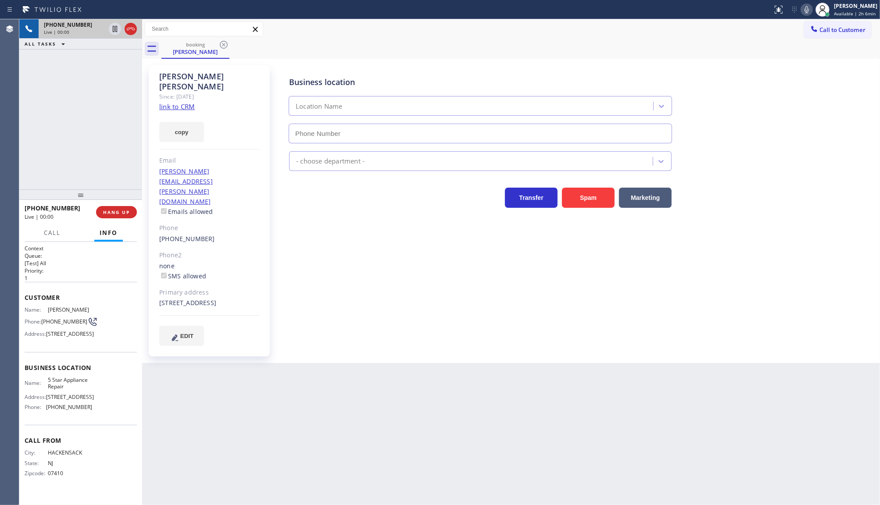
type input "[PHONE_NUMBER]"
click at [178, 102] on link "link to CRM" at bounding box center [177, 106] width 36 height 9
drag, startPoint x: 123, startPoint y: 213, endPoint x: 71, endPoint y: 14, distance: 205.9
click at [121, 207] on button "HANG UP" at bounding box center [116, 212] width 41 height 12
drag, startPoint x: 93, startPoint y: 216, endPoint x: 115, endPoint y: 211, distance: 23.4
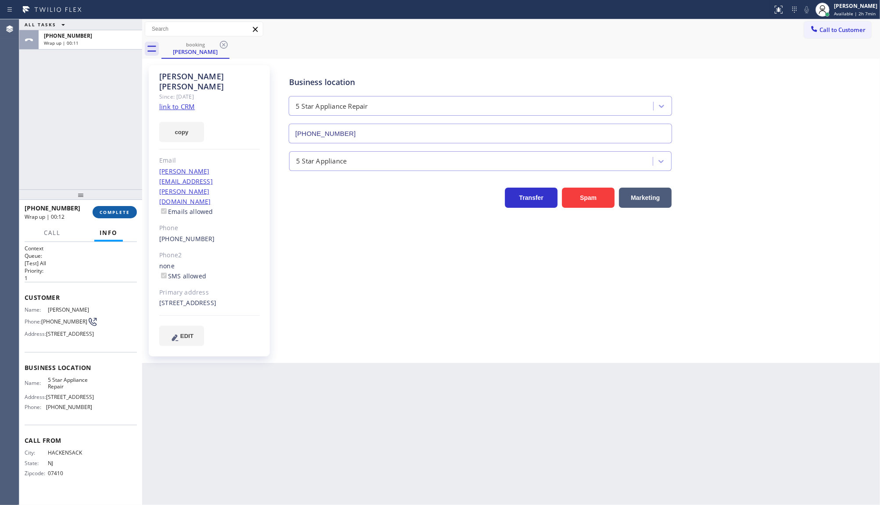
click at [97, 216] on div "[PHONE_NUMBER] Wrap up | 00:12 COMPLETE" at bounding box center [81, 212] width 112 height 23
click at [117, 211] on span "COMPLETE" at bounding box center [115, 212] width 30 height 6
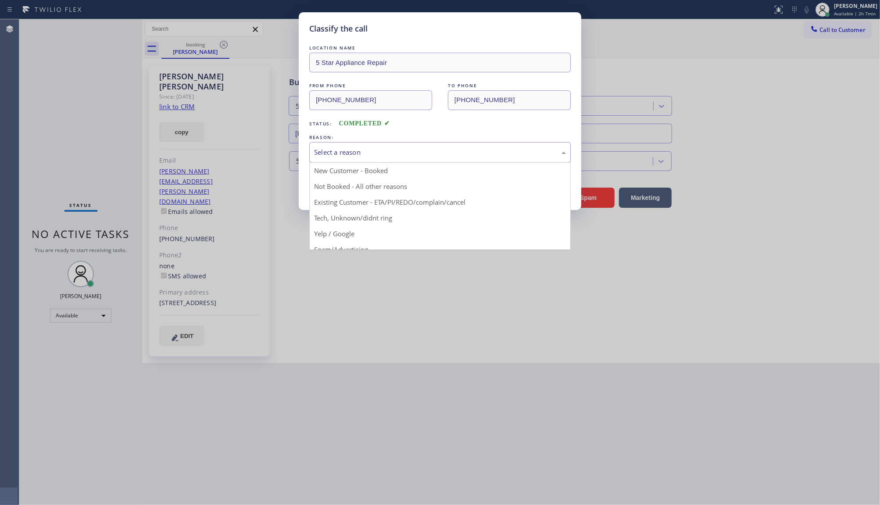
click at [405, 161] on div "Select a reason" at bounding box center [440, 152] width 262 height 21
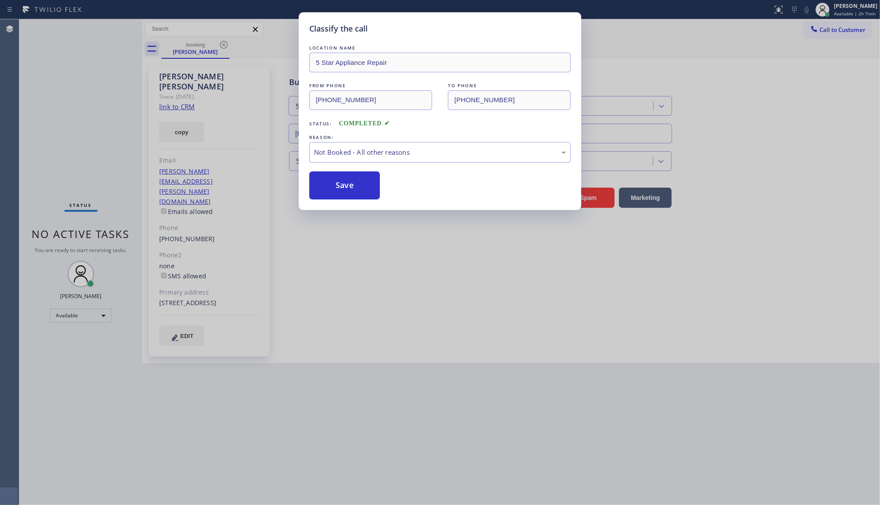
click at [325, 183] on button "Save" at bounding box center [344, 186] width 71 height 28
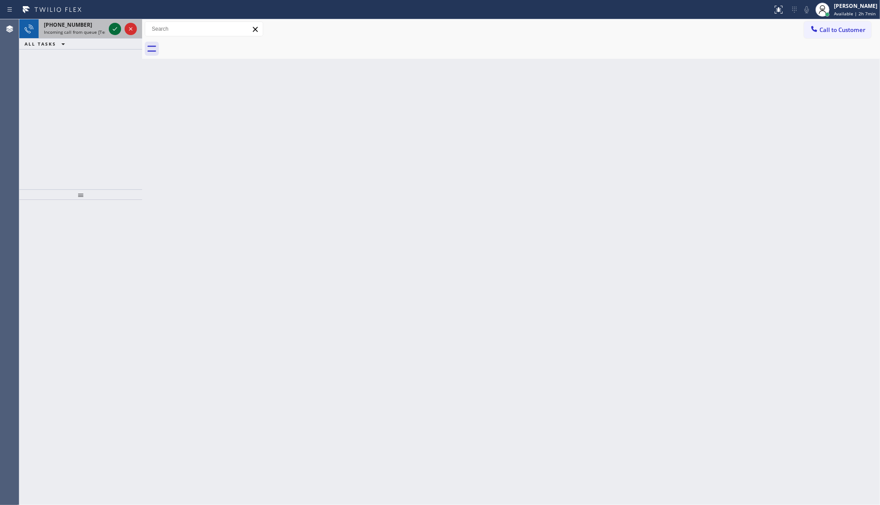
click at [117, 31] on icon at bounding box center [115, 29] width 11 height 11
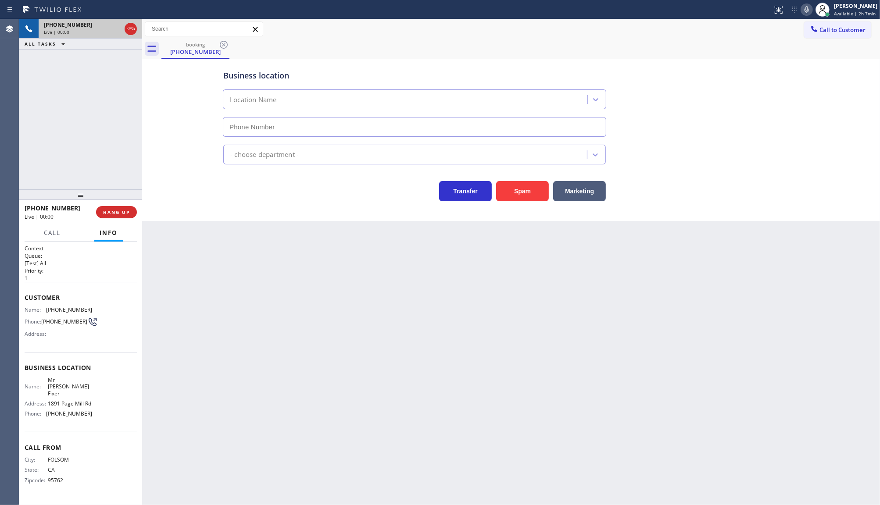
type input "[PHONE_NUMBER]"
click at [123, 214] on span "HANG UP" at bounding box center [116, 212] width 27 height 6
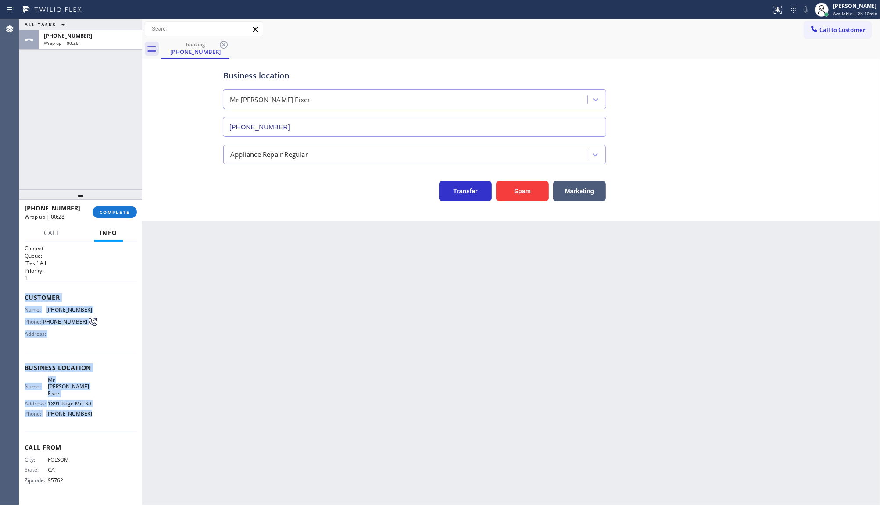
drag, startPoint x: 23, startPoint y: 294, endPoint x: 110, endPoint y: 413, distance: 147.9
click at [110, 413] on div "Context Queue: [Test] All Priority: 1 Customer Name: [PHONE_NUMBER] Phone: [PHO…" at bounding box center [80, 374] width 123 height 264
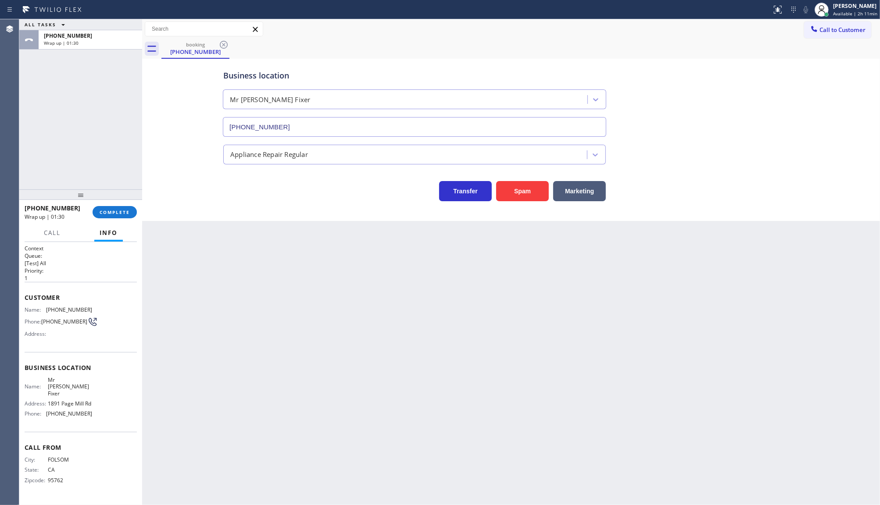
drag, startPoint x: 42, startPoint y: 129, endPoint x: 126, endPoint y: 221, distance: 123.9
click at [47, 134] on div "ALL TASKS ALL TASKS ACTIVE TASKS TASKS IN WRAP UP [PHONE_NUMBER] Wrap up | 01:30" at bounding box center [80, 104] width 123 height 170
click at [123, 211] on span "COMPLETE" at bounding box center [115, 212] width 30 height 6
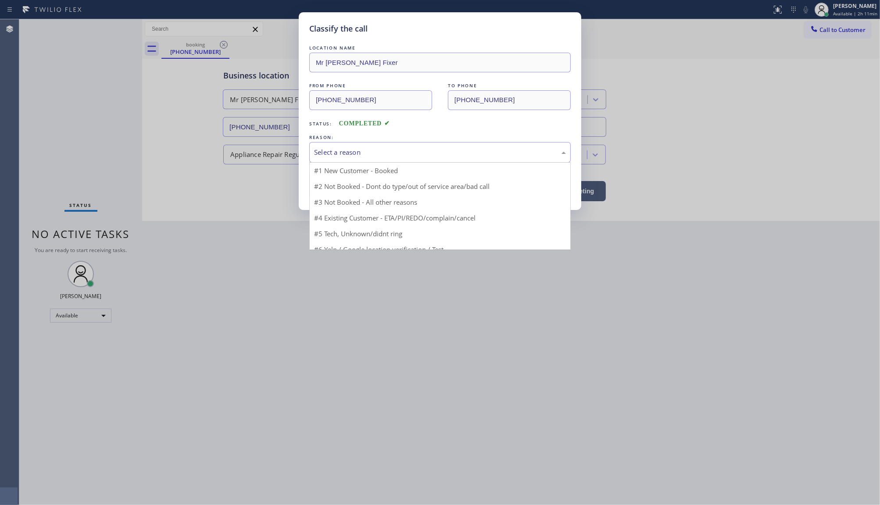
click at [345, 156] on div "Select a reason" at bounding box center [440, 152] width 252 height 10
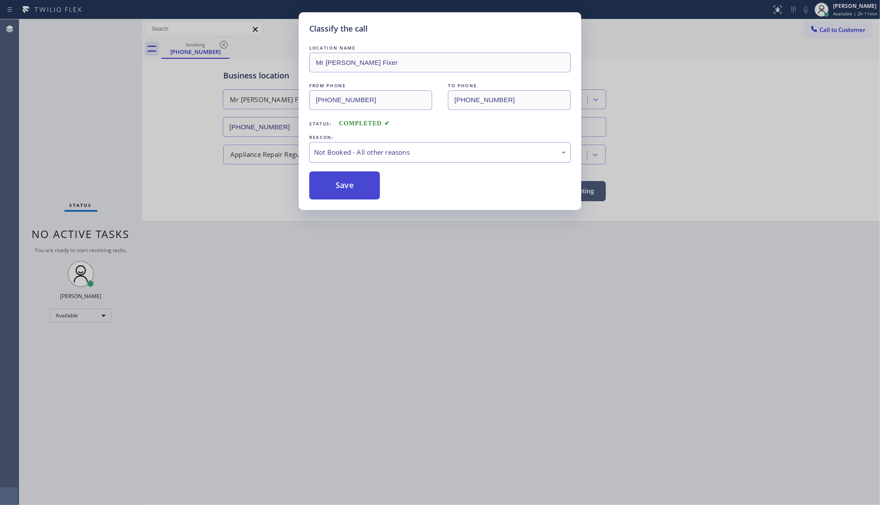
click at [336, 186] on button "Save" at bounding box center [344, 186] width 71 height 28
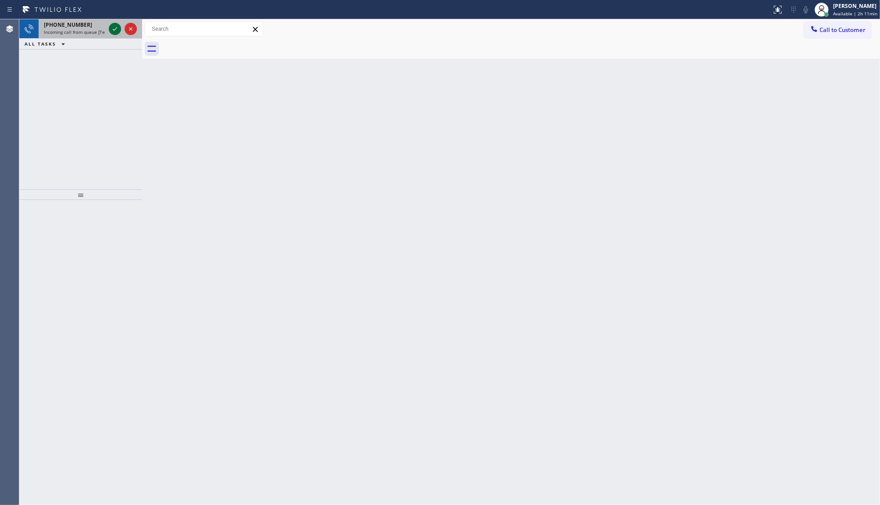
drag, startPoint x: 104, startPoint y: 16, endPoint x: 113, endPoint y: 25, distance: 12.4
click at [110, 20] on div "Status report No issues detected If you experience an issue, please download th…" at bounding box center [440, 252] width 880 height 505
click at [115, 28] on icon at bounding box center [115, 29] width 11 height 11
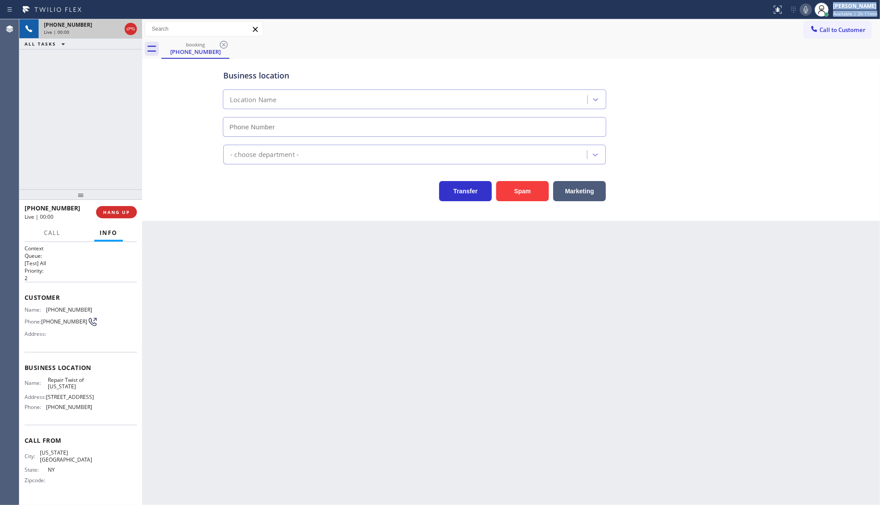
type input "[PHONE_NUMBER]"
click at [47, 307] on div "Customer Name: [PHONE_NUMBER] Phone: [PHONE_NUMBER] Address:" at bounding box center [81, 317] width 112 height 70
drag, startPoint x: 41, startPoint y: 306, endPoint x: 104, endPoint y: 308, distance: 63.2
click at [104, 308] on div "Name: [PHONE_NUMBER] Phone: [PHONE_NUMBER] Address:" at bounding box center [81, 324] width 112 height 35
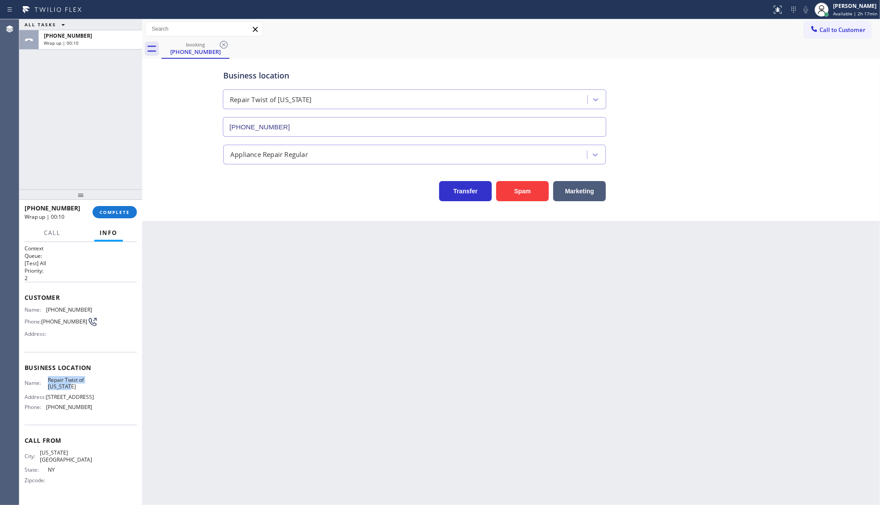
drag, startPoint x: 42, startPoint y: 377, endPoint x: 84, endPoint y: 391, distance: 44.4
click at [84, 391] on div "Business location Name: Repair Twist of [US_STATE] Address: [STREET_ADDRESS] Ph…" at bounding box center [81, 388] width 112 height 73
drag, startPoint x: 48, startPoint y: 420, endPoint x: 93, endPoint y: 423, distance: 45.3
click at [91, 415] on div "Name: Repair Twist of [US_STATE] Address: [STREET_ADDRESS] Phone: [PHONE_NUMBER]" at bounding box center [81, 396] width 112 height 38
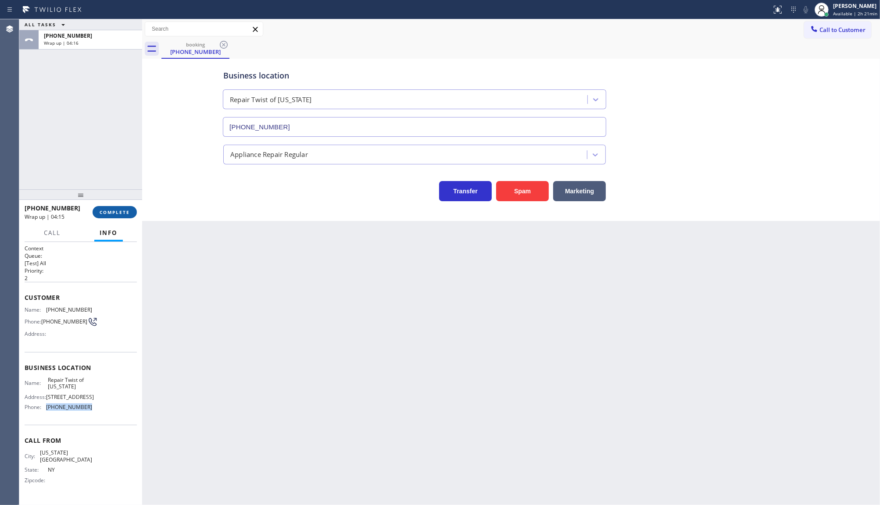
click at [107, 211] on span "COMPLETE" at bounding box center [115, 212] width 30 height 6
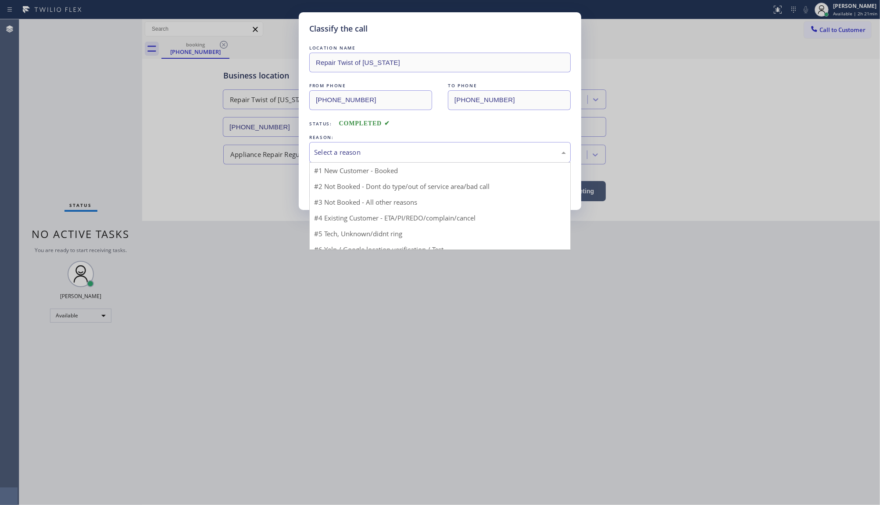
click at [331, 154] on div "Select a reason" at bounding box center [440, 152] width 252 height 10
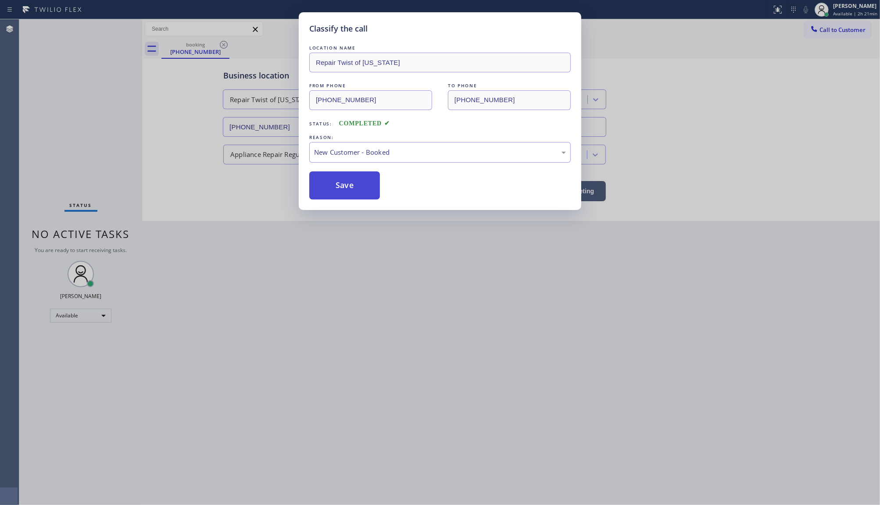
click at [330, 176] on button "Save" at bounding box center [344, 186] width 71 height 28
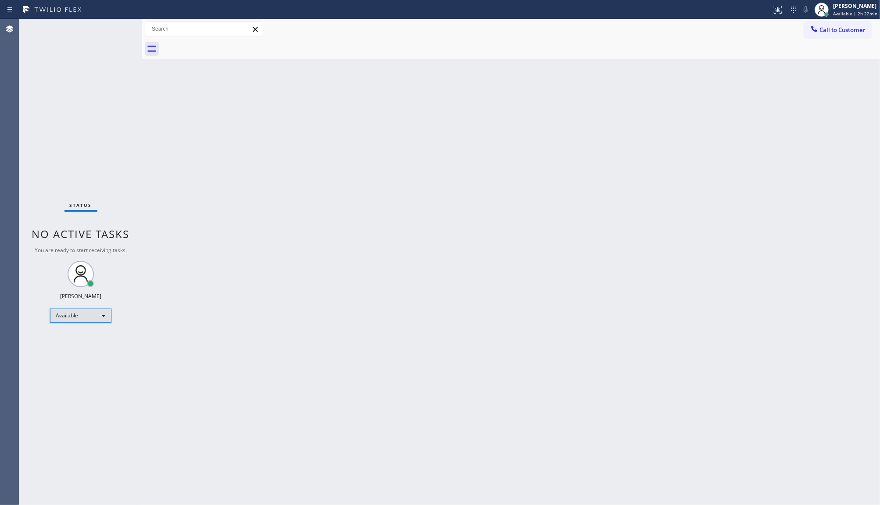
click at [80, 311] on div "Available" at bounding box center [80, 316] width 61 height 14
click at [61, 363] on li "Break" at bounding box center [80, 360] width 60 height 11
drag, startPoint x: 82, startPoint y: 130, endPoint x: 124, endPoint y: 124, distance: 41.6
click at [92, 129] on div "Status No active tasks Change activity state to start receiving tasks. JENIZA A…" at bounding box center [80, 262] width 123 height 486
click at [66, 323] on div "Break" at bounding box center [80, 319] width 61 height 14
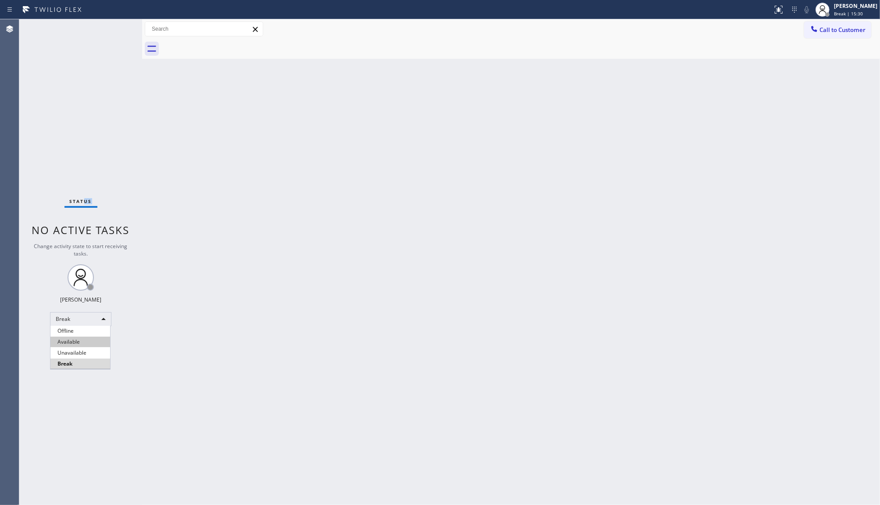
click at [71, 341] on li "Available" at bounding box center [80, 342] width 60 height 11
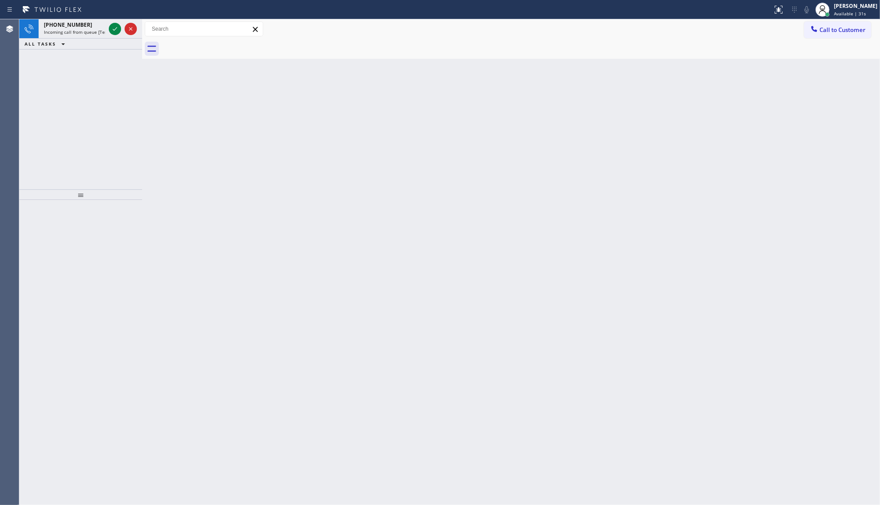
click at [69, 115] on div "[PHONE_NUMBER] Incoming call from queue [Test] All ALL TASKS ALL TASKS ACTIVE T…" at bounding box center [80, 104] width 123 height 170
click at [103, 28] on div "[PHONE_NUMBER]" at bounding box center [74, 24] width 61 height 7
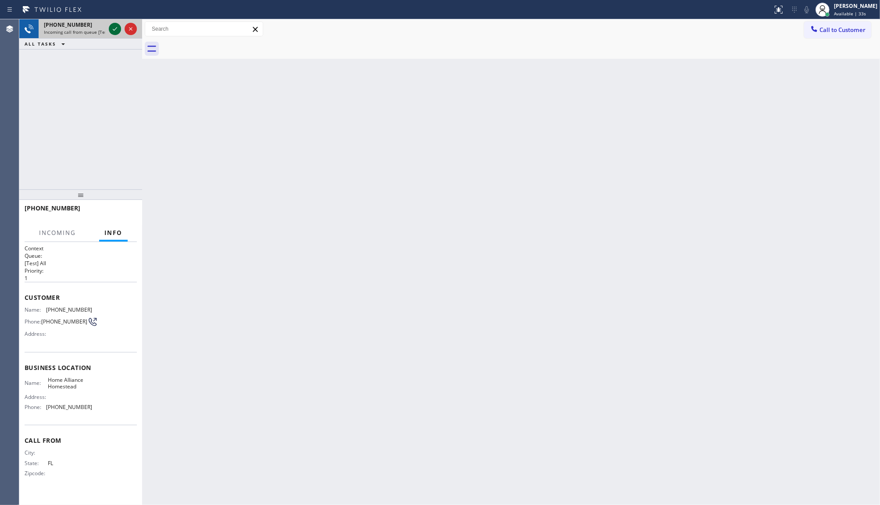
click at [113, 25] on icon at bounding box center [115, 29] width 11 height 11
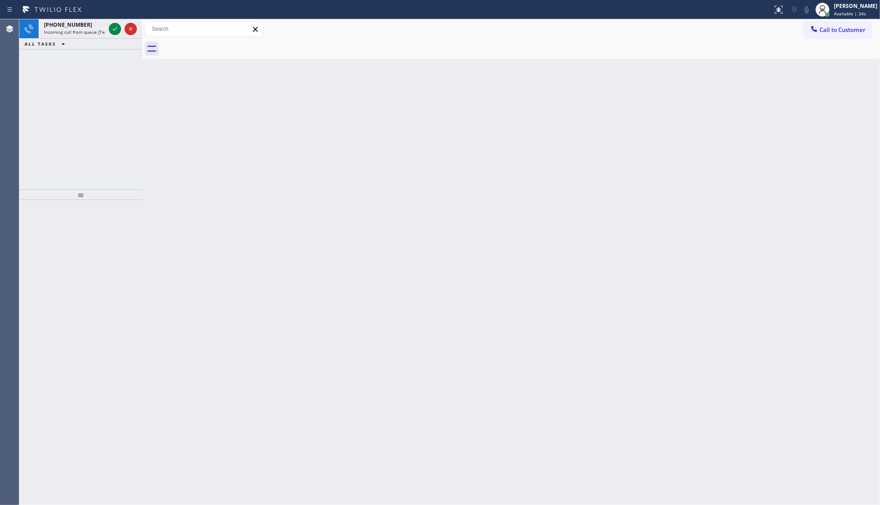
click at [113, 25] on icon at bounding box center [115, 29] width 11 height 11
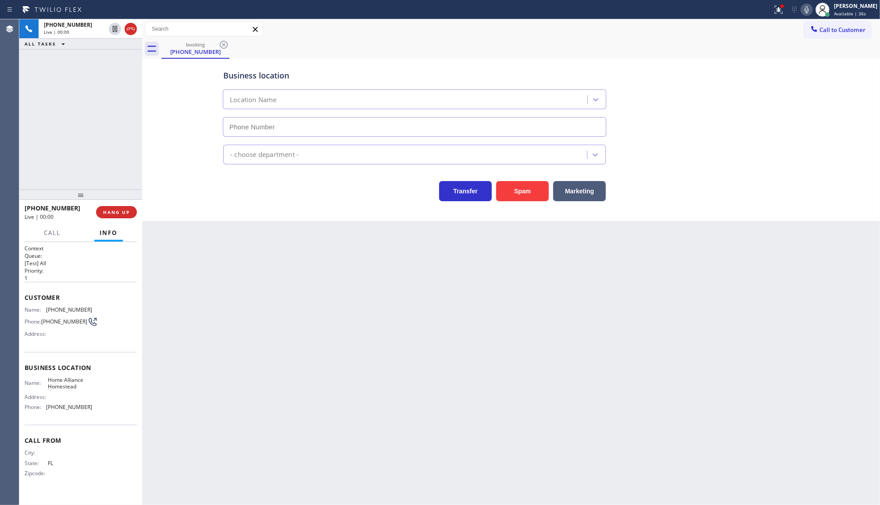
click at [113, 25] on icon at bounding box center [115, 29] width 11 height 11
type input "[PHONE_NUMBER]"
click at [113, 25] on icon at bounding box center [115, 29] width 11 height 11
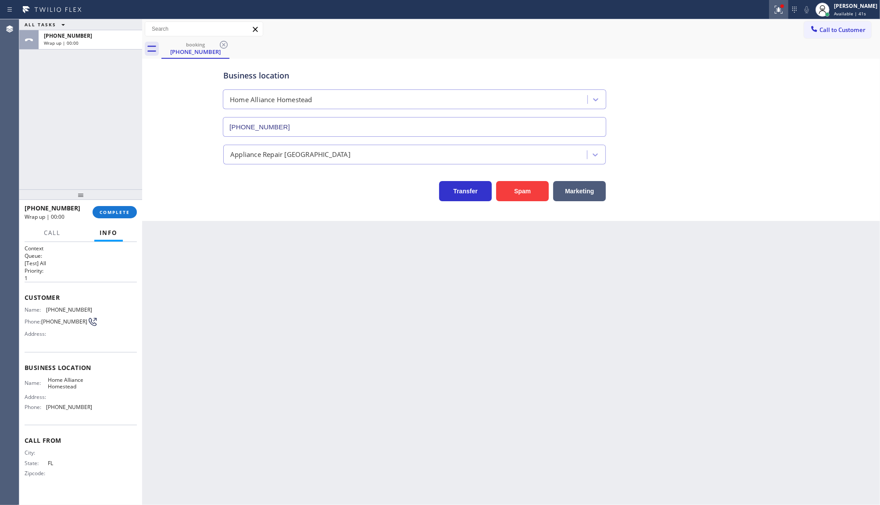
click at [782, 15] on button at bounding box center [778, 9] width 19 height 19
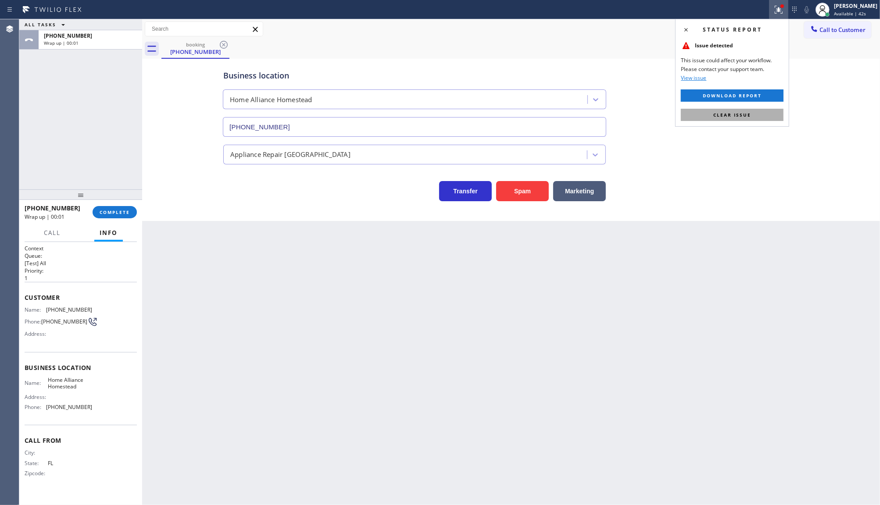
click at [755, 115] on button "Clear issue" at bounding box center [732, 115] width 103 height 12
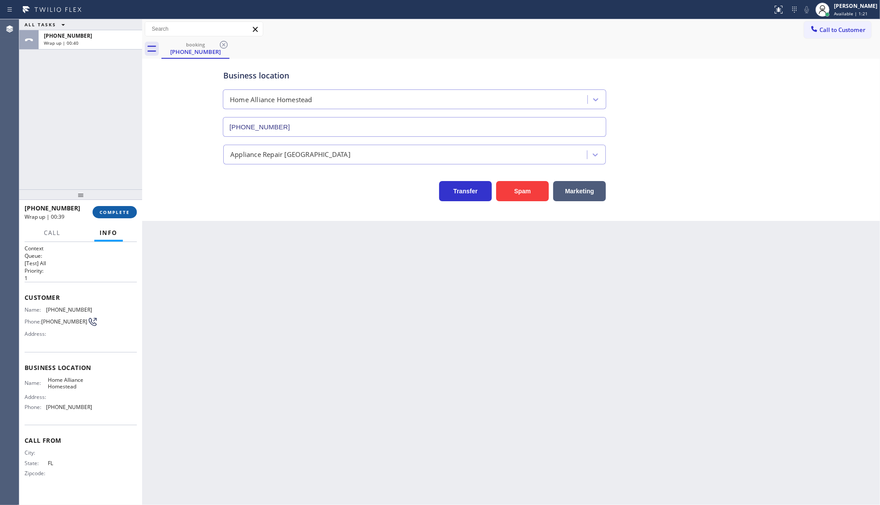
click at [107, 214] on span "COMPLETE" at bounding box center [115, 212] width 30 height 6
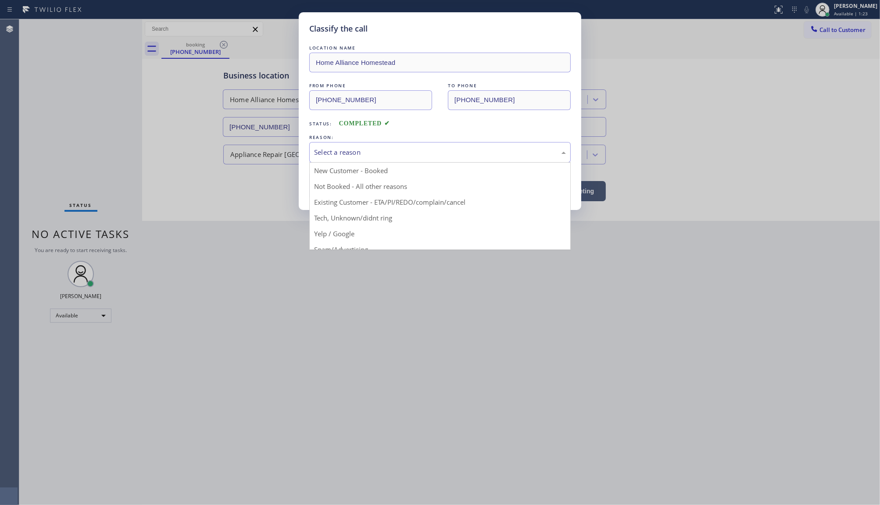
drag, startPoint x: 347, startPoint y: 150, endPoint x: 340, endPoint y: 190, distance: 40.5
click at [346, 154] on div "Select a reason" at bounding box center [440, 152] width 252 height 10
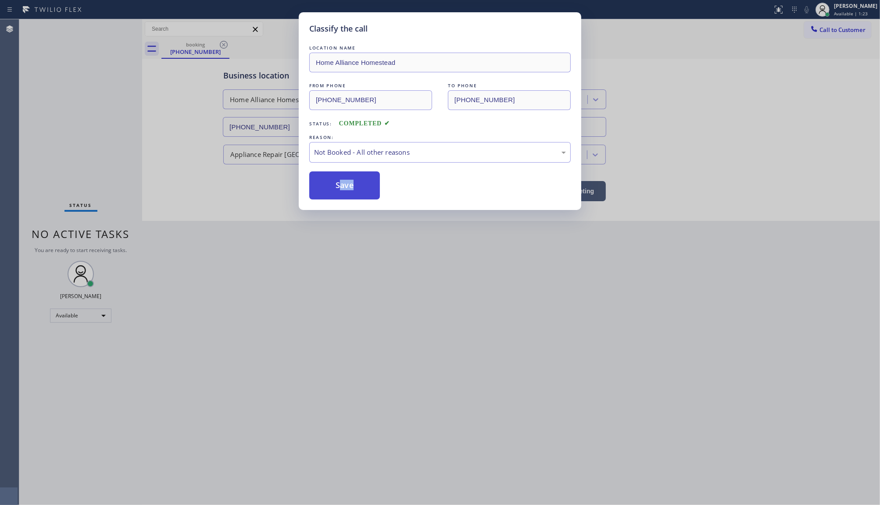
click at [339, 190] on button "Save" at bounding box center [344, 186] width 71 height 28
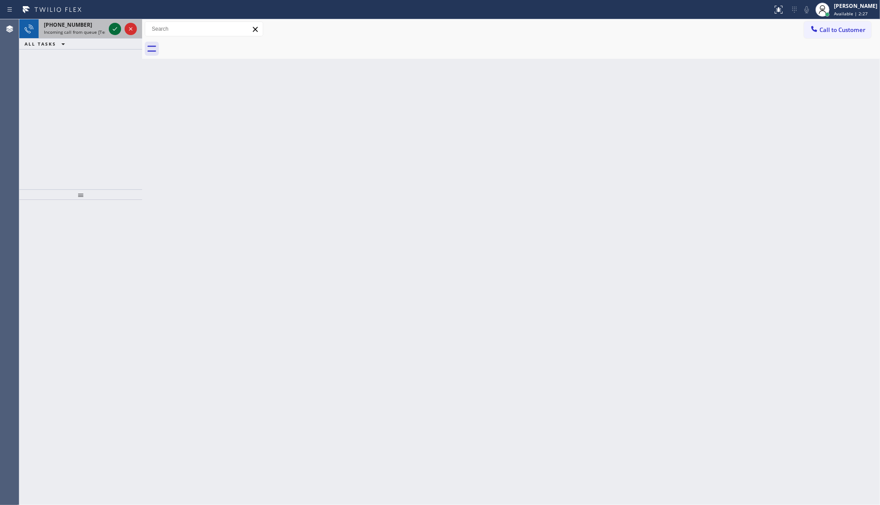
click at [117, 29] on icon at bounding box center [115, 29] width 11 height 11
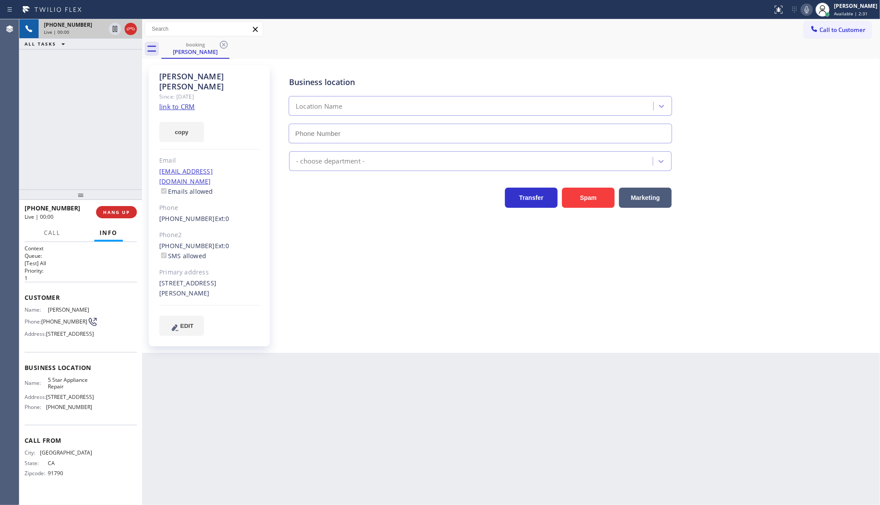
type input "[PHONE_NUMBER]"
click at [805, 9] on icon at bounding box center [807, 9] width 11 height 11
click at [806, 13] on icon at bounding box center [807, 9] width 11 height 11
click at [179, 102] on link "link to CRM" at bounding box center [177, 106] width 36 height 9
click at [804, 10] on icon at bounding box center [807, 9] width 11 height 11
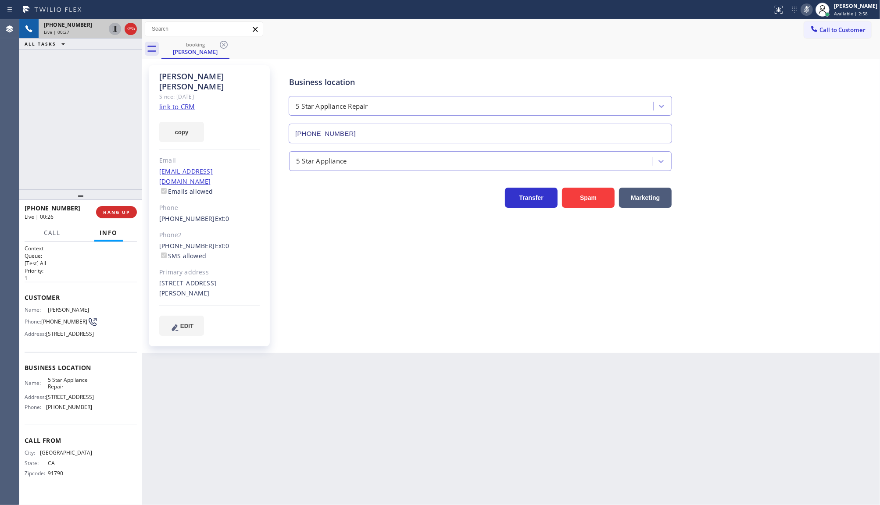
click at [112, 29] on icon at bounding box center [115, 29] width 11 height 11
click at [113, 29] on icon at bounding box center [115, 29] width 6 height 6
click at [806, 10] on icon at bounding box center [807, 9] width 11 height 11
click at [118, 28] on icon at bounding box center [115, 29] width 11 height 11
click at [812, 9] on icon at bounding box center [807, 9] width 11 height 11
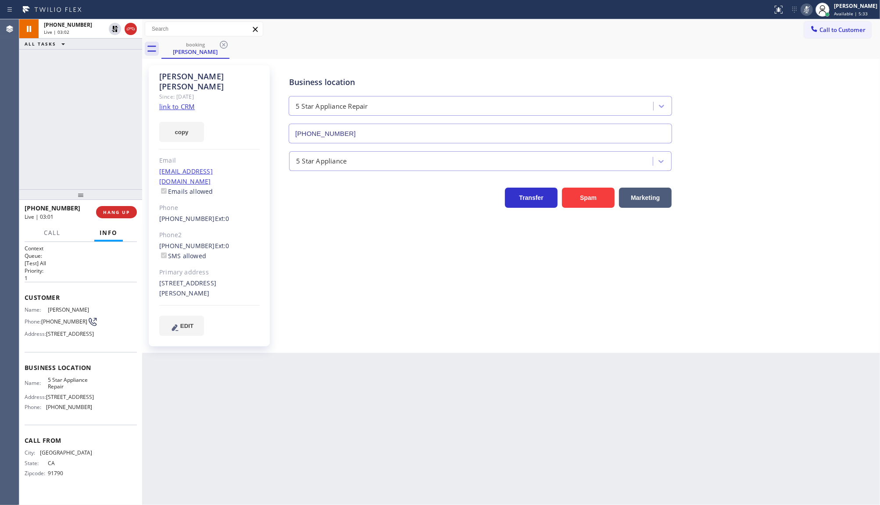
drag, startPoint x: 80, startPoint y: 71, endPoint x: 97, endPoint y: 54, distance: 23.6
click at [83, 68] on div "[PHONE_NUMBER] Live | 03:02 ALL TASKS ALL TASKS ACTIVE TASKS TASKS IN WRAP UP" at bounding box center [80, 104] width 123 height 170
click at [114, 31] on icon at bounding box center [115, 29] width 6 height 6
click at [810, 9] on icon at bounding box center [807, 9] width 11 height 11
click at [171, 102] on link "link to CRM" at bounding box center [177, 106] width 36 height 9
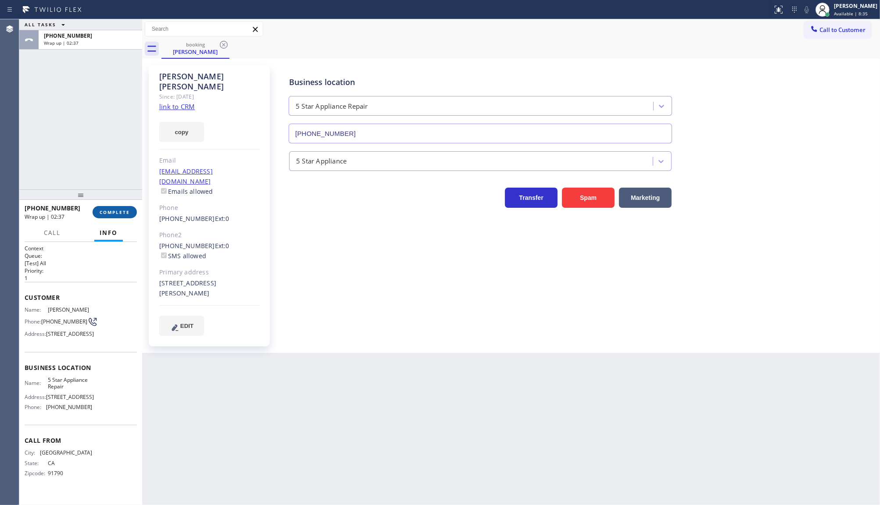
click at [123, 213] on span "COMPLETE" at bounding box center [115, 212] width 30 height 6
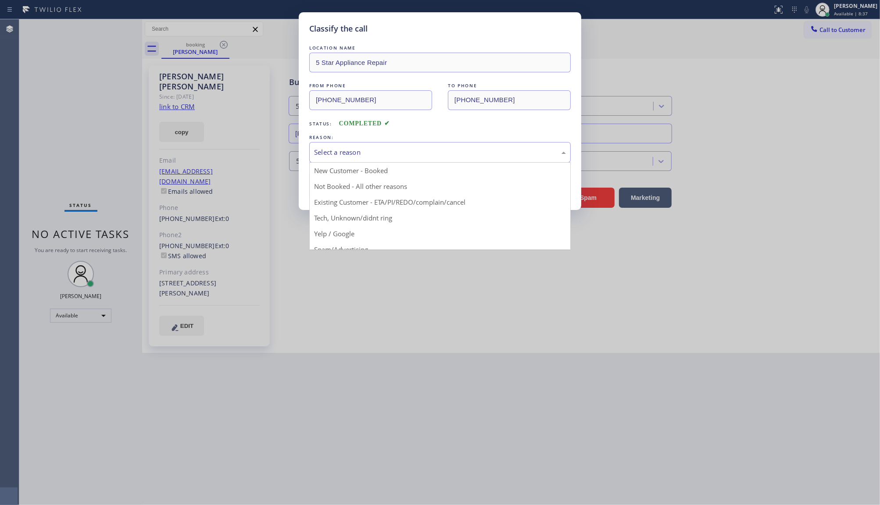
click at [315, 150] on div "Select a reason" at bounding box center [440, 152] width 252 height 10
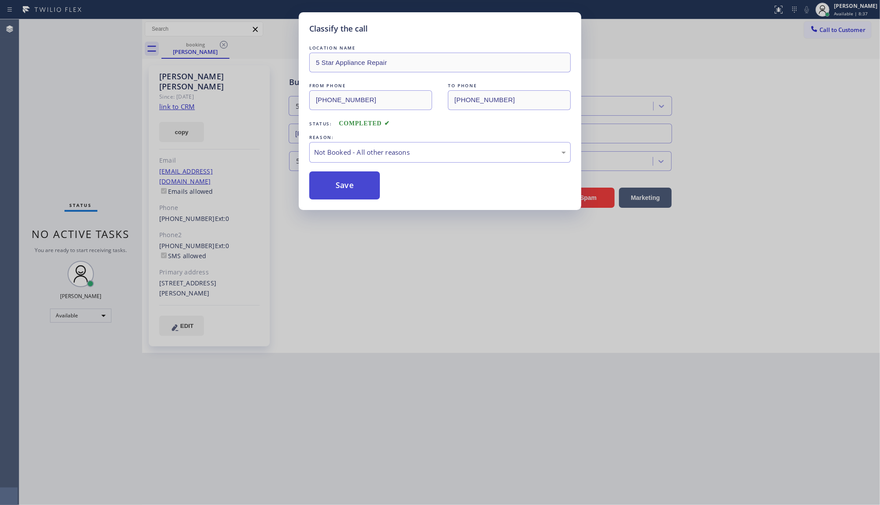
click at [317, 186] on button "Save" at bounding box center [344, 186] width 71 height 28
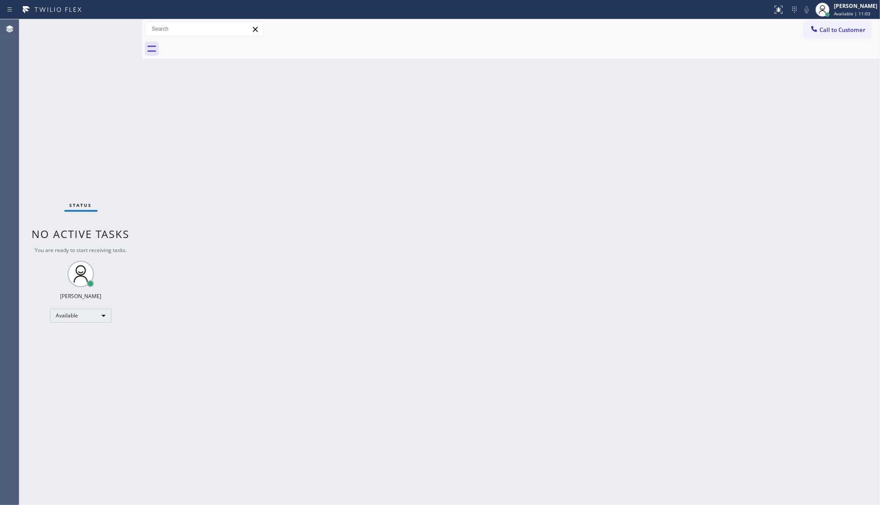
drag, startPoint x: 534, startPoint y: 211, endPoint x: 385, endPoint y: 88, distance: 193.5
click at [523, 200] on div "Back to Dashboard Change Sender ID Customers Technicians Select a contact Outbo…" at bounding box center [511, 262] width 738 height 486
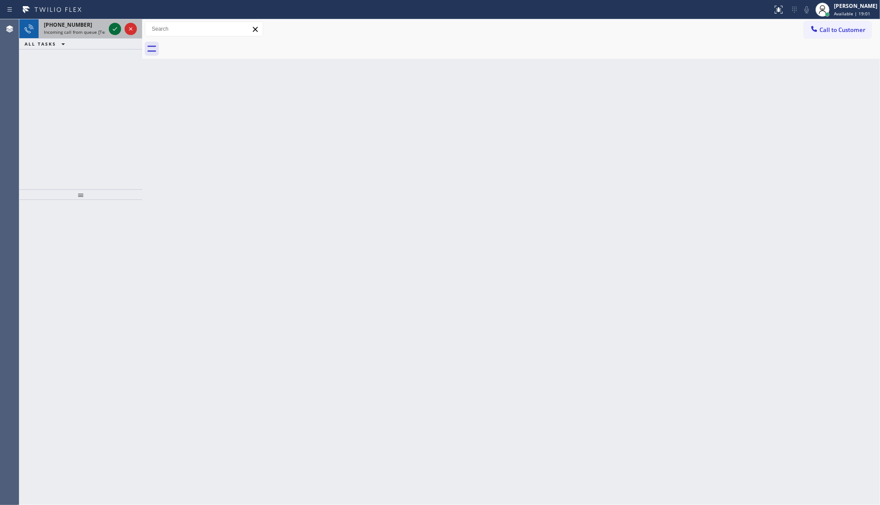
click at [115, 29] on icon at bounding box center [115, 29] width 11 height 11
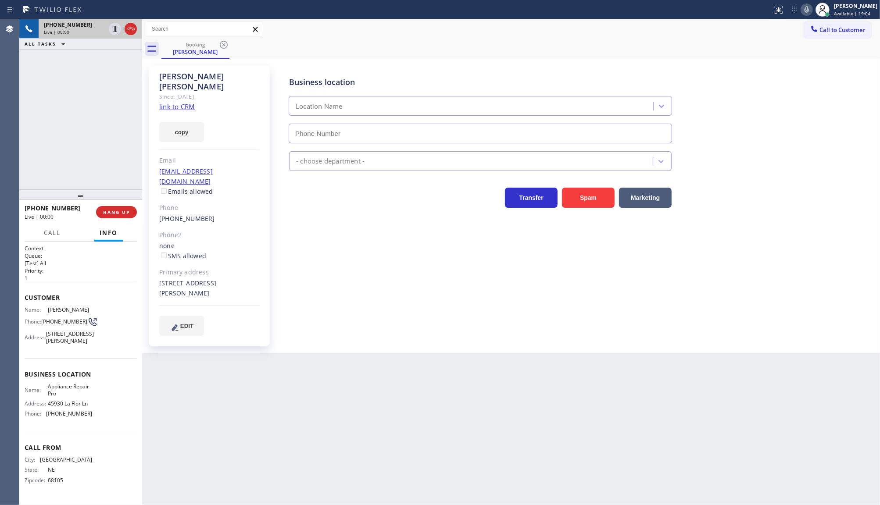
type input "[PHONE_NUMBER]"
click at [190, 92] on div "Since: [DATE]" at bounding box center [209, 97] width 100 height 10
click at [172, 102] on link "link to CRM" at bounding box center [177, 106] width 36 height 9
click at [807, 11] on icon at bounding box center [807, 9] width 4 height 7
click at [117, 27] on icon at bounding box center [115, 29] width 11 height 11
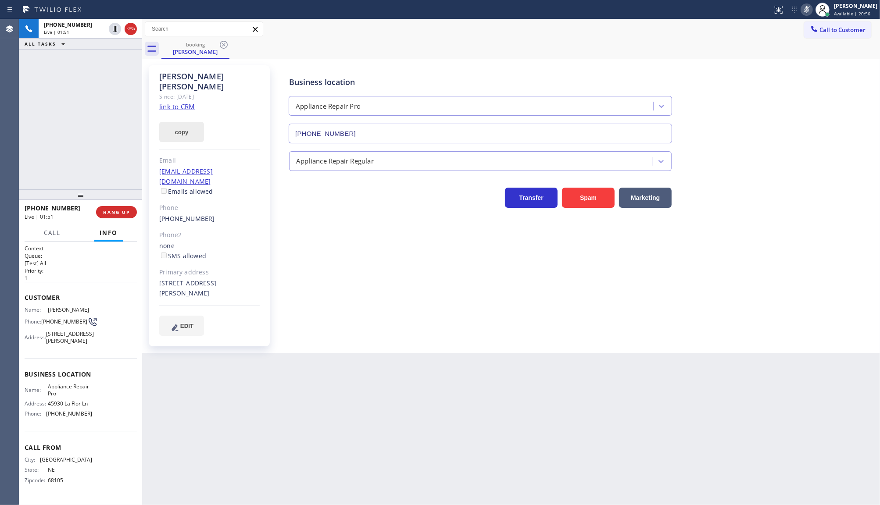
click at [174, 122] on button "copy" at bounding box center [181, 132] width 45 height 20
click at [791, 111] on div "Business location Appliance Repair Pro [PHONE_NUMBER]" at bounding box center [576, 103] width 579 height 79
click at [806, 12] on icon at bounding box center [807, 9] width 11 height 11
click at [117, 31] on icon at bounding box center [115, 29] width 6 height 6
click at [68, 89] on div "[PHONE_NUMBER] Live | 04:12 ALL TASKS ALL TASKS ACTIVE TASKS TASKS IN WRAP UP" at bounding box center [80, 104] width 123 height 170
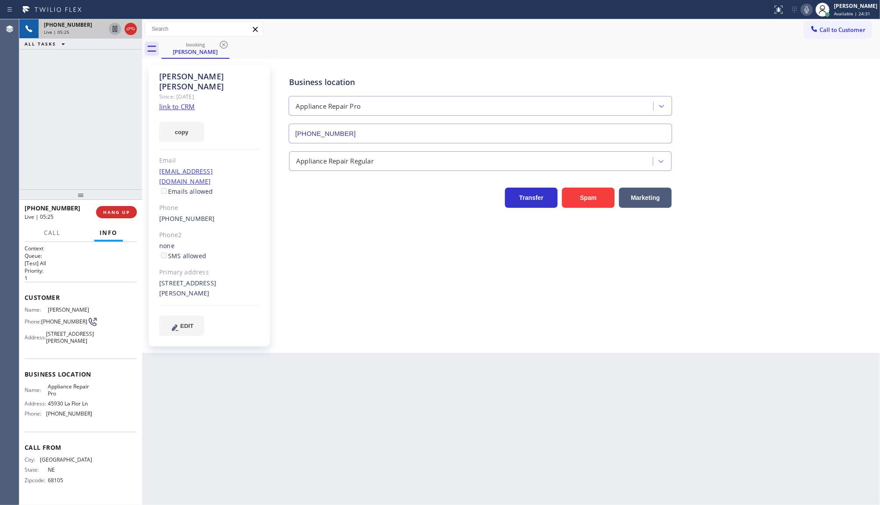
click at [73, 147] on div "[PHONE_NUMBER] Live | 05:25 ALL TASKS ALL TASKS ACTIVE TASKS TASKS IN WRAP UP" at bounding box center [80, 104] width 123 height 170
drag, startPoint x: 64, startPoint y: 74, endPoint x: 69, endPoint y: 31, distance: 42.9
click at [65, 68] on div "ALL TASKS ALL TASKS ACTIVE TASKS TASKS IN WRAP UP [PHONE_NUMBER] Wrap up | 01:25" at bounding box center [80, 104] width 123 height 170
click at [165, 102] on link "link to CRM" at bounding box center [177, 106] width 36 height 9
click at [163, 102] on link "link to CRM" at bounding box center [177, 106] width 36 height 9
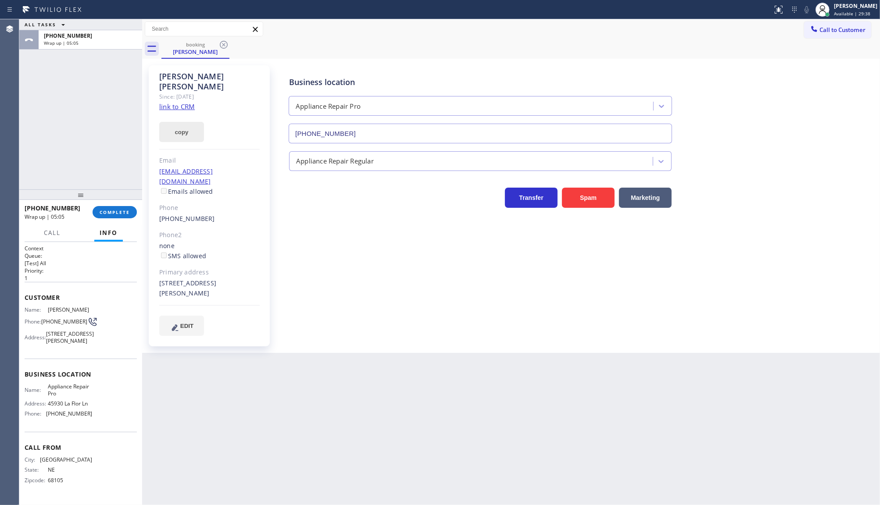
click at [180, 122] on button "copy" at bounding box center [181, 132] width 45 height 20
drag, startPoint x: 87, startPoint y: 101, endPoint x: 88, endPoint y: 140, distance: 39.1
click at [84, 104] on div "ALL TASKS ALL TASKS ACTIVE TASKS TASKS IN WRAP UP [PHONE_NUMBER] Wrap up | 06:16" at bounding box center [80, 104] width 123 height 170
click at [110, 207] on button "COMPLETE" at bounding box center [115, 212] width 44 height 12
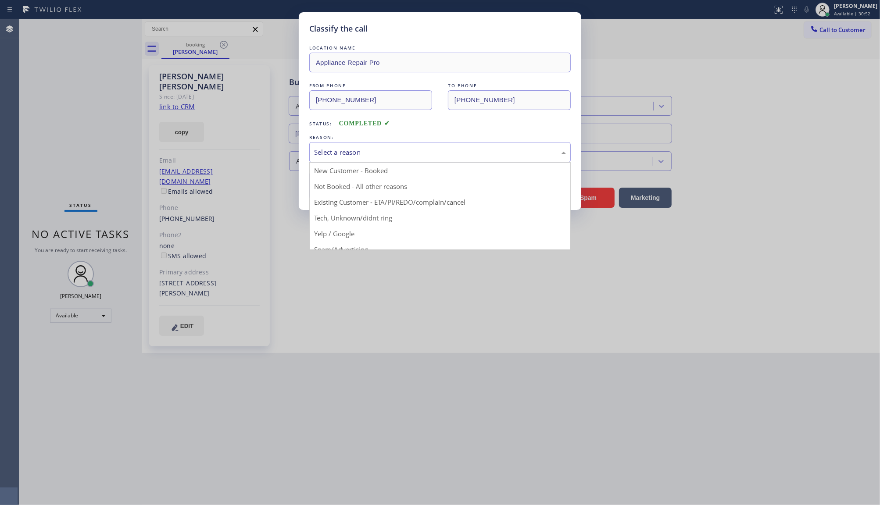
click at [337, 155] on div "Select a reason" at bounding box center [440, 152] width 252 height 10
drag, startPoint x: 330, startPoint y: 202, endPoint x: 330, endPoint y: 194, distance: 8.3
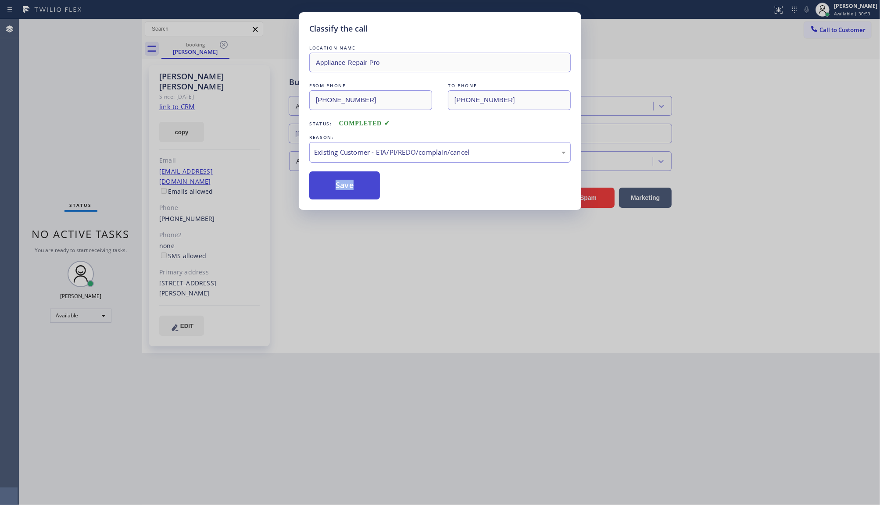
click at [330, 193] on button "Save" at bounding box center [344, 186] width 71 height 28
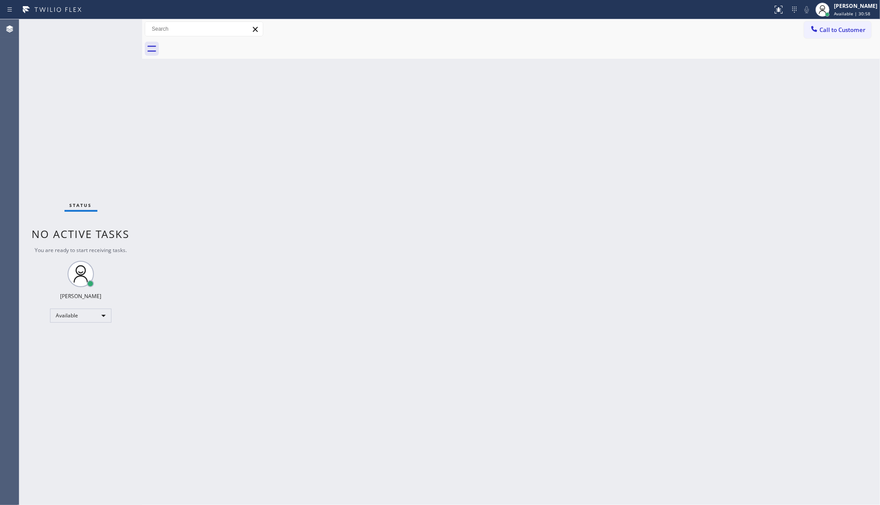
drag, startPoint x: 60, startPoint y: 86, endPoint x: 75, endPoint y: 0, distance: 86.6
click at [66, 66] on div "Status No active tasks You are ready to start receiving tasks. JENIZA ALCAYDE A…" at bounding box center [80, 262] width 123 height 486
click at [64, 135] on div "Status No active tasks You are ready to start receiving tasks. JENIZA ALCAYDE A…" at bounding box center [80, 262] width 123 height 486
drag, startPoint x: 73, startPoint y: 112, endPoint x: 78, endPoint y: 58, distance: 54.7
click at [75, 104] on div "Status No active tasks You are ready to start receiving tasks. JENIZA ALCAYDE A…" at bounding box center [80, 262] width 123 height 486
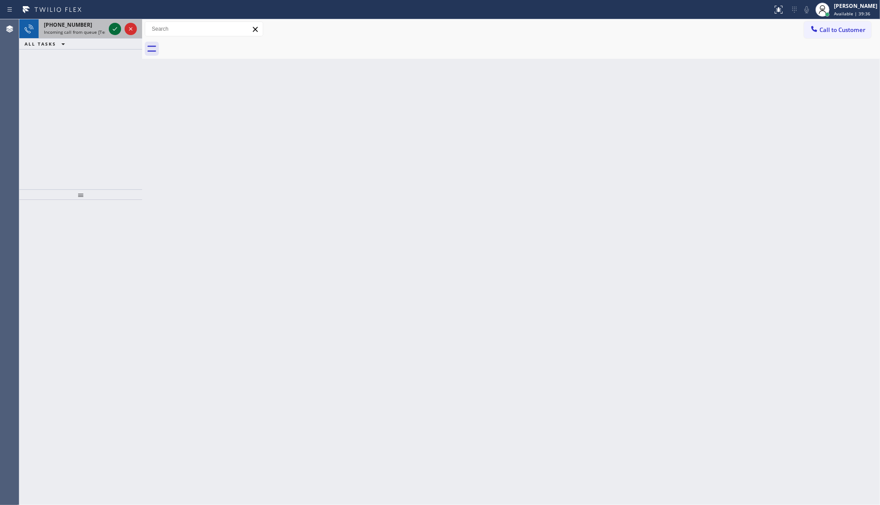
click at [112, 28] on icon at bounding box center [115, 29] width 11 height 11
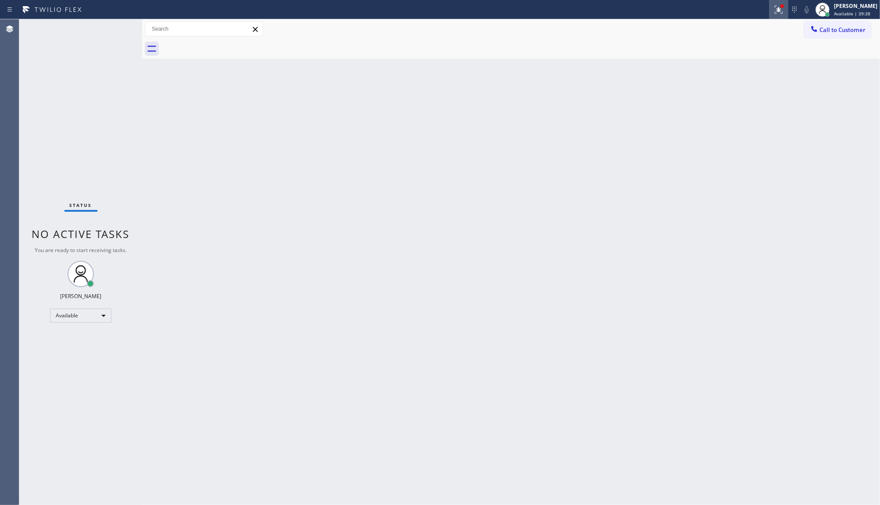
drag, startPoint x: 775, startPoint y: 4, endPoint x: 776, endPoint y: 56, distance: 52.2
click at [774, 7] on button at bounding box center [778, 9] width 19 height 19
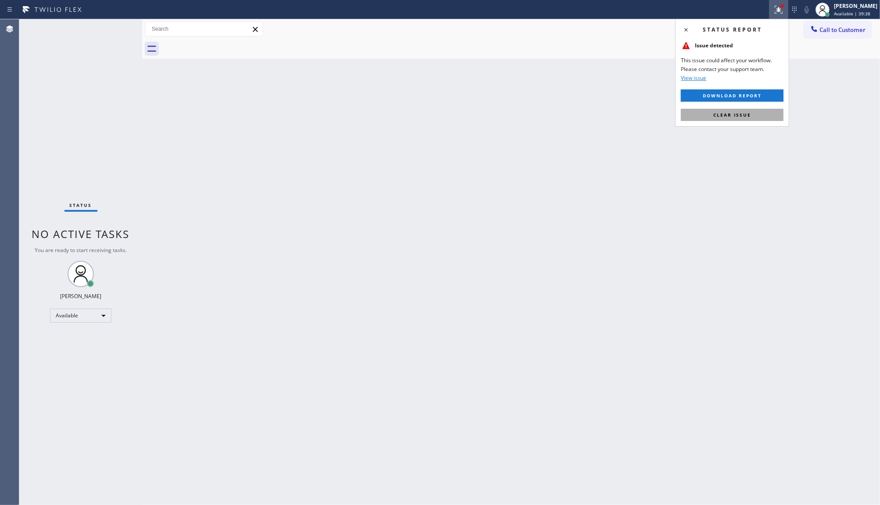
click at [759, 111] on button "Clear issue" at bounding box center [732, 115] width 103 height 12
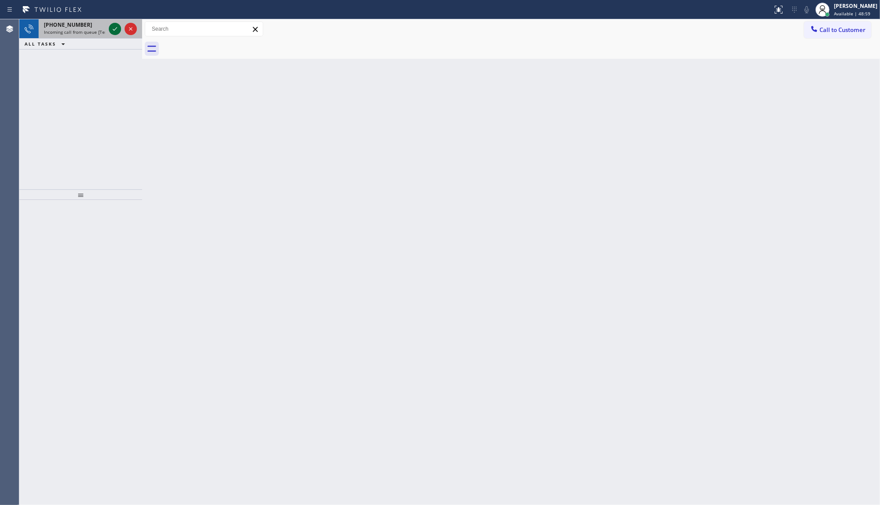
click at [112, 29] on icon at bounding box center [115, 29] width 11 height 11
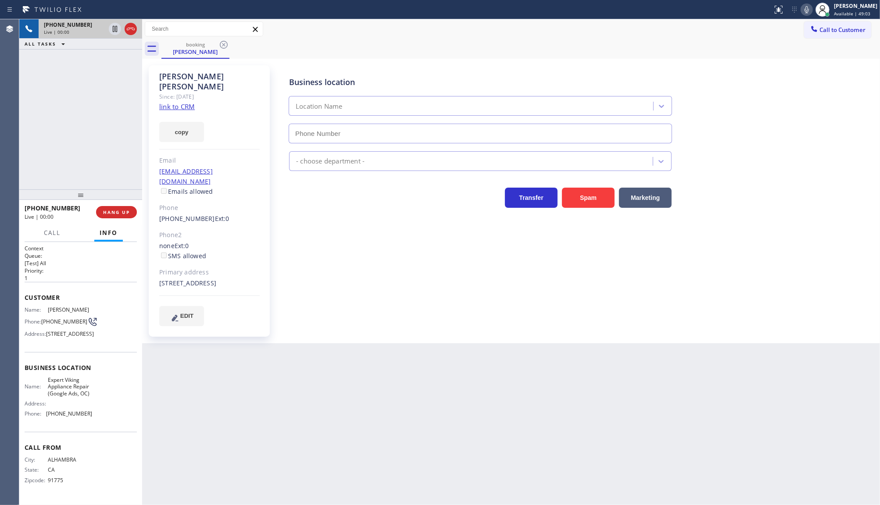
type input "[PHONE_NUMBER]"
click at [174, 102] on link "link to CRM" at bounding box center [177, 106] width 36 height 9
click at [807, 10] on icon at bounding box center [807, 9] width 4 height 7
click at [181, 122] on button "copy" at bounding box center [181, 132] width 45 height 20
drag, startPoint x: 65, startPoint y: 123, endPoint x: 64, endPoint y: 60, distance: 63.2
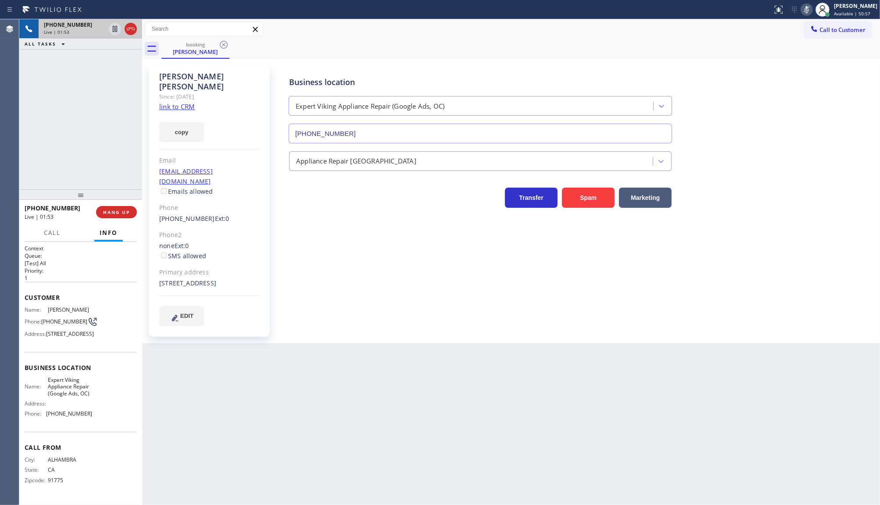
click at [66, 89] on div "[PHONE_NUMBER] Live | 01:53 ALL TASKS ALL TASKS ACTIVE TASKS TASKS IN WRAP UP" at bounding box center [80, 104] width 123 height 170
drag, startPoint x: 160, startPoint y: 264, endPoint x: 189, endPoint y: 264, distance: 28.5
click at [189, 264] on div "[PERSON_NAME] Since: [DATE] link to CRM copy Email [EMAIL_ADDRESS][DOMAIN_NAME]…" at bounding box center [209, 201] width 121 height 272
click at [812, 5] on icon at bounding box center [807, 9] width 11 height 11
click at [804, 9] on icon at bounding box center [807, 9] width 11 height 11
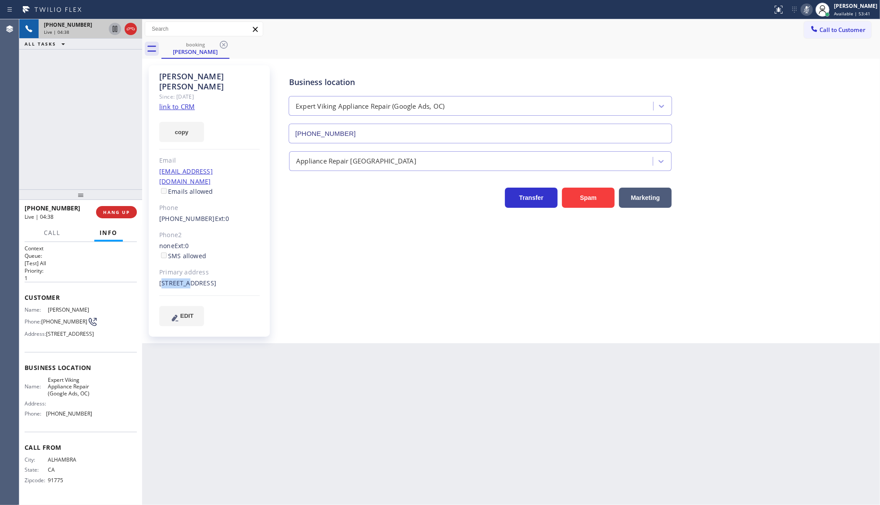
click at [114, 29] on icon at bounding box center [115, 29] width 11 height 11
drag, startPoint x: 42, startPoint y: 110, endPoint x: 59, endPoint y: 3, distance: 108.4
click at [51, 80] on div "[PHONE_NUMBER] Live | 07:33 ALL TASKS ALL TASKS ACTIVE TASKS TASKS IN WRAP UP" at bounding box center [80, 104] width 123 height 170
click at [115, 29] on icon at bounding box center [115, 29] width 11 height 11
click at [806, 9] on icon at bounding box center [807, 9] width 11 height 11
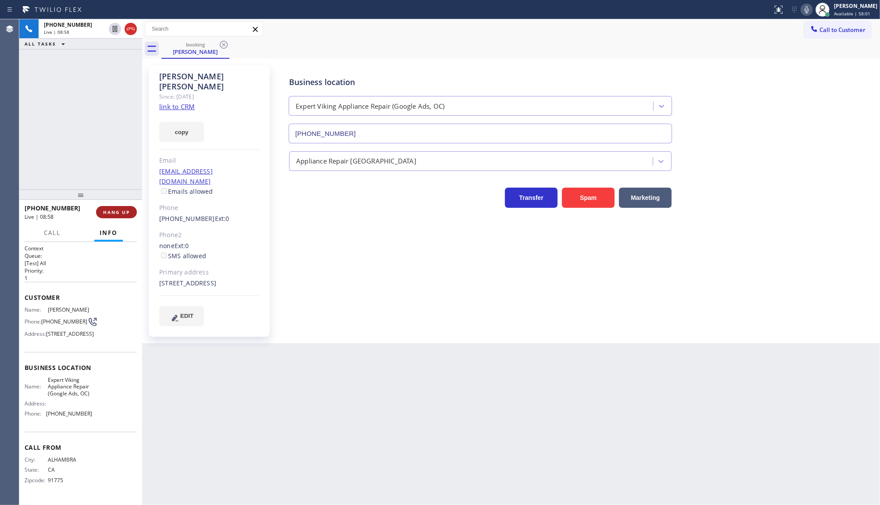
click at [106, 215] on span "HANG UP" at bounding box center [116, 212] width 27 height 6
click at [786, 254] on div "Business location Expert Viking Appliance Repair (Google Ads, OC) [PHONE_NUMBER…" at bounding box center [577, 196] width 602 height 256
drag, startPoint x: 67, startPoint y: 107, endPoint x: 74, endPoint y: 3, distance: 104.6
click at [71, 76] on div "ALL TASKS ALL TASKS ACTIVE TASKS TASKS IN WRAP UP [PHONE_NUMBER] Wrap up | 00:05" at bounding box center [80, 104] width 123 height 170
drag, startPoint x: 73, startPoint y: 200, endPoint x: 75, endPoint y: 191, distance: 9.4
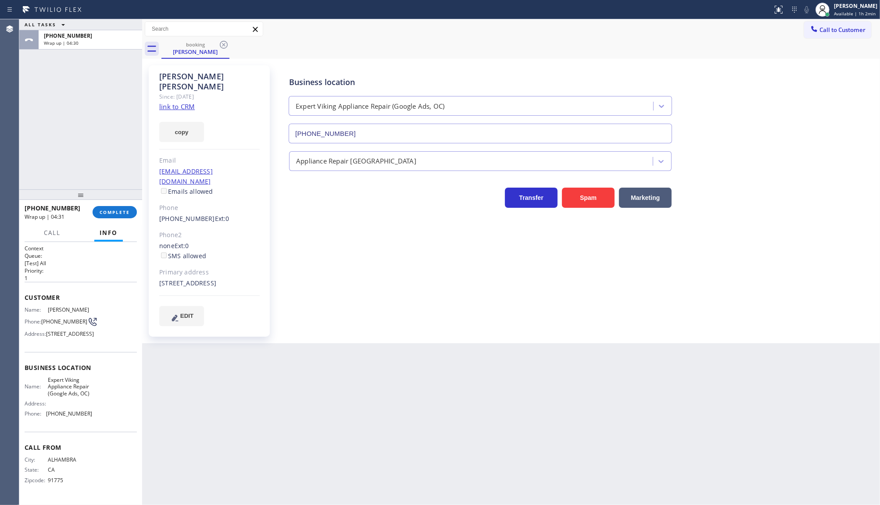
click at [74, 197] on div at bounding box center [80, 195] width 123 height 11
click at [106, 215] on button "COMPLETE" at bounding box center [115, 210] width 44 height 12
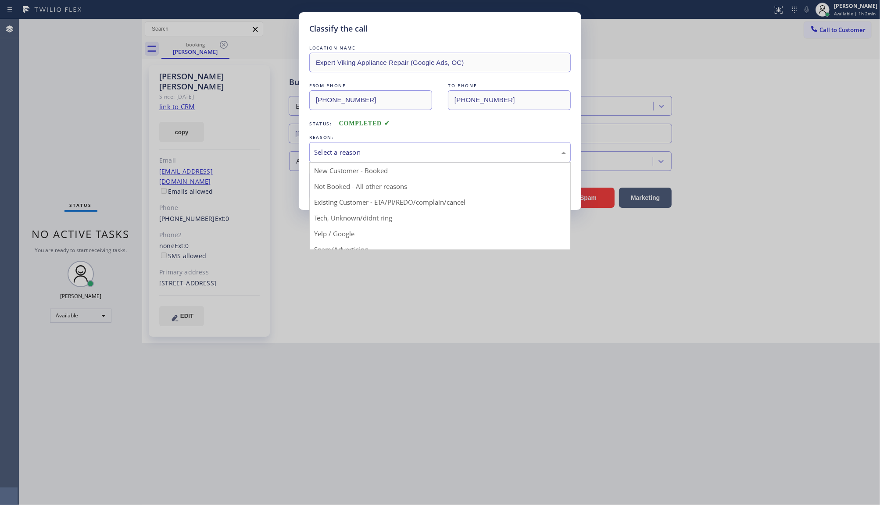
click at [332, 156] on div "Select a reason" at bounding box center [440, 152] width 252 height 10
click at [332, 148] on div "Not Booked - All other reasons" at bounding box center [440, 152] width 252 height 10
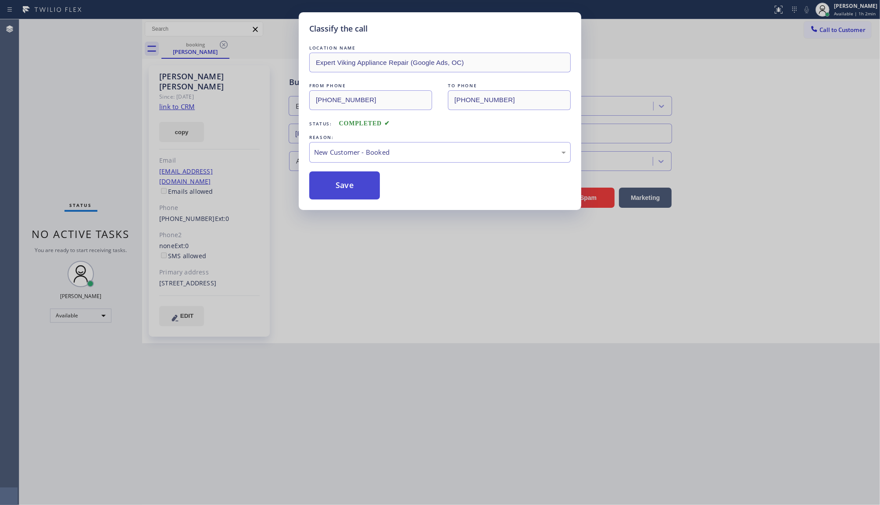
click at [328, 180] on button "Save" at bounding box center [344, 186] width 71 height 28
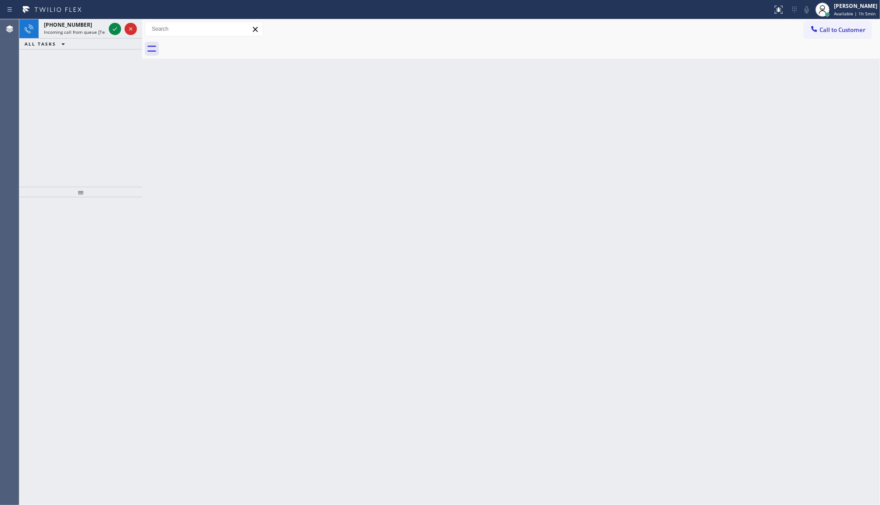
drag, startPoint x: 58, startPoint y: 97, endPoint x: 67, endPoint y: 90, distance: 10.9
click at [61, 94] on div "[PHONE_NUMBER] Incoming call from queue [Test] All ALL TASKS ALL TASKS ACTIVE T…" at bounding box center [80, 103] width 123 height 168
click at [80, 79] on div "[PHONE_NUMBER] Incoming call from queue [Test] All ALL TASKS ALL TASKS ACTIVE T…" at bounding box center [80, 103] width 123 height 168
click at [84, 73] on div "[PHONE_NUMBER] Incoming call from queue [Test] All ALL TASKS ALL TASKS ACTIVE T…" at bounding box center [80, 103] width 123 height 168
click at [111, 31] on icon at bounding box center [115, 29] width 11 height 11
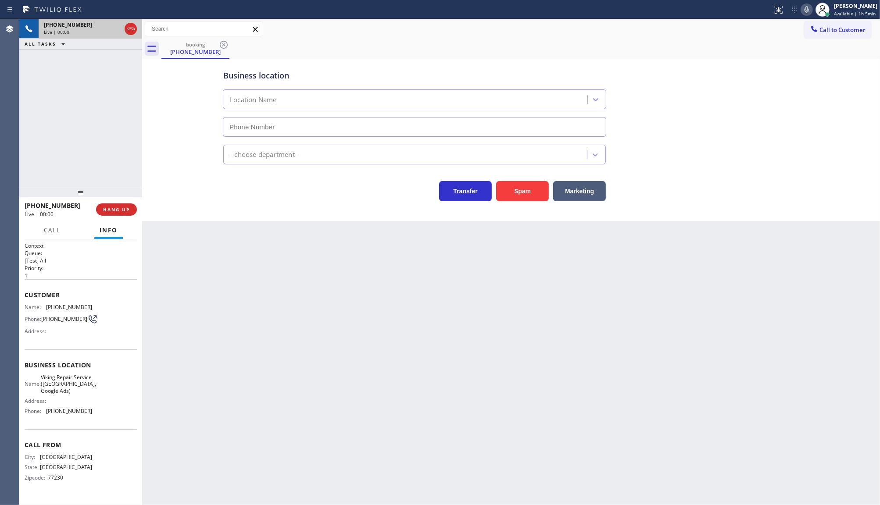
type input "[PHONE_NUMBER]"
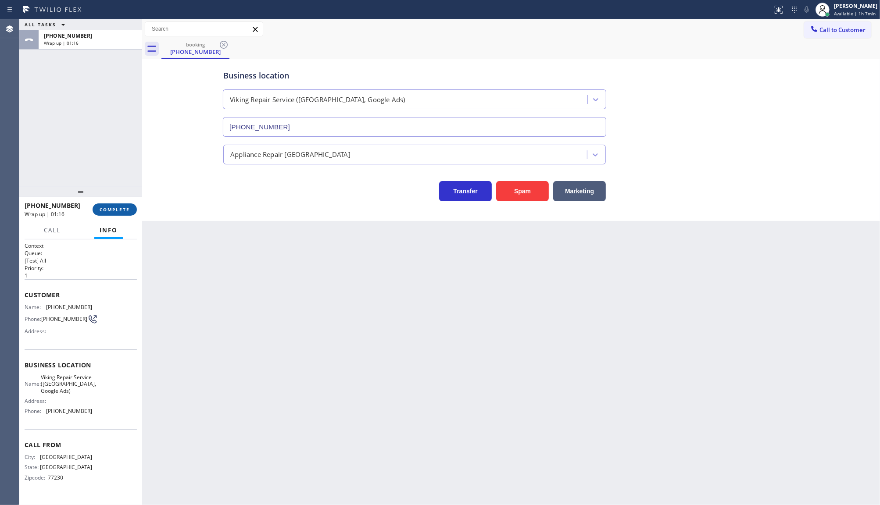
click at [104, 211] on span "COMPLETE" at bounding box center [115, 210] width 30 height 6
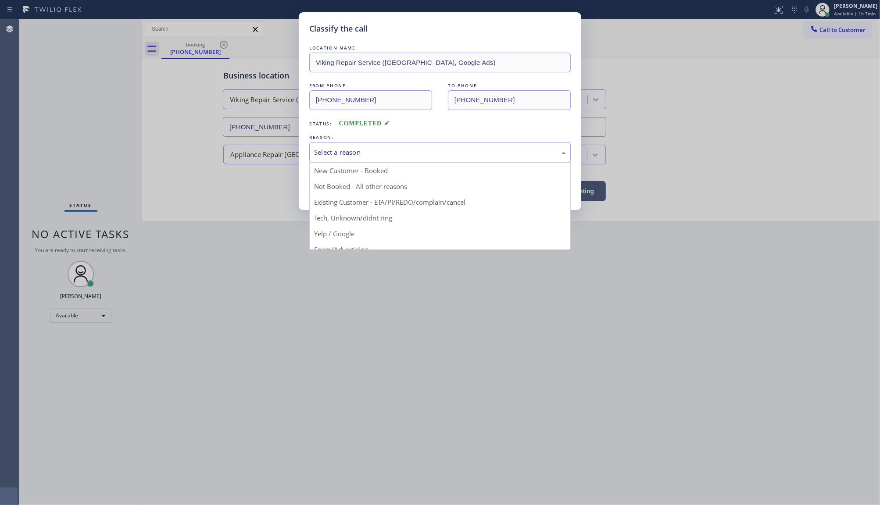
click at [361, 152] on div "Select a reason" at bounding box center [440, 152] width 252 height 10
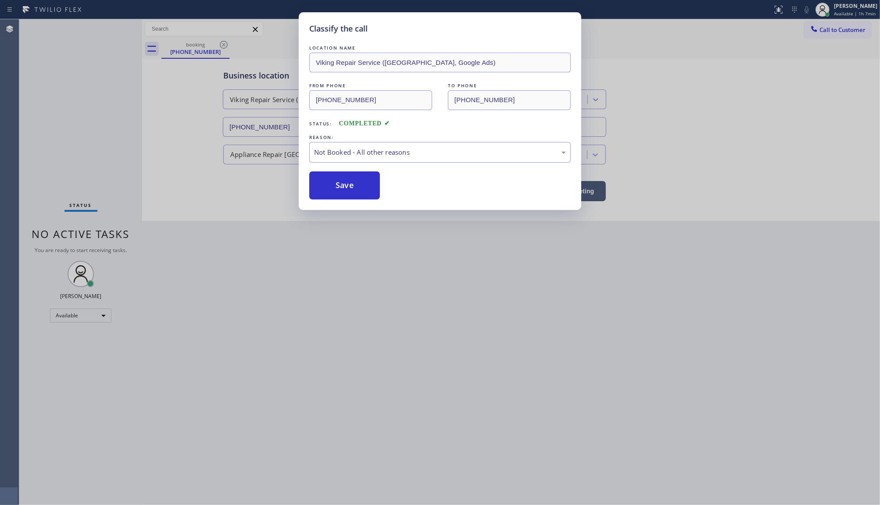
click at [325, 187] on button "Save" at bounding box center [344, 186] width 71 height 28
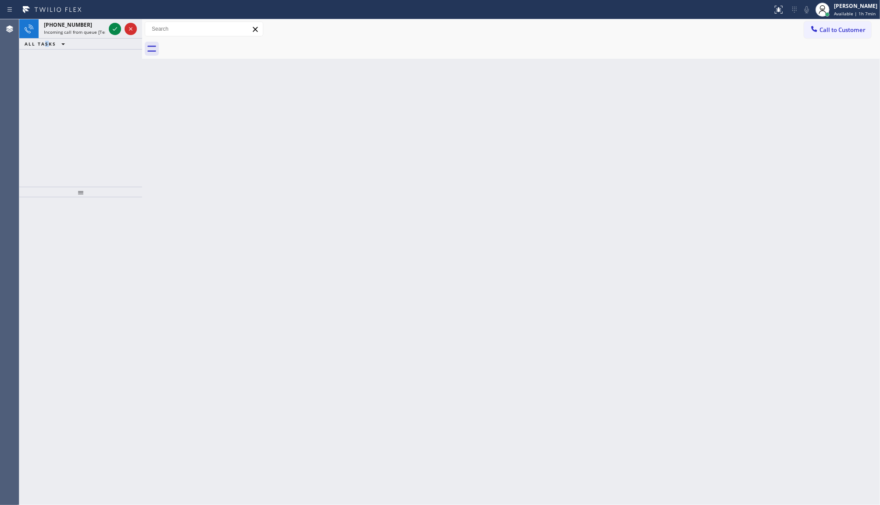
drag, startPoint x: 45, startPoint y: 60, endPoint x: 68, endPoint y: 40, distance: 29.9
click at [49, 57] on div "[PHONE_NUMBER] Incoming call from queue [Test] All ALL TASKS ALL TASKS ACTIVE T…" at bounding box center [80, 103] width 123 height 168
click at [102, 32] on span "Incoming call from queue [Test] All" at bounding box center [80, 32] width 73 height 6
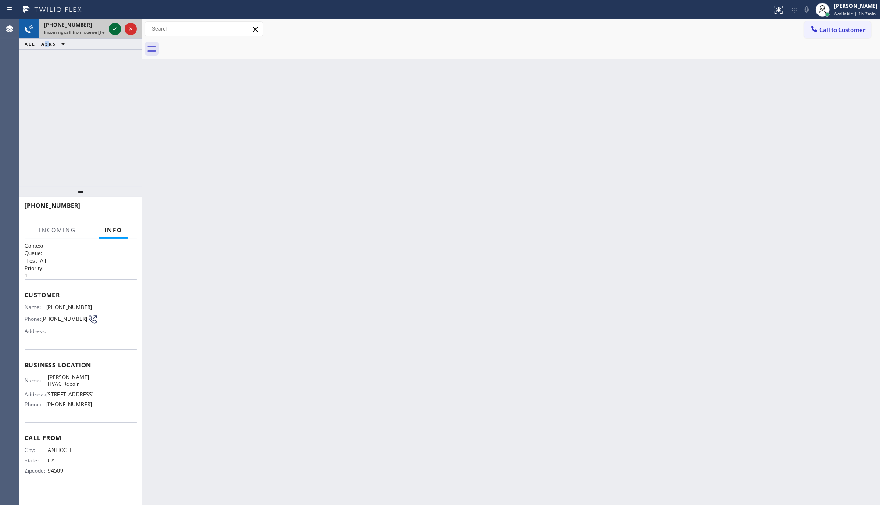
click at [110, 27] on icon at bounding box center [115, 29] width 11 height 11
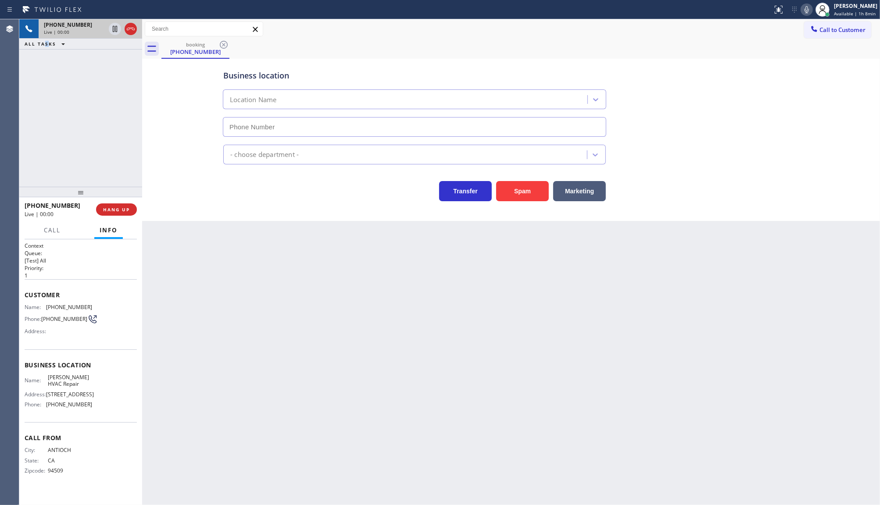
type input "[PHONE_NUMBER]"
click at [806, 8] on icon at bounding box center [807, 9] width 11 height 11
click at [126, 205] on button "HANG UP" at bounding box center [116, 210] width 41 height 12
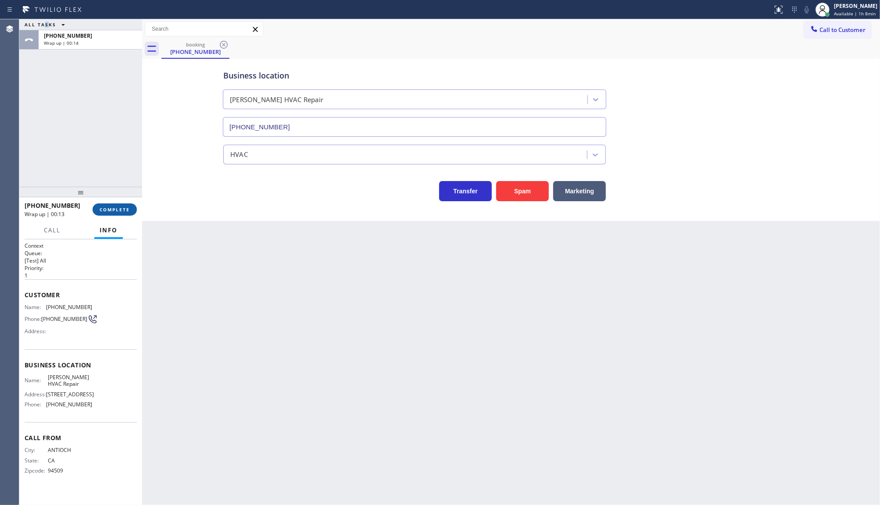
click at [126, 210] on span "COMPLETE" at bounding box center [115, 210] width 30 height 6
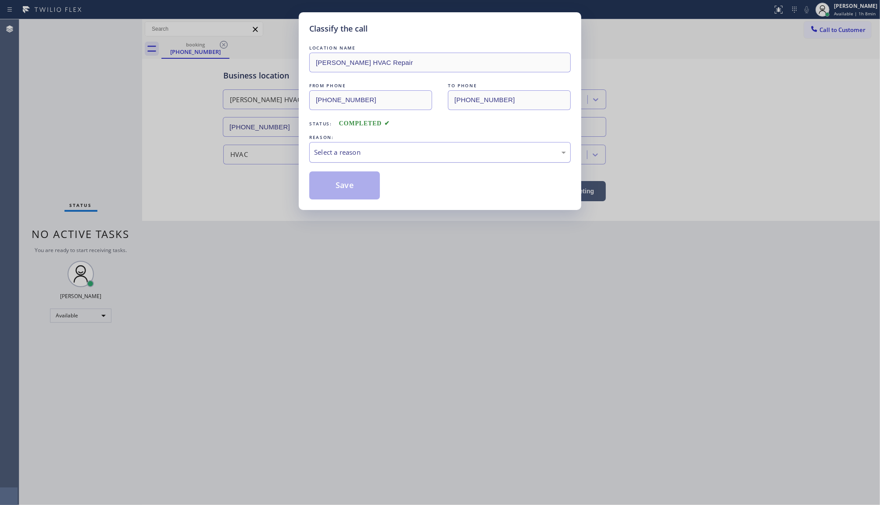
click at [328, 163] on div "Select a reason" at bounding box center [440, 152] width 262 height 21
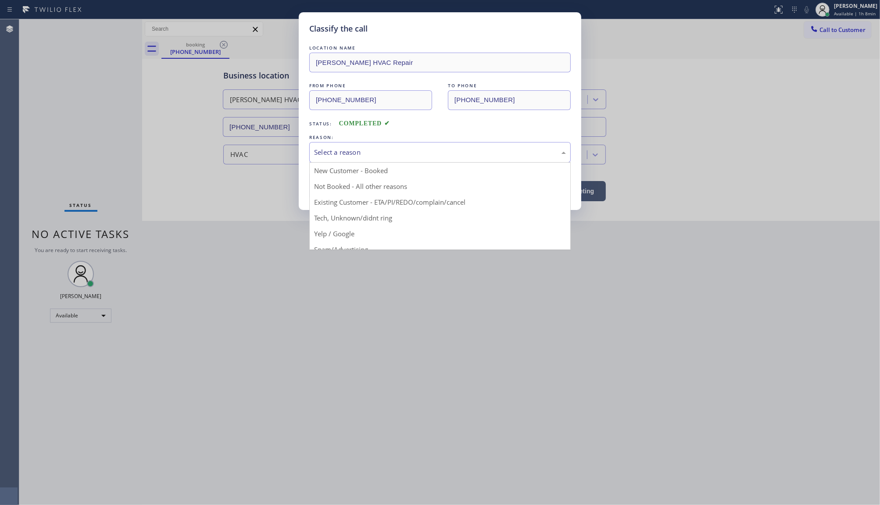
click at [330, 156] on div "Select a reason" at bounding box center [440, 152] width 252 height 10
click at [331, 152] on div "Select a reason" at bounding box center [440, 152] width 252 height 10
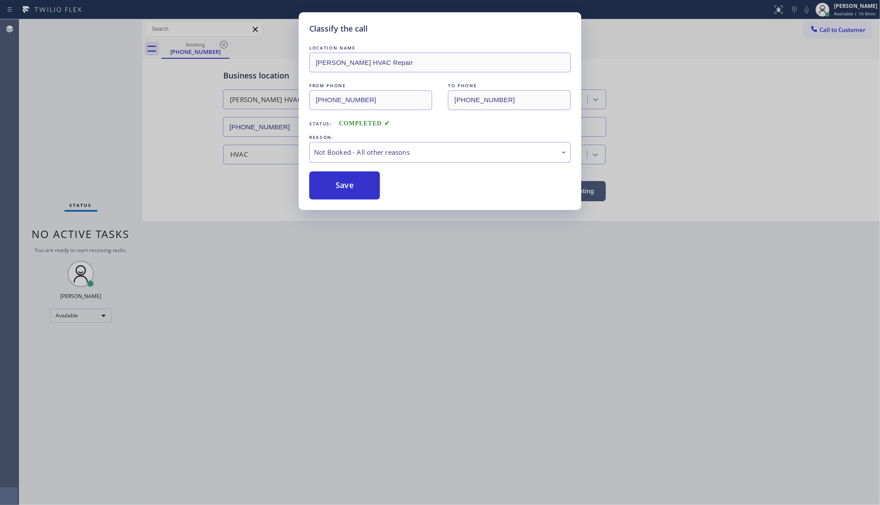
click at [328, 189] on button "Save" at bounding box center [344, 186] width 71 height 28
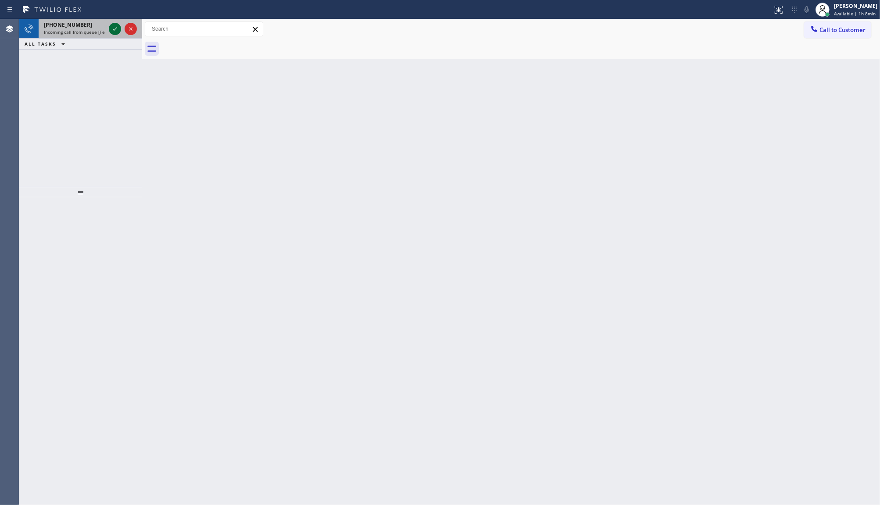
click at [111, 25] on icon at bounding box center [115, 29] width 11 height 11
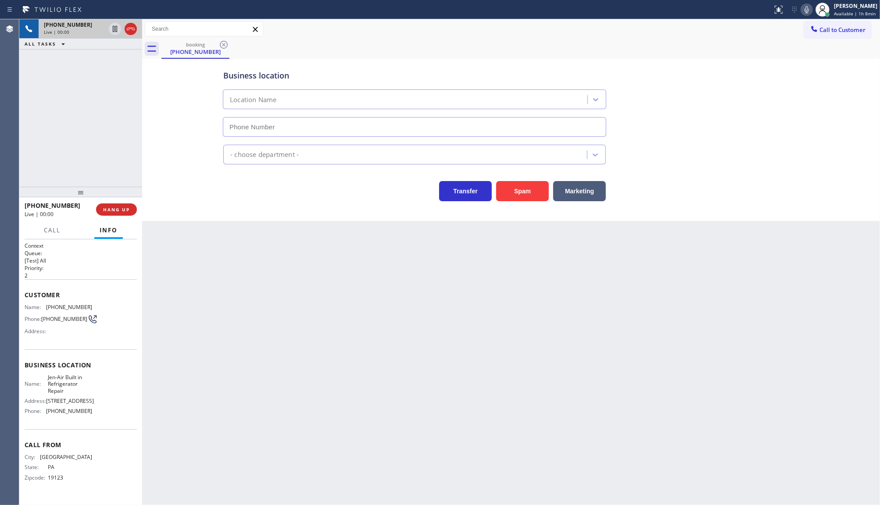
type input "[PHONE_NUMBER]"
drag, startPoint x: 47, startPoint y: 304, endPoint x: 108, endPoint y: 312, distance: 62.0
click at [108, 312] on div "Name: [PHONE_NUMBER] Phone: [PHONE_NUMBER] Address:" at bounding box center [81, 321] width 112 height 35
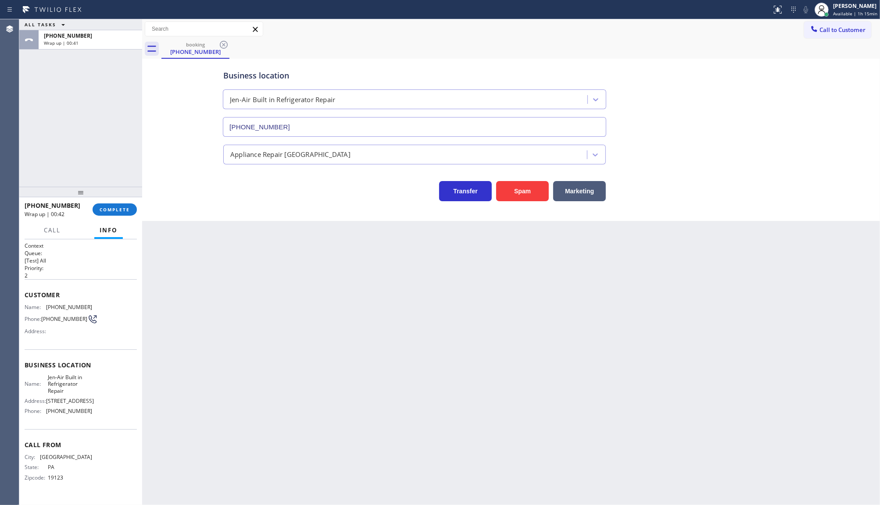
click at [45, 411] on span "Phone:" at bounding box center [35, 411] width 21 height 7
drag, startPoint x: 45, startPoint y: 411, endPoint x: 107, endPoint y: 418, distance: 61.8
click at [107, 418] on div "Business location Name: Jen-Air Built in Refrigerator Repair Address: [STREET_A…" at bounding box center [81, 390] width 112 height 80
drag, startPoint x: 104, startPoint y: 205, endPoint x: 150, endPoint y: 211, distance: 45.7
click at [105, 205] on button "COMPLETE" at bounding box center [115, 210] width 44 height 12
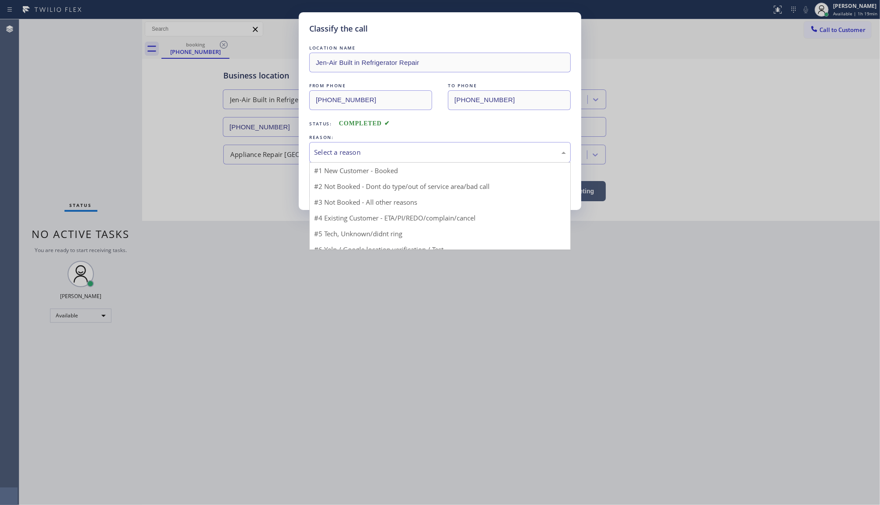
click at [349, 154] on div "Select a reason" at bounding box center [440, 152] width 252 height 10
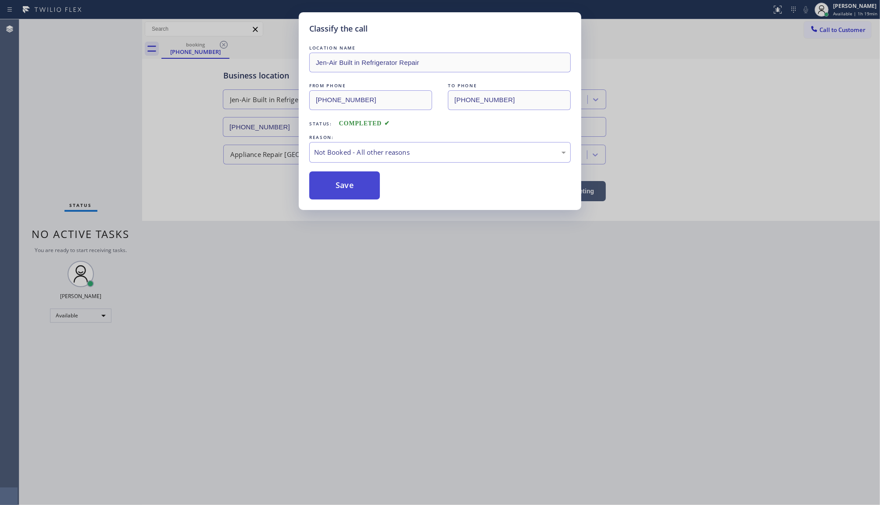
click at [347, 187] on button "Save" at bounding box center [344, 186] width 71 height 28
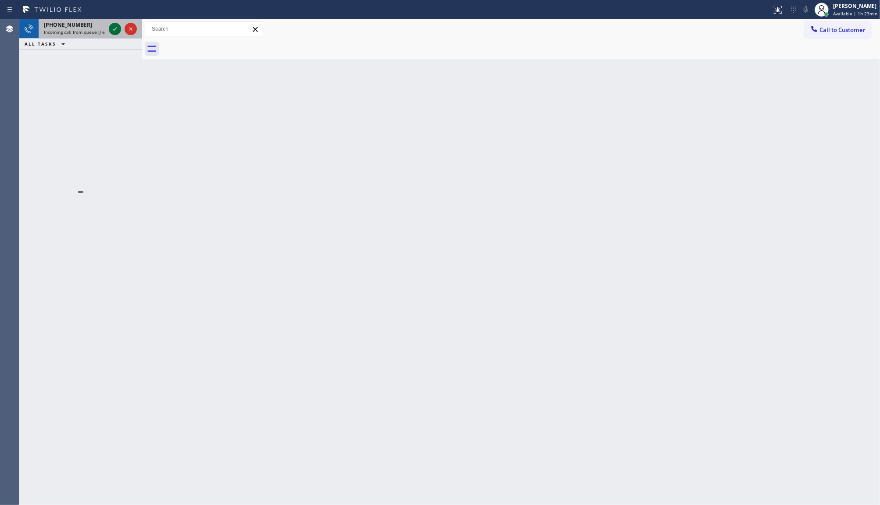
click at [112, 29] on icon at bounding box center [115, 29] width 11 height 11
click at [87, 34] on span "Incoming call from queue [Test] All" at bounding box center [80, 32] width 73 height 6
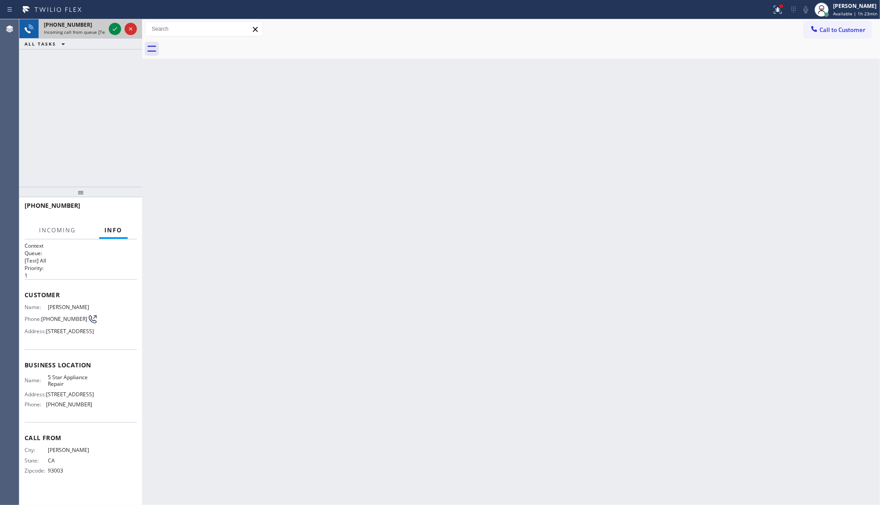
click at [86, 28] on div "[PHONE_NUMBER]" at bounding box center [74, 24] width 61 height 7
drag, startPoint x: 86, startPoint y: 29, endPoint x: 95, endPoint y: 33, distance: 9.8
click at [95, 33] on span "Incoming call from queue [Test] All" at bounding box center [80, 32] width 73 height 6
click at [113, 25] on icon at bounding box center [115, 29] width 11 height 11
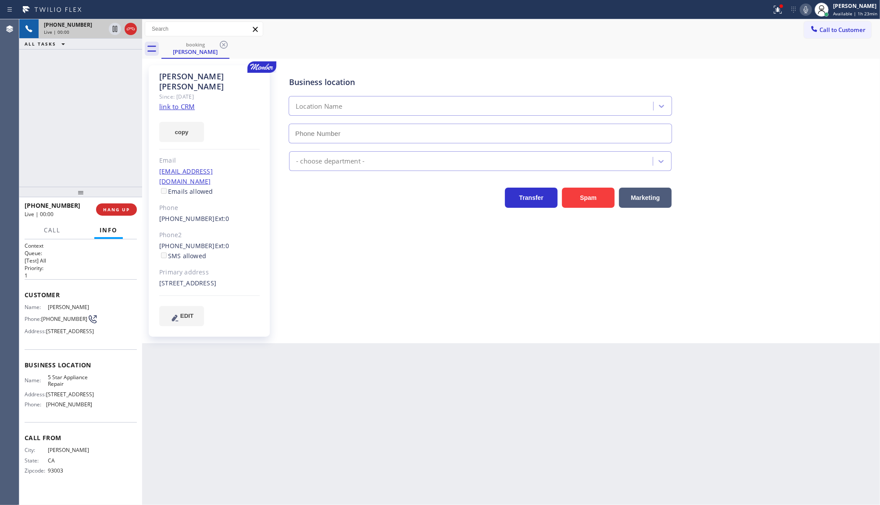
type input "[PHONE_NUMBER]"
click at [190, 102] on link "link to CRM" at bounding box center [177, 106] width 36 height 9
click at [808, 11] on icon at bounding box center [806, 9] width 11 height 11
click at [775, 13] on icon at bounding box center [778, 9] width 11 height 11
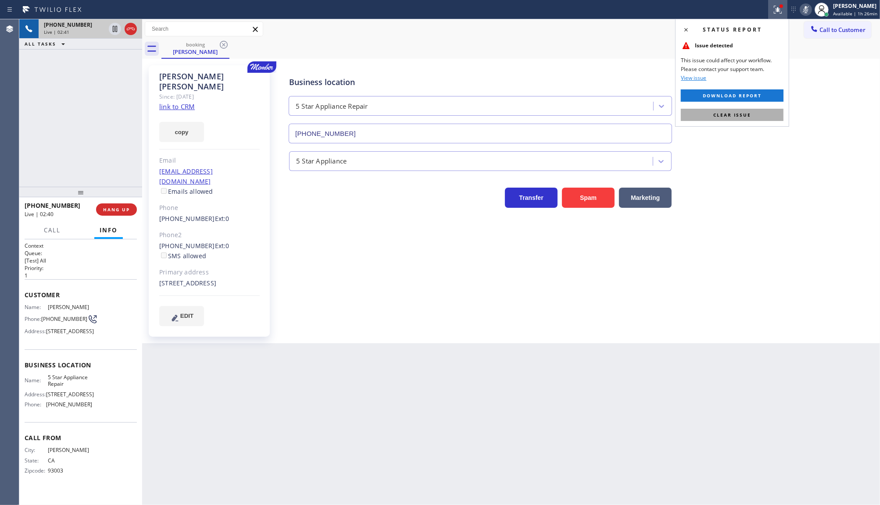
click at [747, 114] on span "Clear issue" at bounding box center [732, 115] width 38 height 6
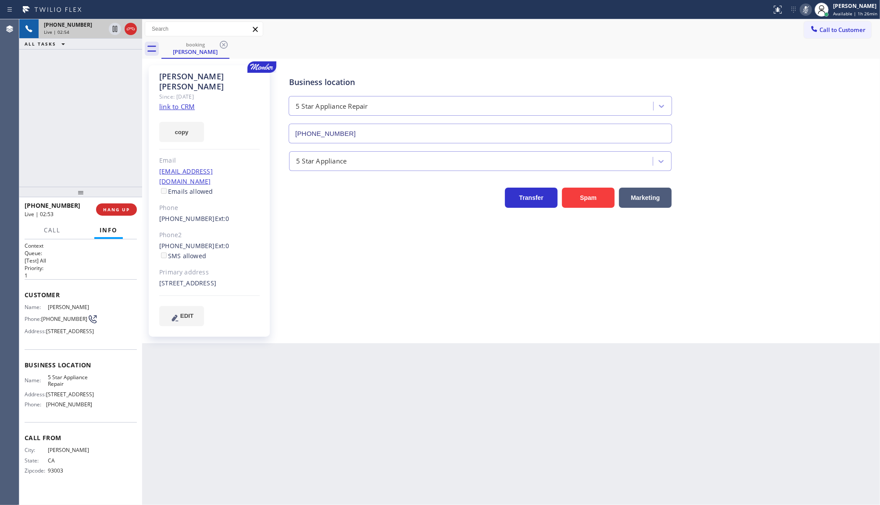
click at [808, 9] on rect at bounding box center [806, 9] width 6 height 6
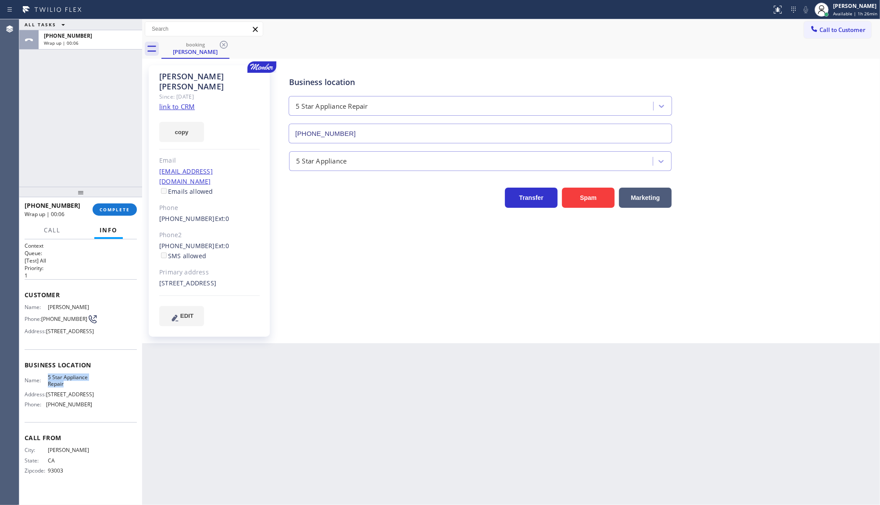
drag, startPoint x: 44, startPoint y: 403, endPoint x: 66, endPoint y: 411, distance: 23.9
click at [66, 388] on div "Name: 5 Star Appliance Repair" at bounding box center [59, 381] width 68 height 14
drag, startPoint x: 45, startPoint y: 420, endPoint x: 98, endPoint y: 415, distance: 53.4
click at [86, 408] on div "Phone: [PHONE_NUMBER]" at bounding box center [59, 404] width 68 height 7
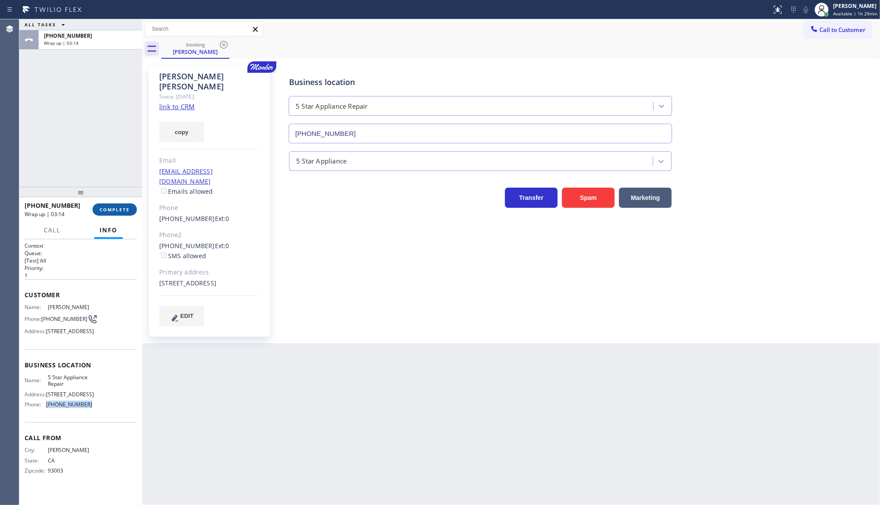
click at [113, 208] on span "COMPLETE" at bounding box center [115, 210] width 30 height 6
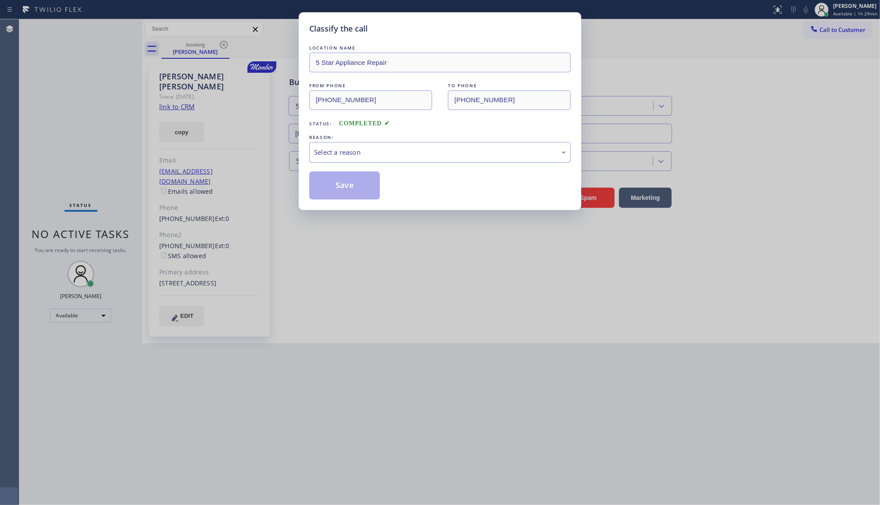
click at [319, 154] on div "Select a reason" at bounding box center [440, 152] width 252 height 10
click at [321, 181] on button "Save" at bounding box center [344, 186] width 71 height 28
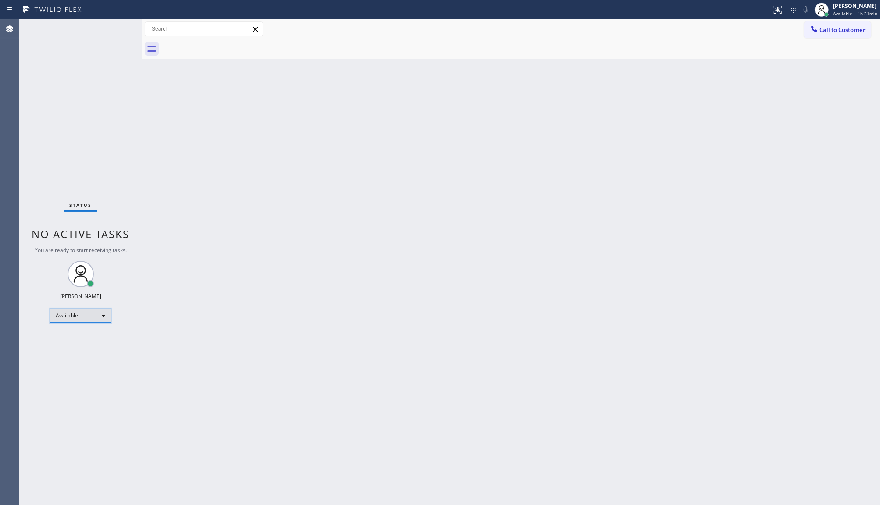
click at [66, 312] on div "Available" at bounding box center [80, 316] width 61 height 14
click at [66, 359] on li "Break" at bounding box center [80, 360] width 60 height 11
